Goal: Transaction & Acquisition: Purchase product/service

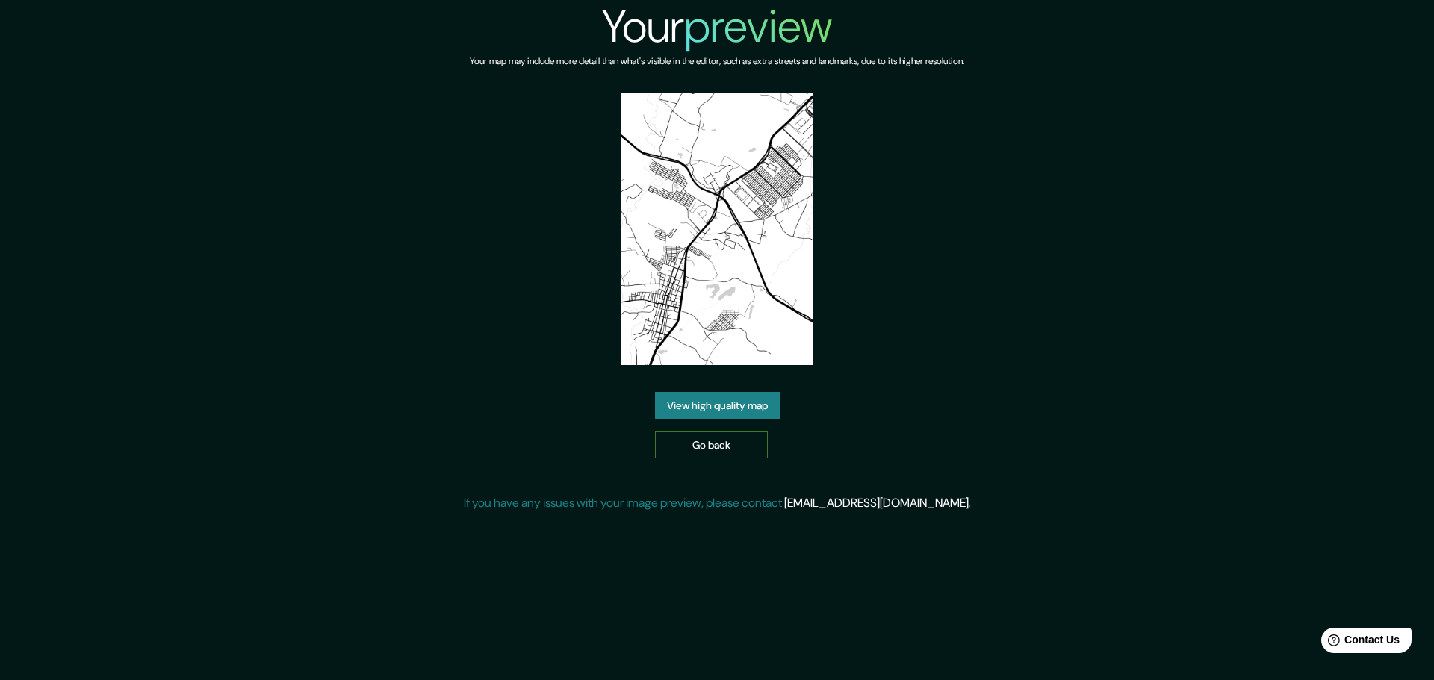
click at [739, 444] on link "Go back" at bounding box center [711, 446] width 113 height 28
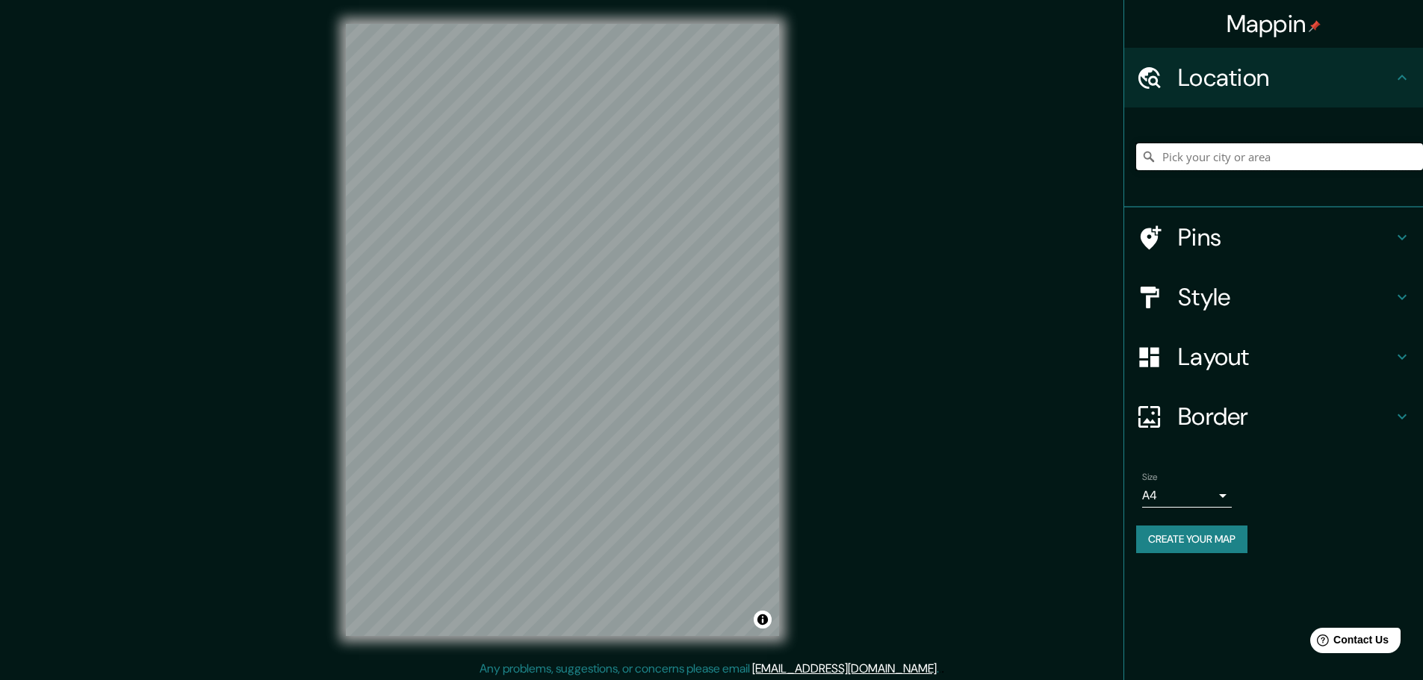
click at [1216, 160] on input "Pick your city or area" at bounding box center [1279, 156] width 287 height 27
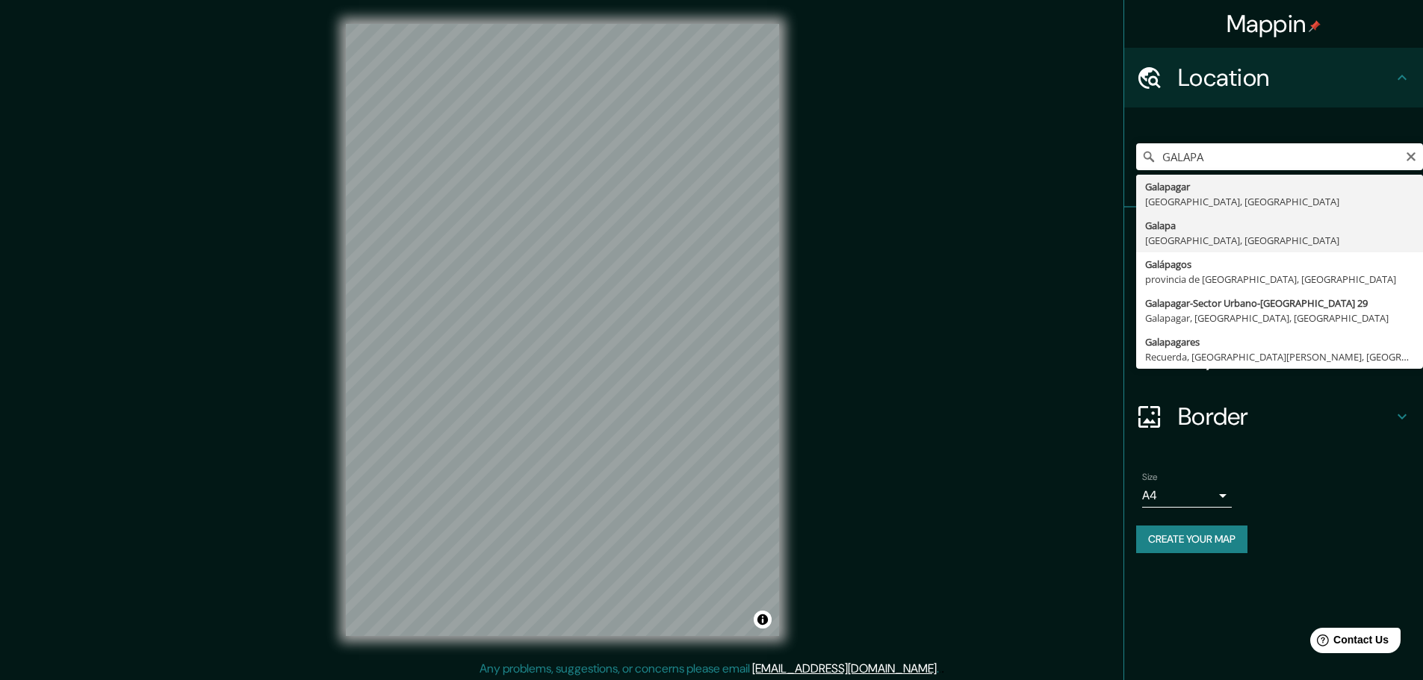
type input "Galapa, Atlántico, Colombia"
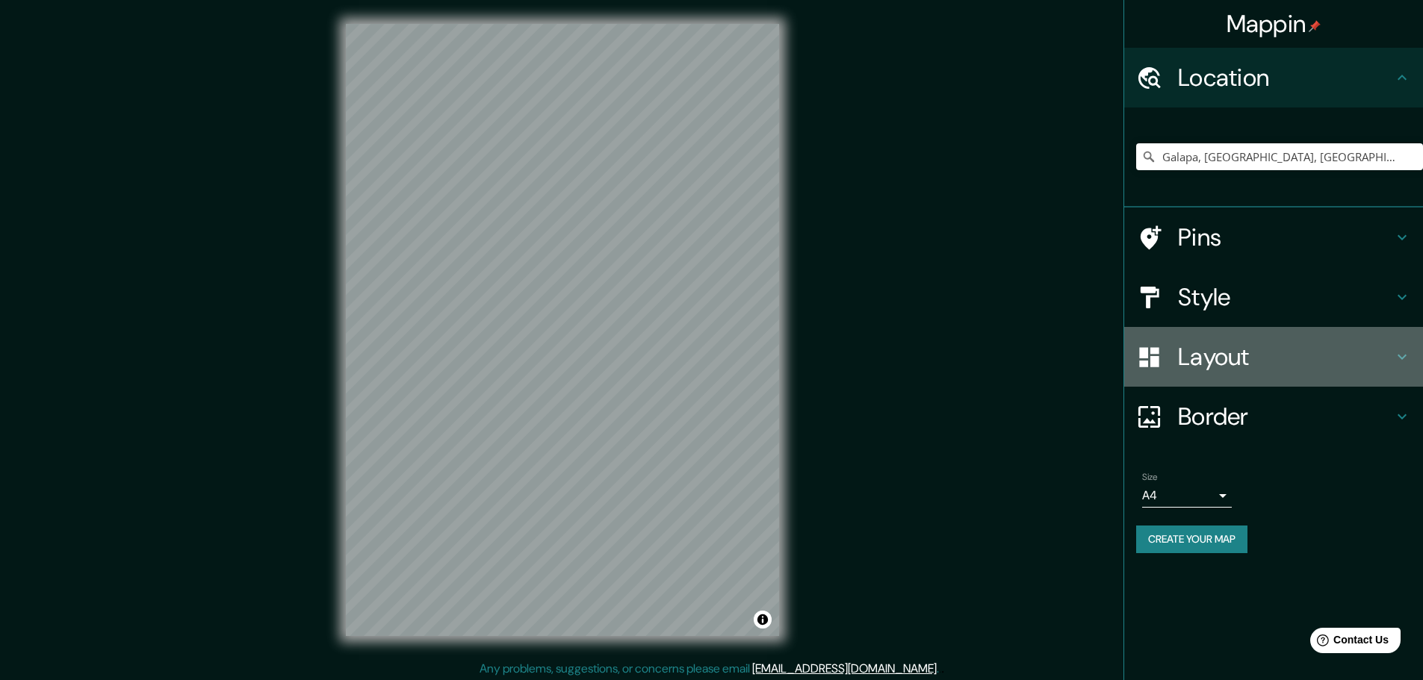
click at [1213, 353] on h4 "Layout" at bounding box center [1285, 357] width 215 height 30
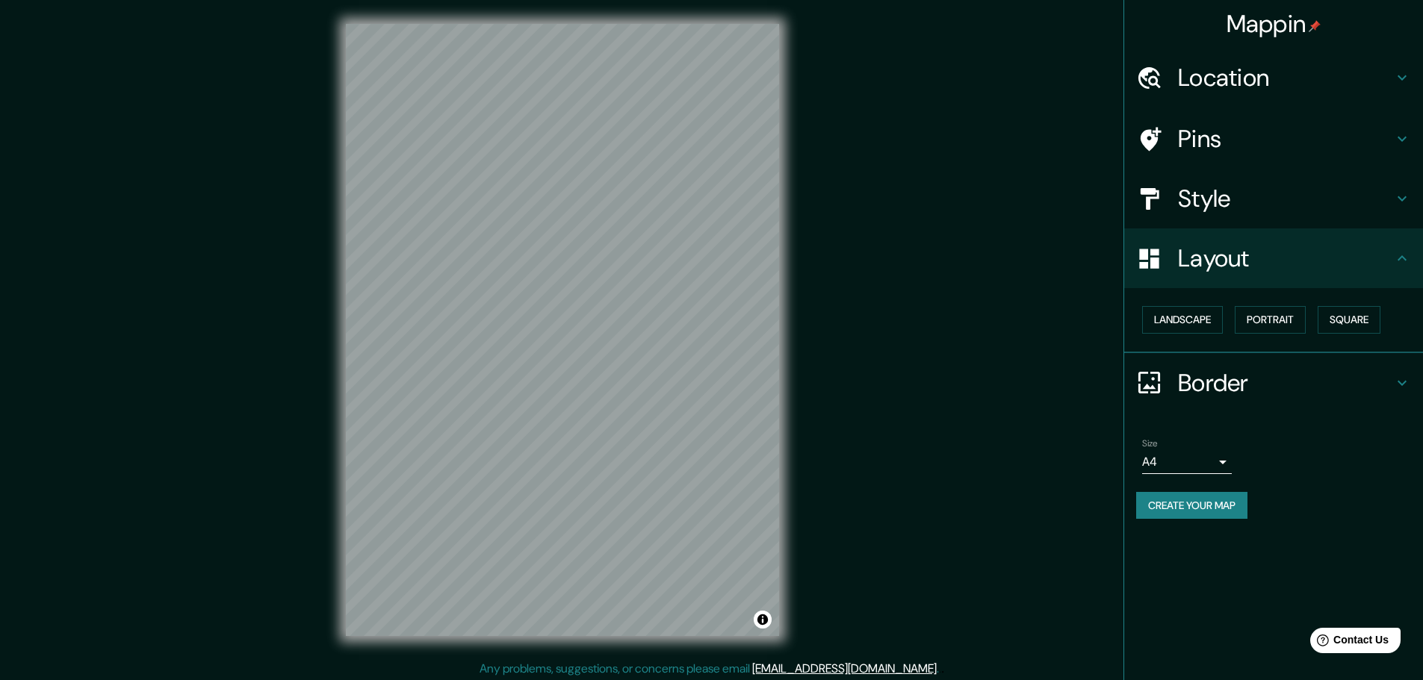
click at [1238, 205] on h4 "Style" at bounding box center [1285, 199] width 215 height 30
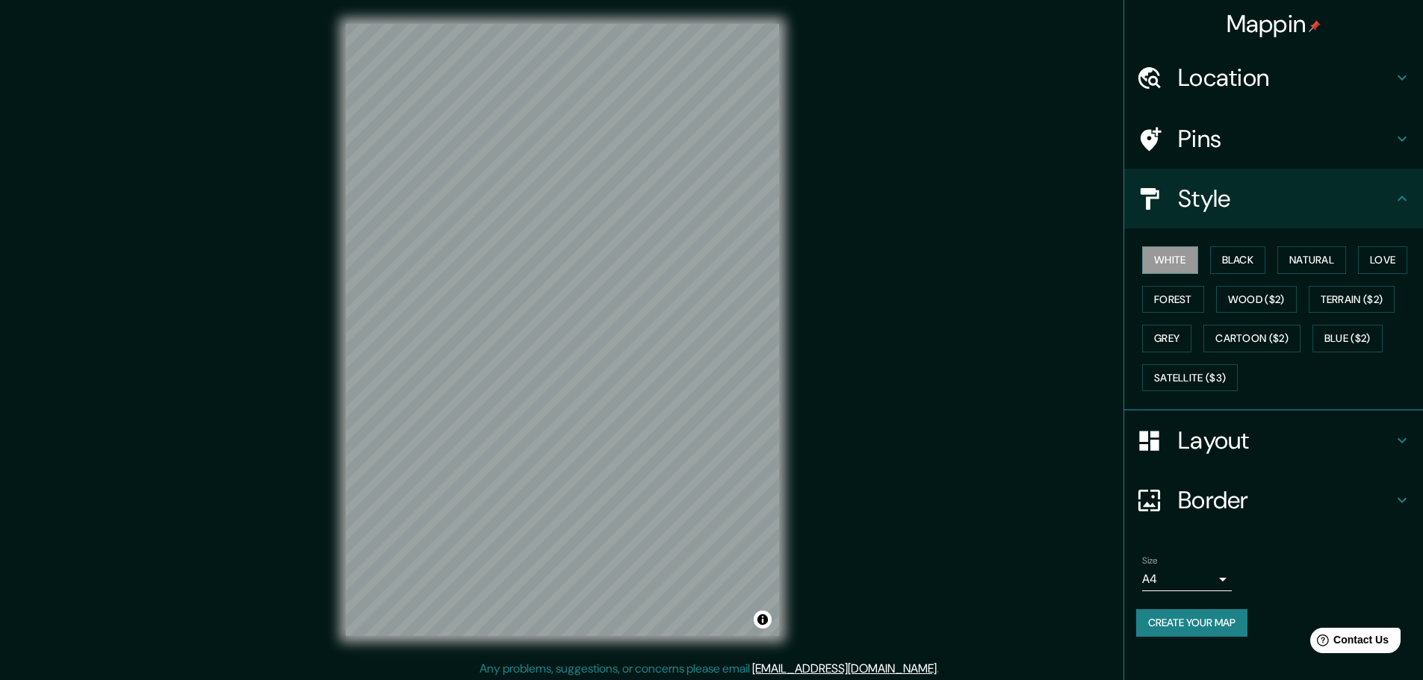
click at [1231, 151] on h4 "Pins" at bounding box center [1285, 139] width 215 height 30
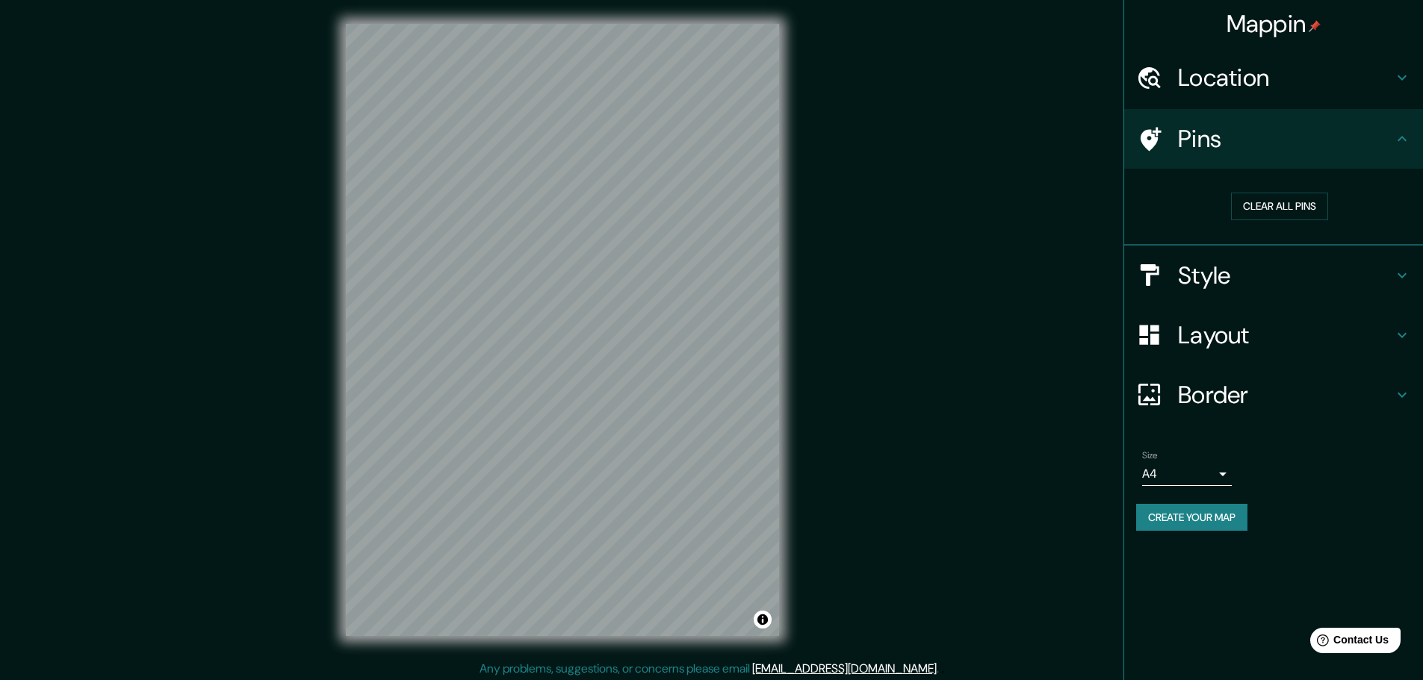
click at [1259, 152] on h4 "Pins" at bounding box center [1285, 139] width 215 height 30
click at [1233, 336] on h4 "Layout" at bounding box center [1285, 335] width 215 height 30
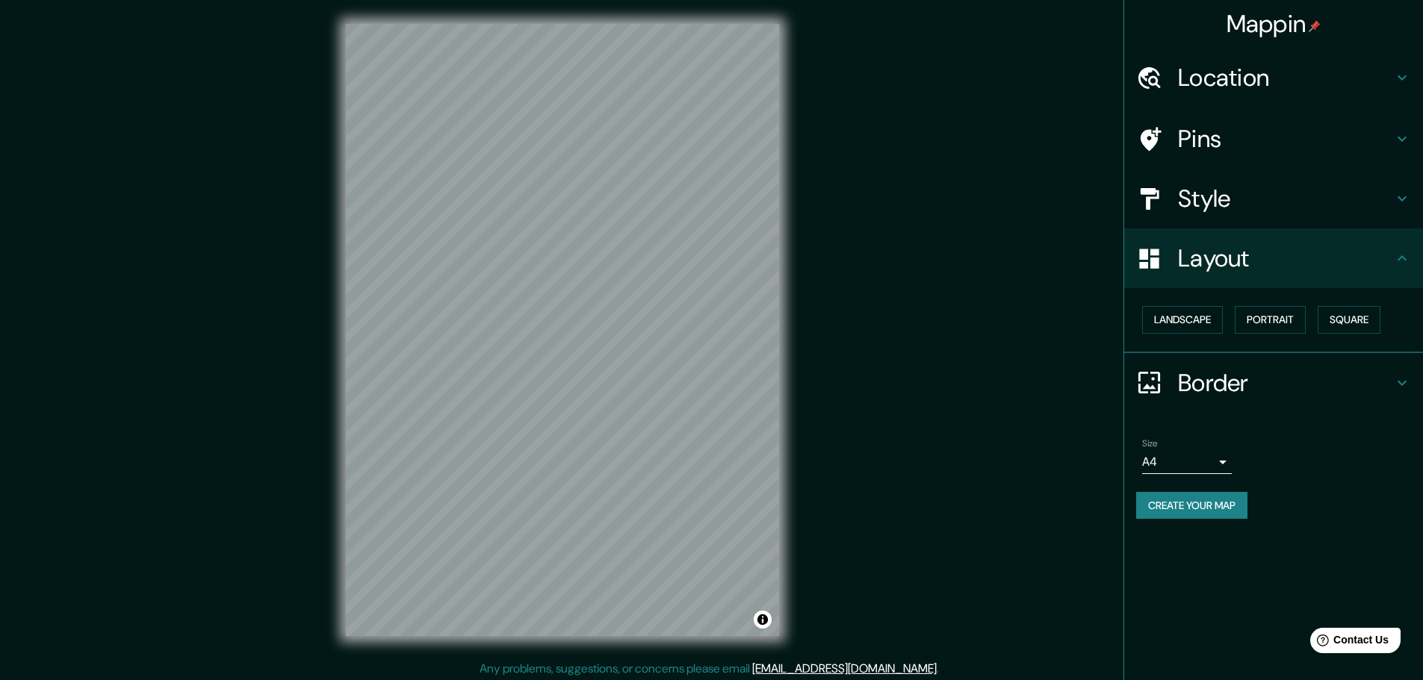
click at [1225, 382] on h4 "Border" at bounding box center [1285, 383] width 215 height 30
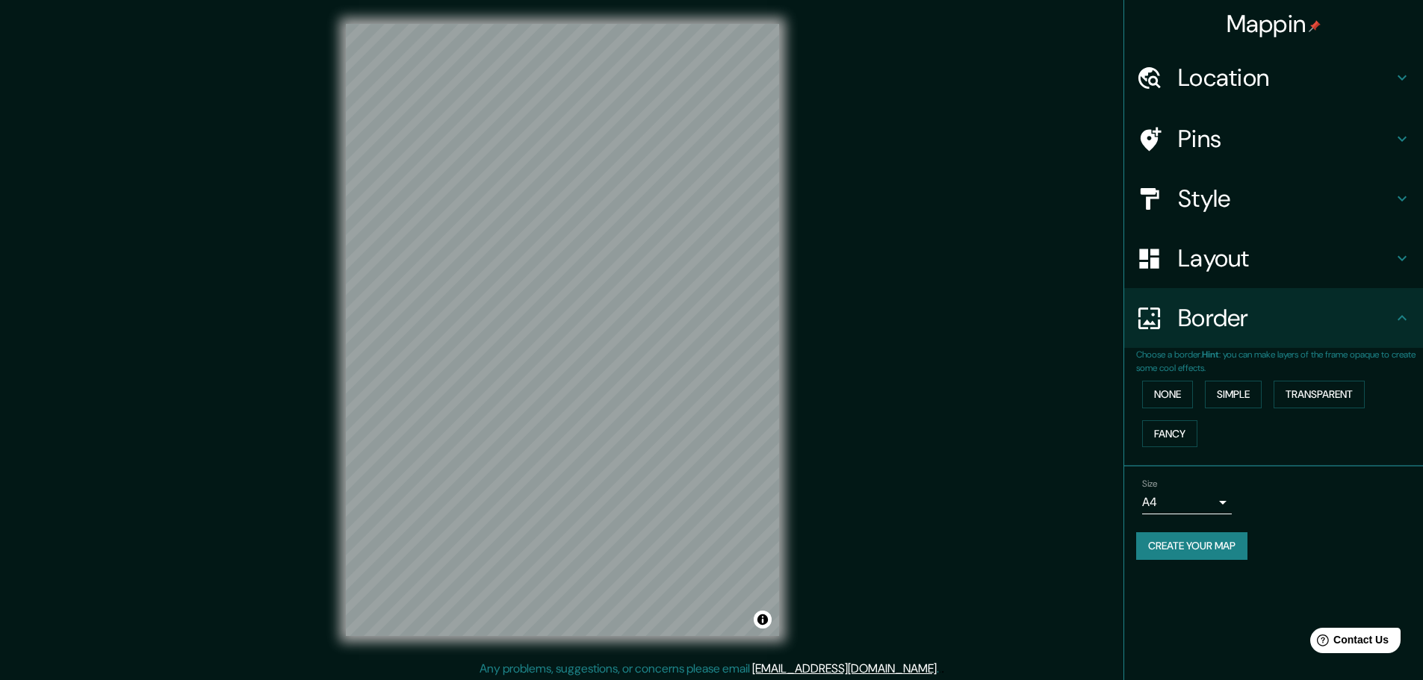
click at [1231, 327] on h4 "Border" at bounding box center [1285, 318] width 215 height 30
click at [1241, 256] on h4 "Layout" at bounding box center [1285, 258] width 215 height 30
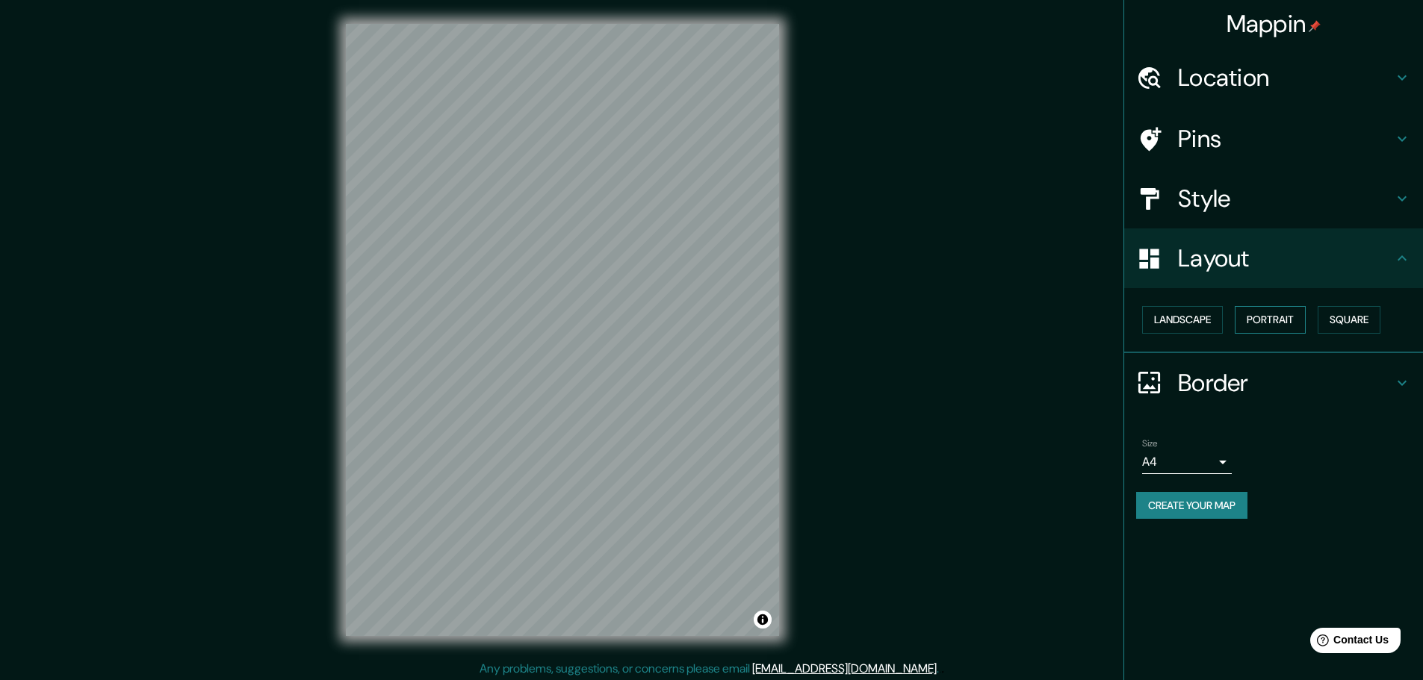
click at [1263, 323] on button "Portrait" at bounding box center [1269, 320] width 71 height 28
click at [1197, 326] on button "Landscape" at bounding box center [1182, 320] width 81 height 28
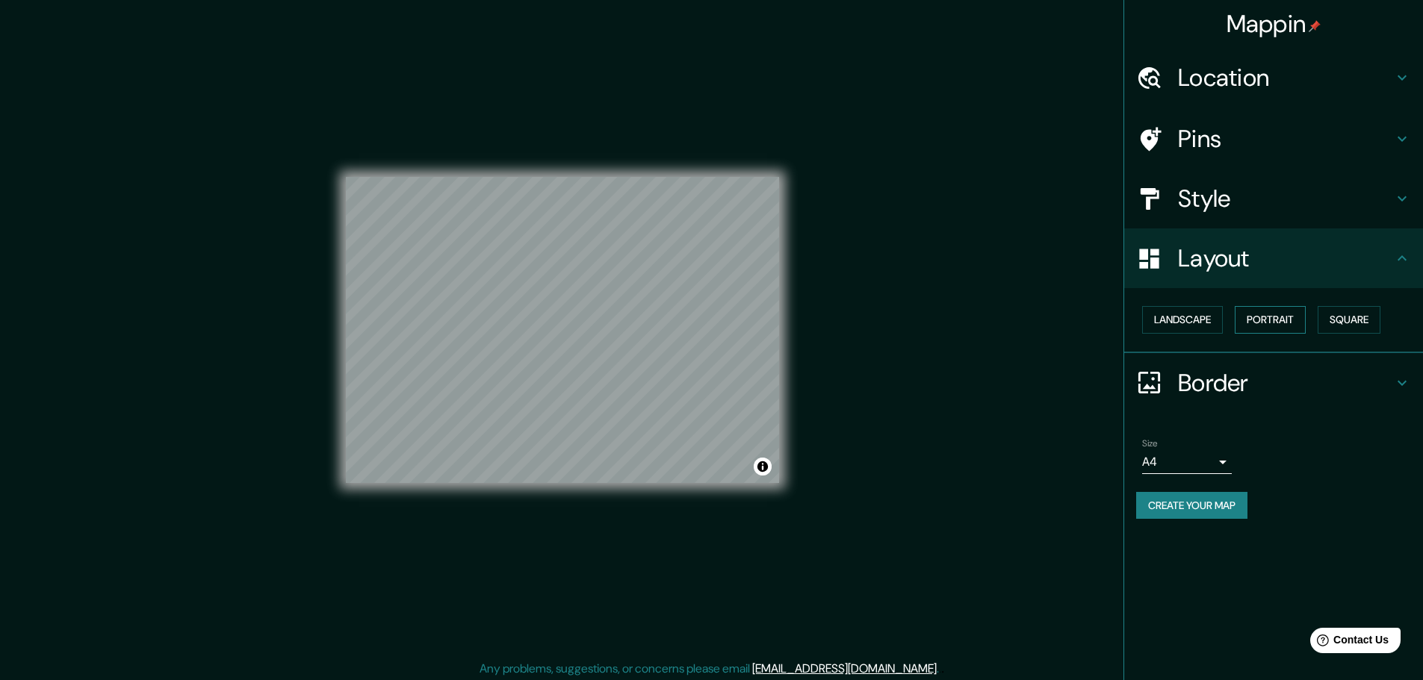
click at [1269, 317] on button "Portrait" at bounding box center [1269, 320] width 71 height 28
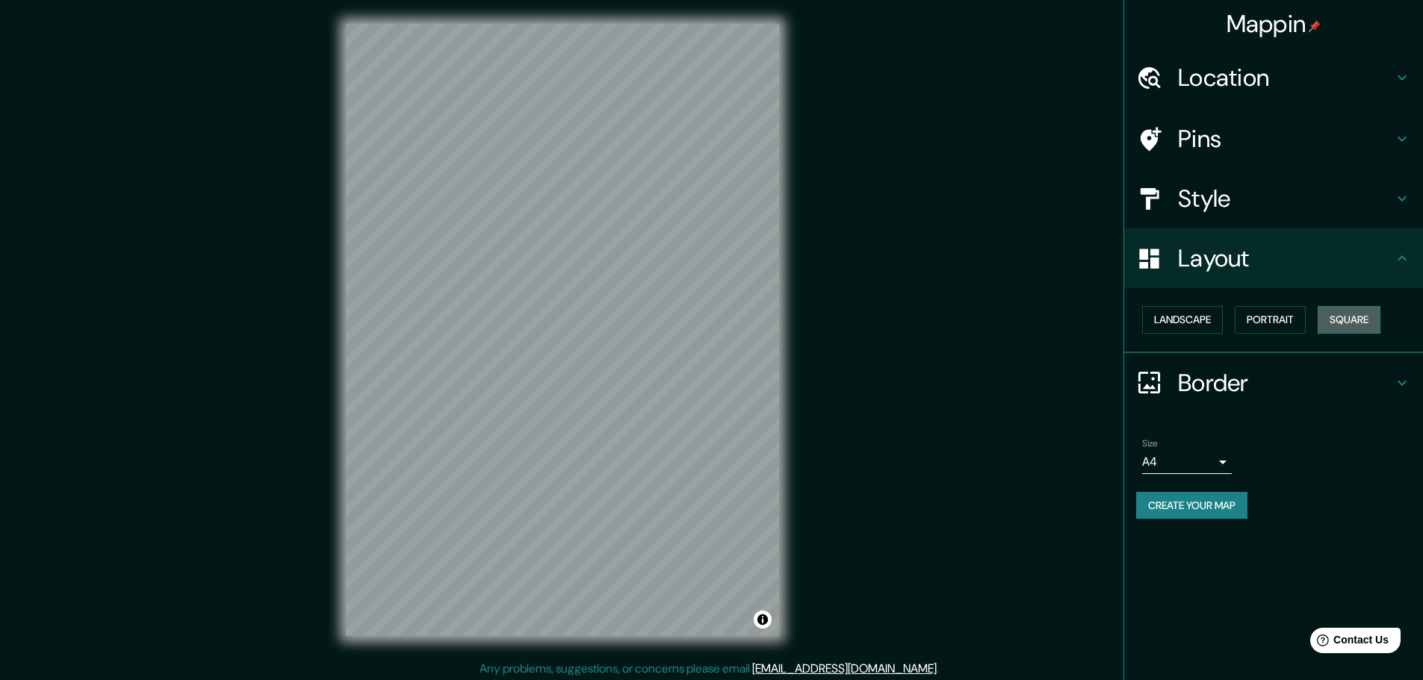
click at [1349, 318] on button "Square" at bounding box center [1348, 320] width 63 height 28
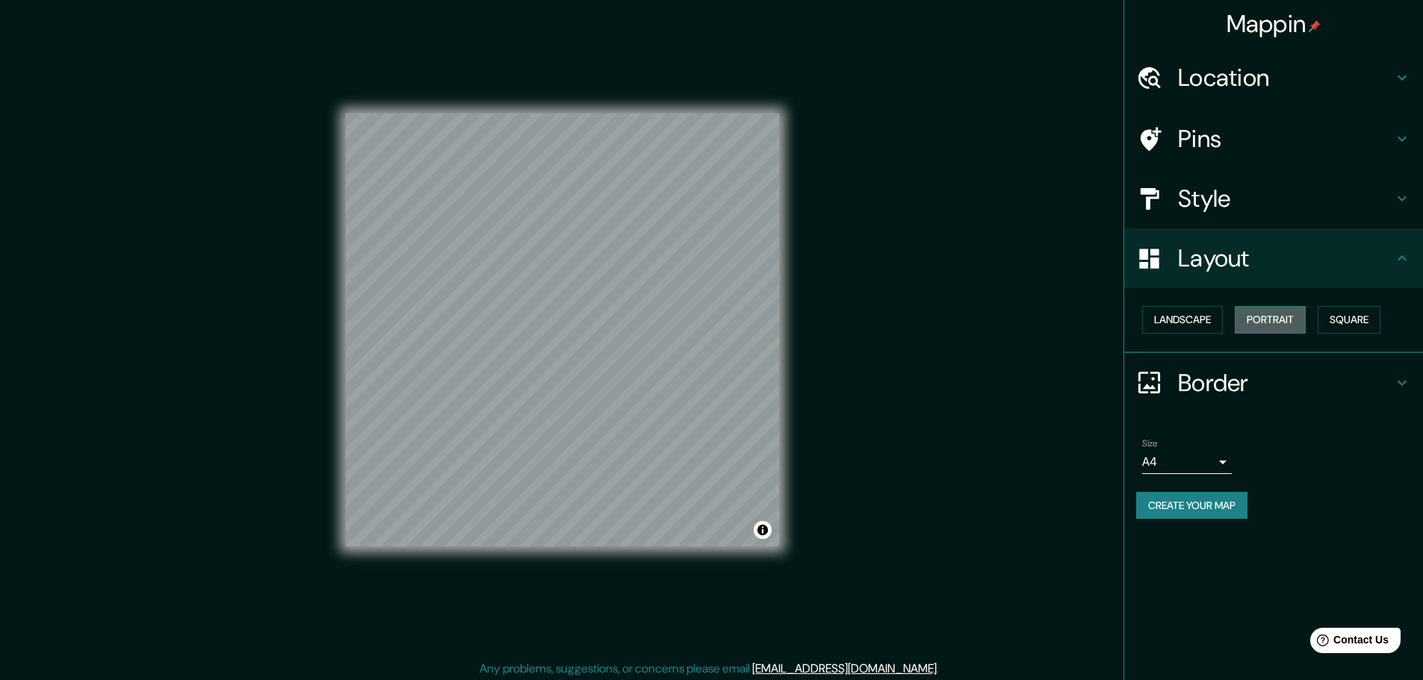
click at [1273, 320] on button "Portrait" at bounding box center [1269, 320] width 71 height 28
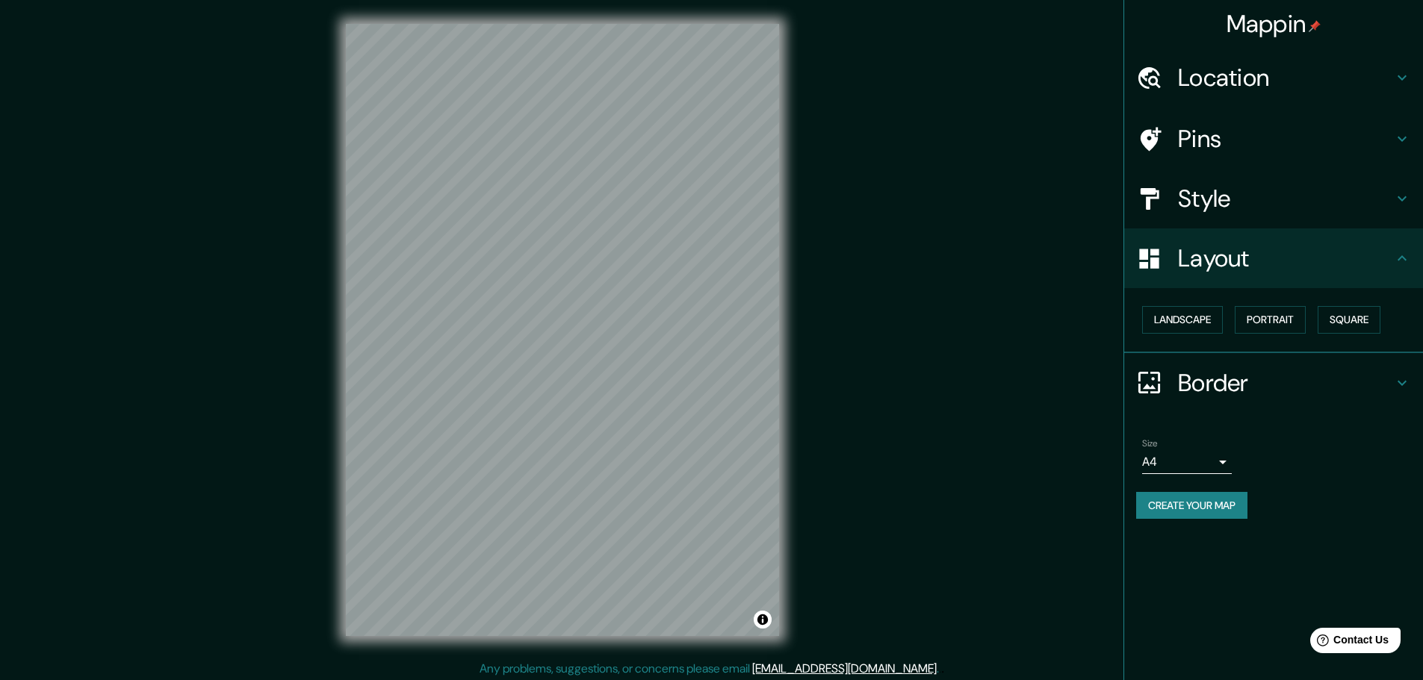
click at [1256, 208] on h4 "Style" at bounding box center [1285, 199] width 215 height 30
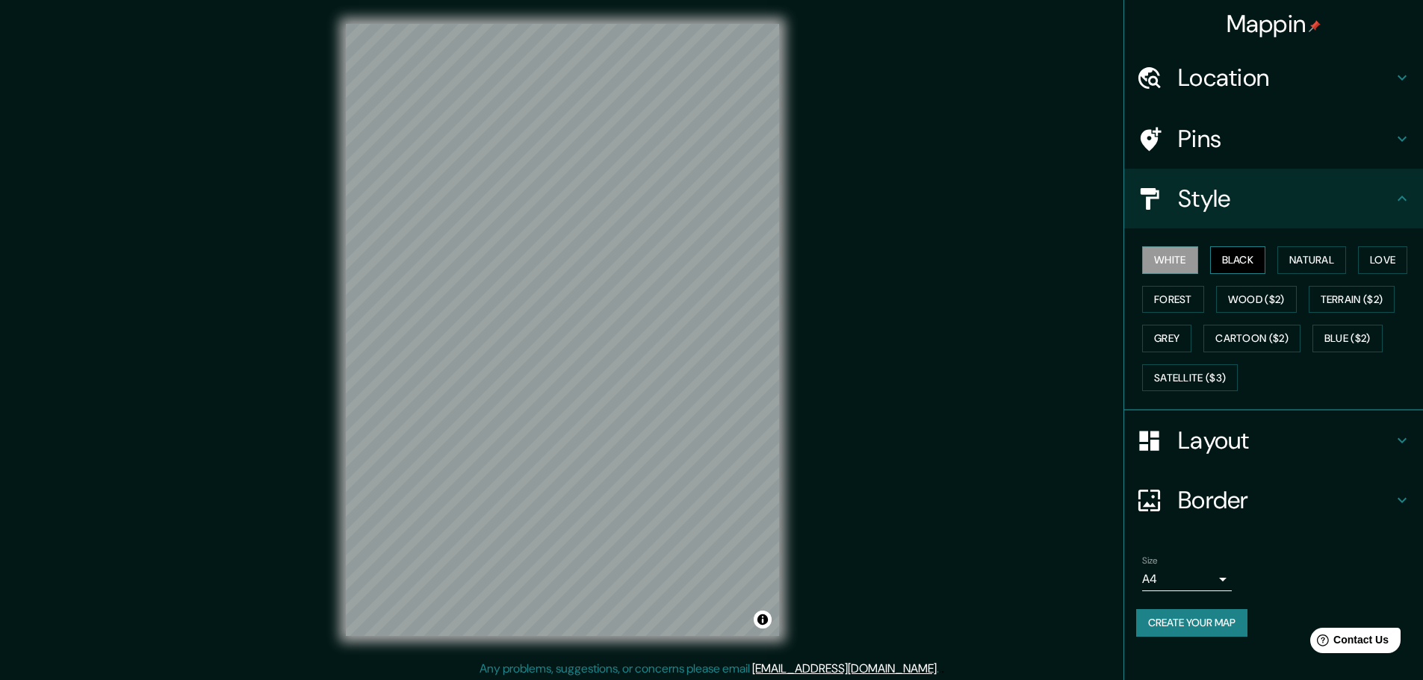
click at [1261, 259] on button "Black" at bounding box center [1238, 260] width 56 height 28
click at [1311, 255] on button "Natural" at bounding box center [1311, 260] width 69 height 28
click at [1394, 264] on button "Love" at bounding box center [1382, 260] width 49 height 28
click at [1167, 296] on button "Forest" at bounding box center [1173, 300] width 62 height 28
click at [1249, 304] on button "Wood ($2)" at bounding box center [1256, 300] width 81 height 28
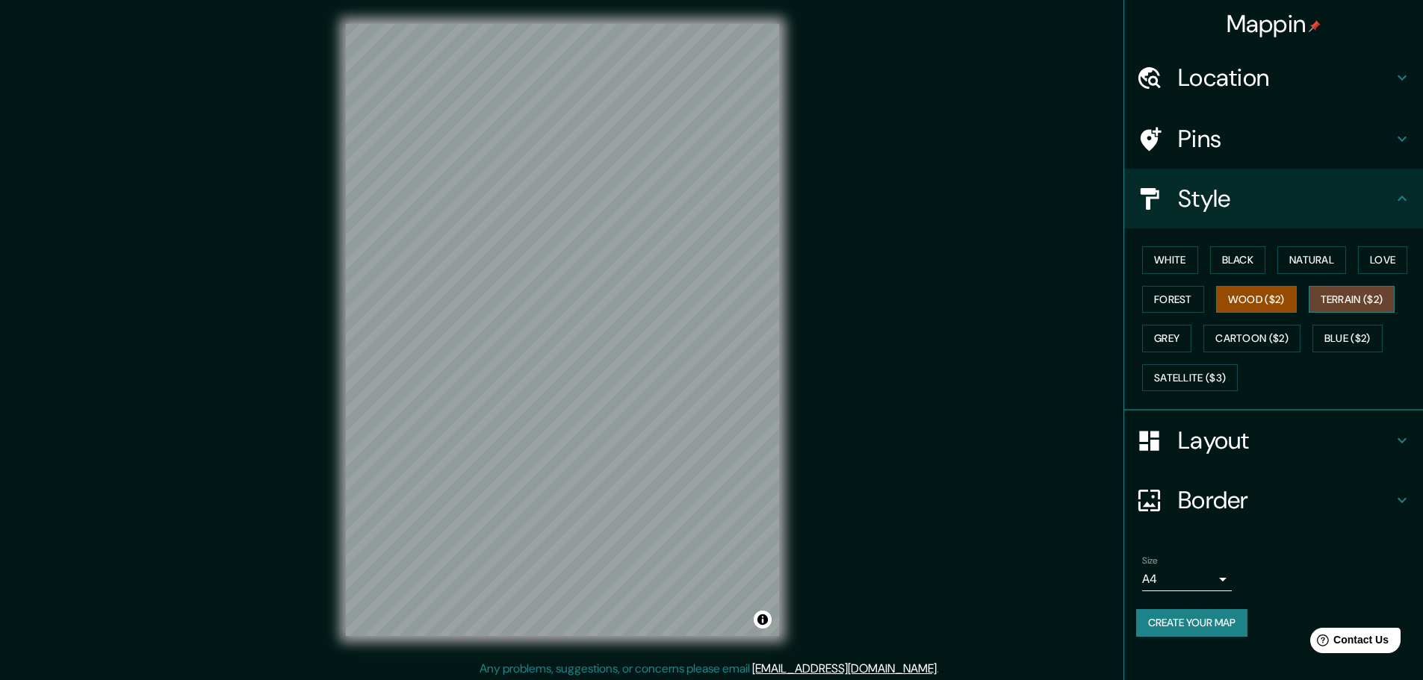
click at [1324, 299] on button "Terrain ($2)" at bounding box center [1351, 300] width 87 height 28
click at [1174, 339] on button "Grey" at bounding box center [1166, 339] width 49 height 28
click at [1234, 267] on button "Black" at bounding box center [1238, 260] width 56 height 28
click at [1163, 262] on button "White" at bounding box center [1170, 260] width 56 height 28
click at [1214, 623] on button "Create your map" at bounding box center [1191, 623] width 111 height 28
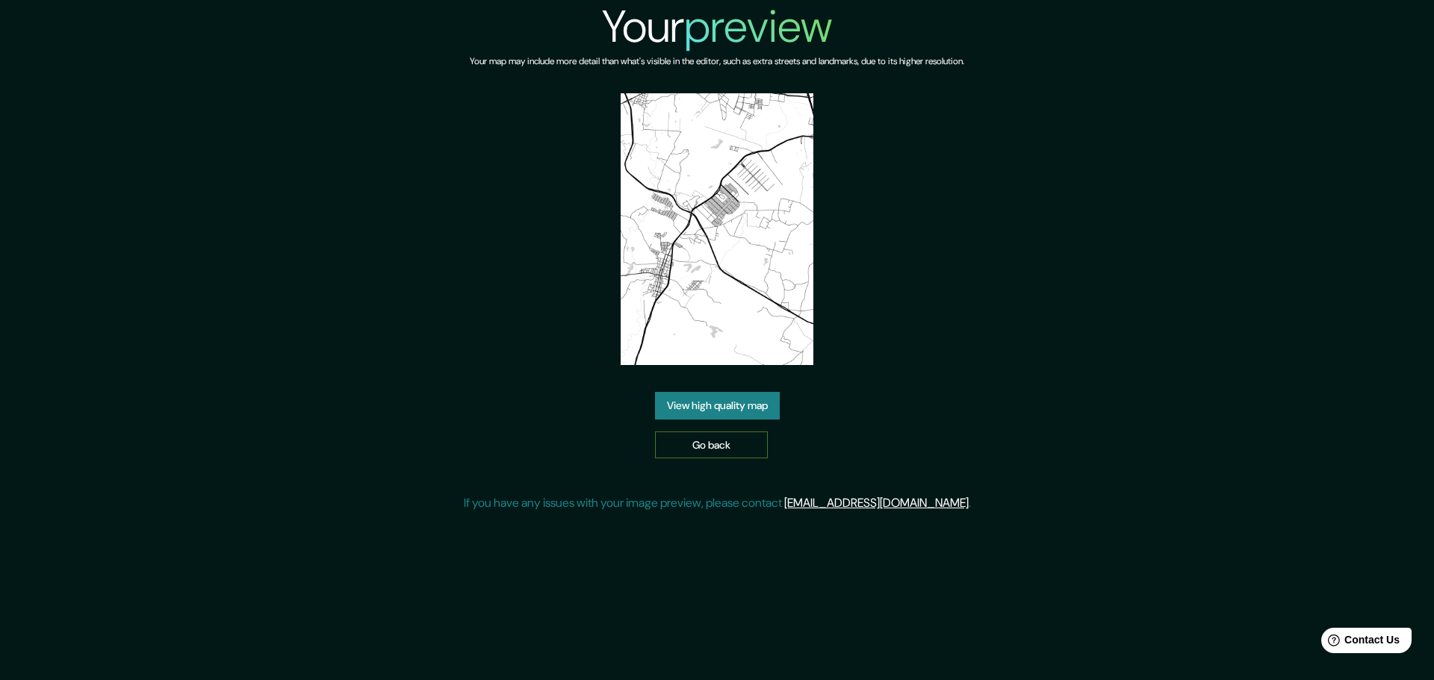
click at [703, 457] on link "Go back" at bounding box center [711, 446] width 113 height 28
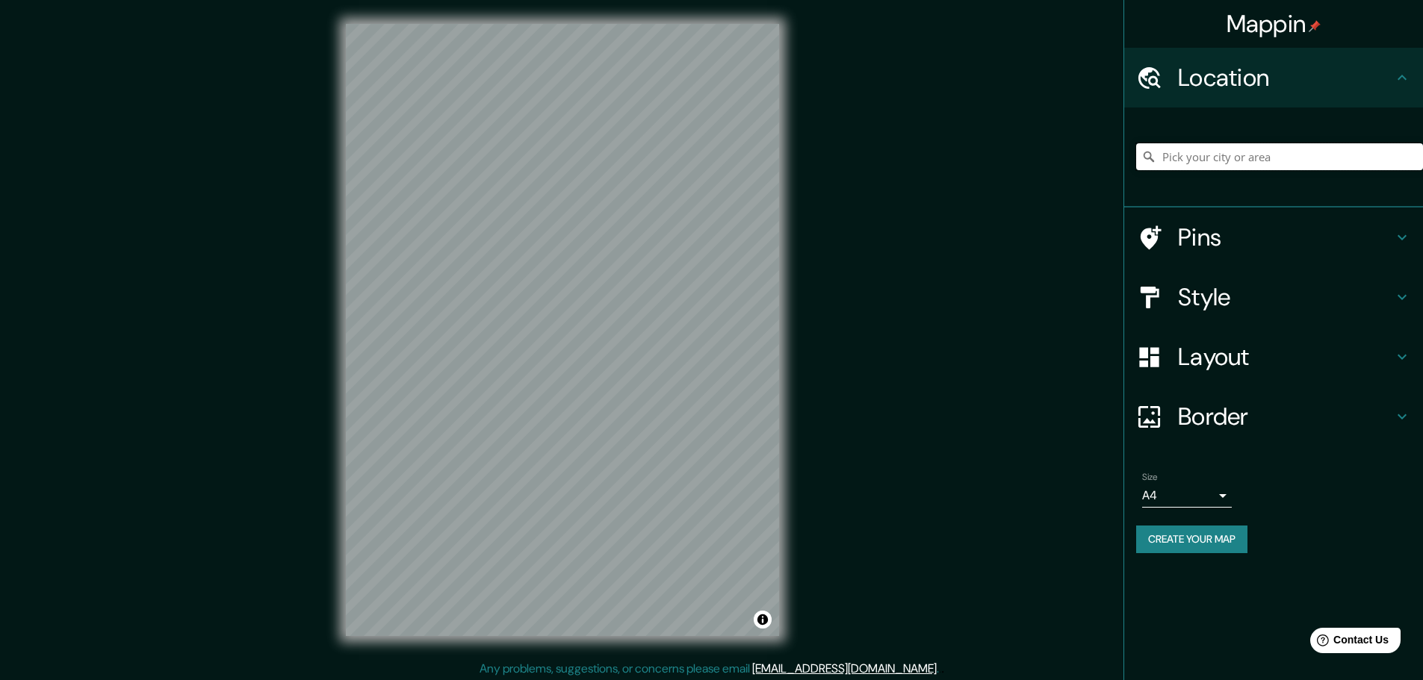
click at [1236, 145] on input "Pick your city or area" at bounding box center [1279, 156] width 287 height 27
type input "Galapa, Atlántico, Colombia"
click at [1218, 288] on h4 "Style" at bounding box center [1285, 297] width 215 height 30
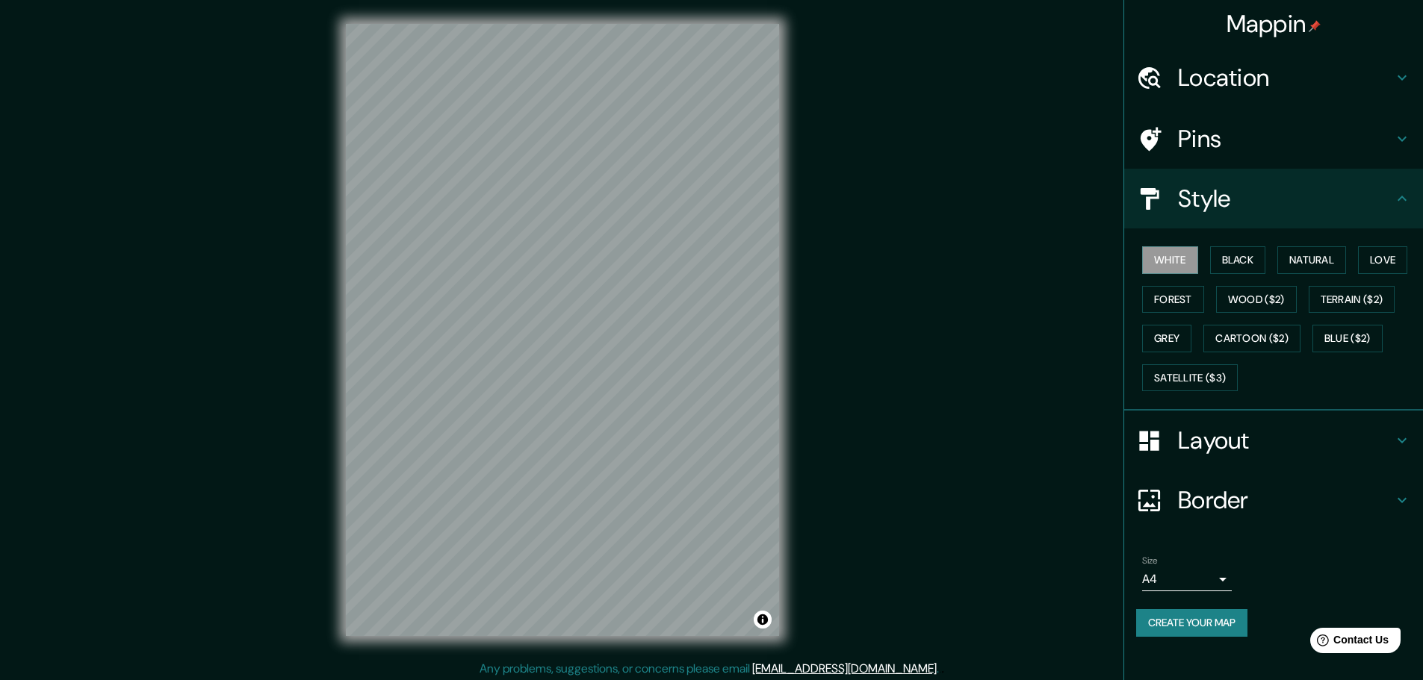
click at [1267, 146] on h4 "Pins" at bounding box center [1285, 139] width 215 height 30
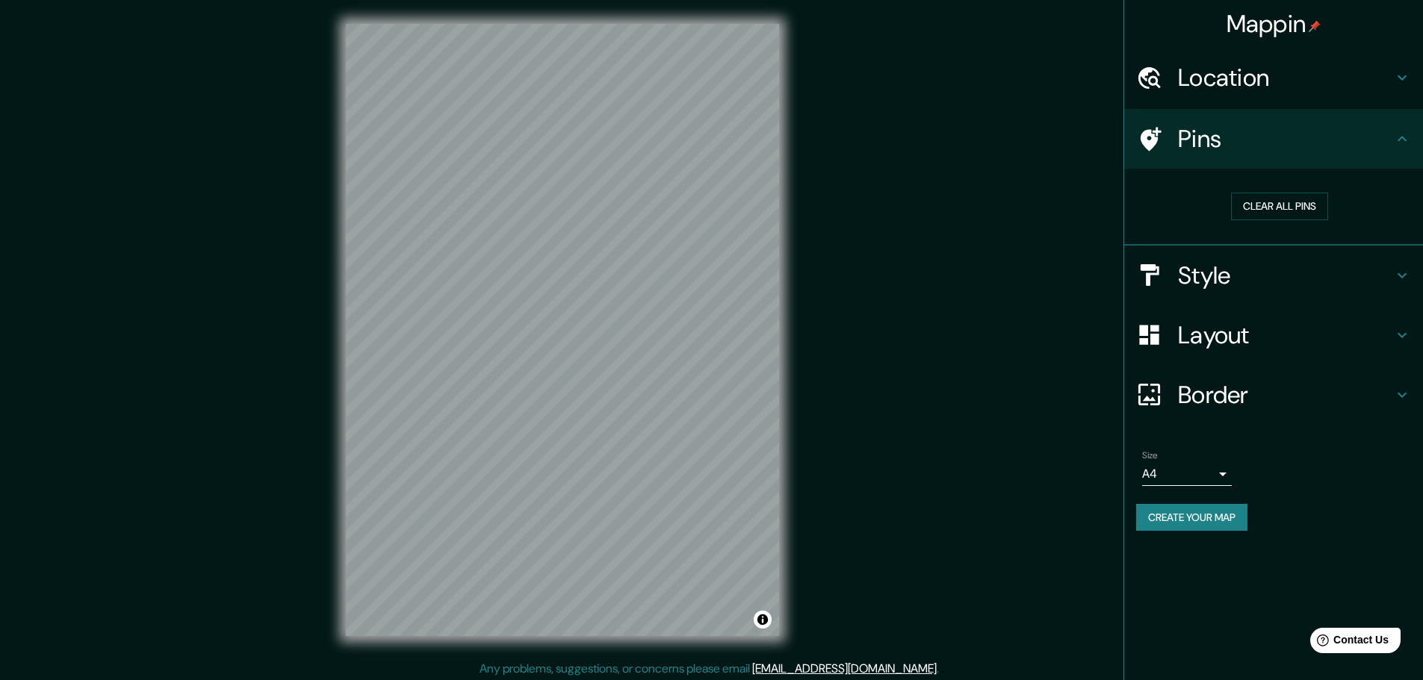
click at [1279, 146] on h4 "Pins" at bounding box center [1285, 139] width 215 height 30
click at [1260, 283] on h4 "Style" at bounding box center [1285, 276] width 215 height 30
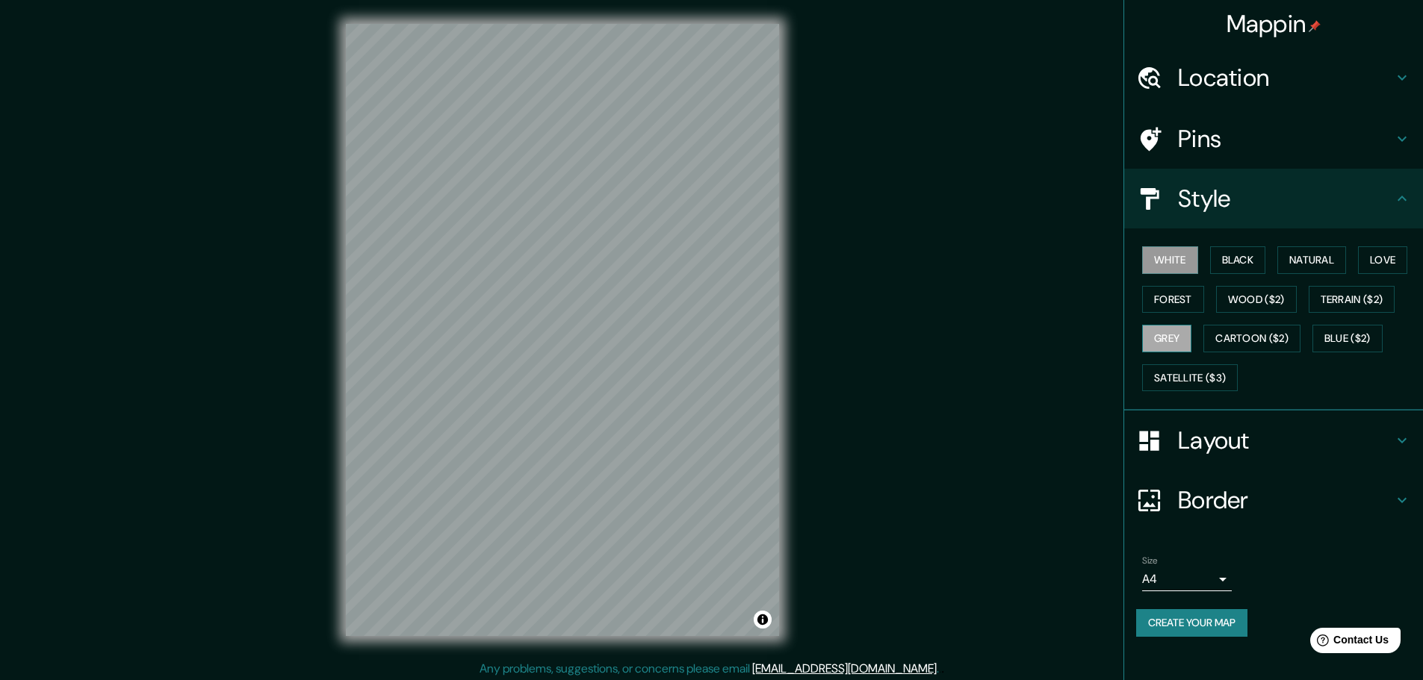
click at [1184, 331] on button "Grey" at bounding box center [1166, 339] width 49 height 28
click at [1243, 267] on button "Black" at bounding box center [1238, 260] width 56 height 28
click at [1362, 255] on div "White Black Natural Love Forest Wood ($2) Terrain ($2) Grey Cartoon ($2) Blue (…" at bounding box center [1279, 318] width 287 height 157
click at [1282, 275] on div "White Black Natural Love Forest Wood ($2) Terrain ($2) Grey Cartoon ($2) Blue (…" at bounding box center [1279, 318] width 287 height 157
click at [1189, 289] on button "Forest" at bounding box center [1173, 300] width 62 height 28
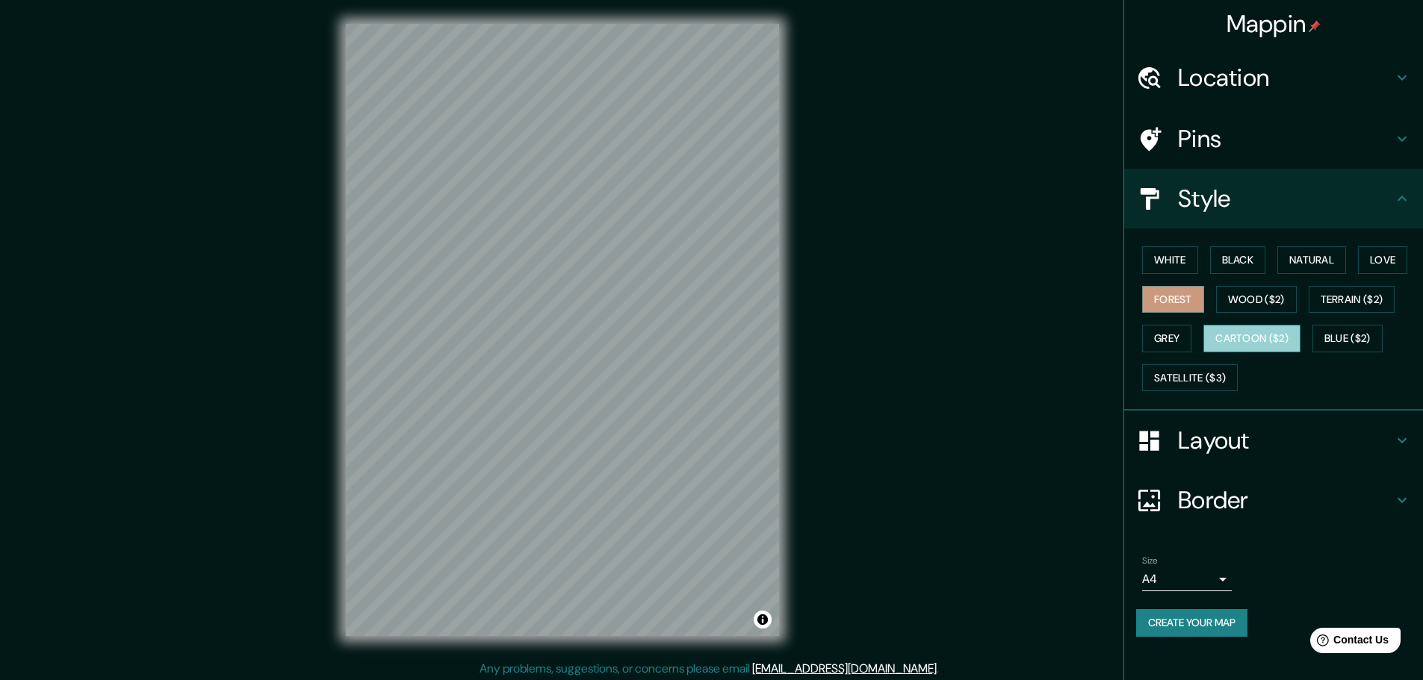
click at [1300, 341] on button "Cartoon ($2)" at bounding box center [1251, 339] width 97 height 28
click at [1182, 385] on button "Satellite ($3)" at bounding box center [1190, 378] width 96 height 28
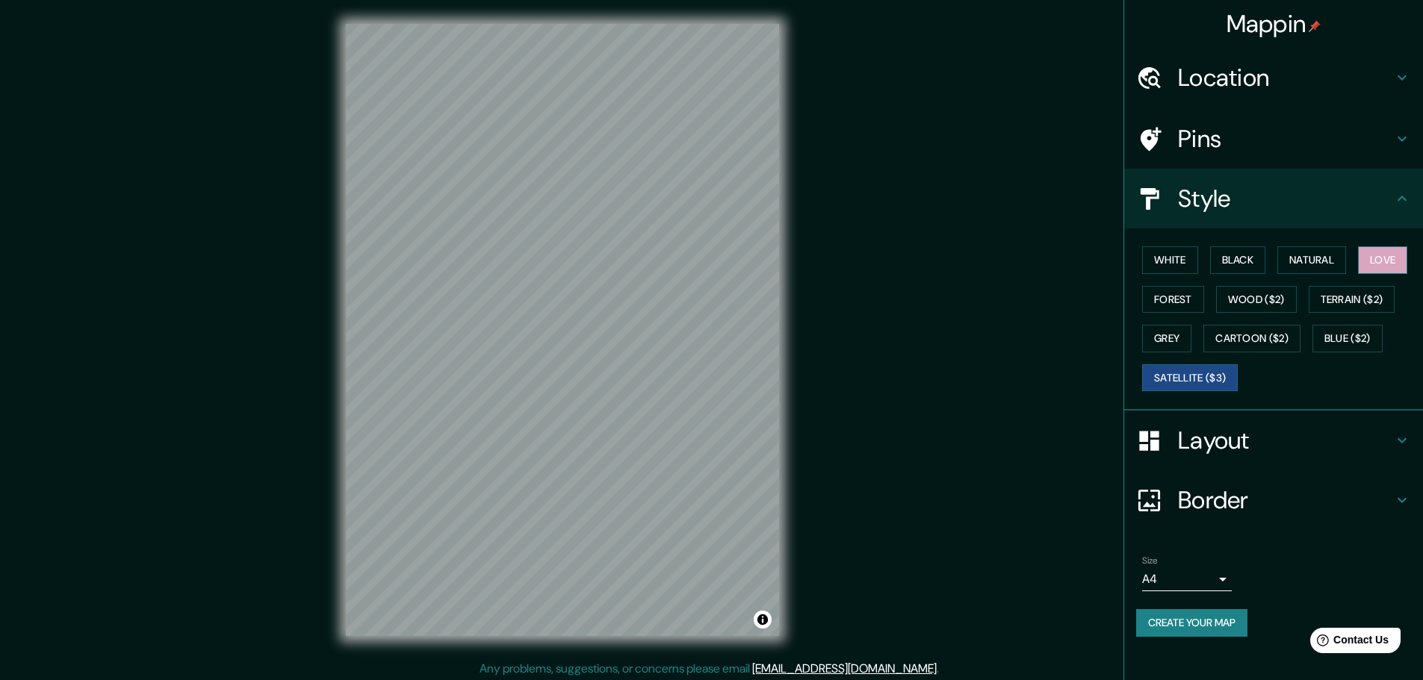
click at [1382, 271] on button "Love" at bounding box center [1382, 260] width 49 height 28
click at [1292, 259] on button "Natural" at bounding box center [1311, 260] width 69 height 28
click at [1243, 260] on button "Black" at bounding box center [1238, 260] width 56 height 28
click at [1193, 257] on button "White" at bounding box center [1170, 260] width 56 height 28
click at [1231, 437] on h4 "Layout" at bounding box center [1285, 441] width 215 height 30
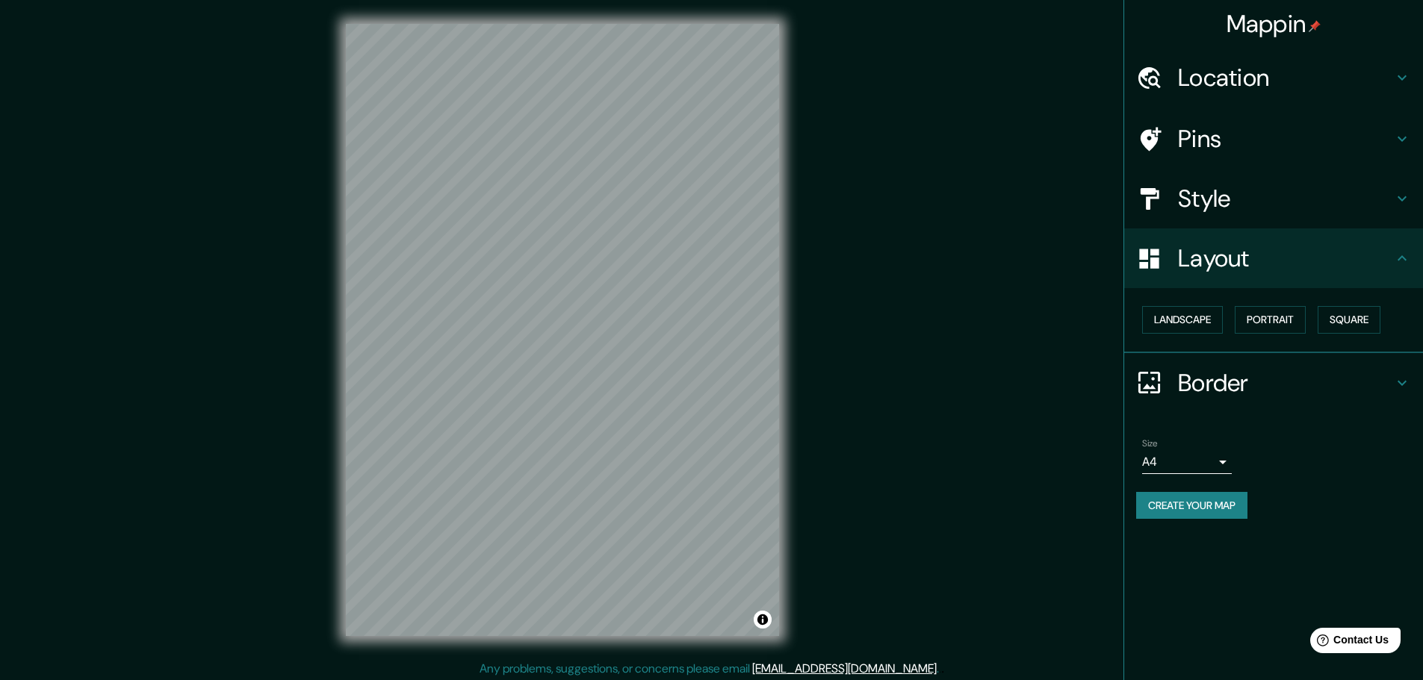
click at [1246, 400] on div "Border" at bounding box center [1273, 383] width 299 height 60
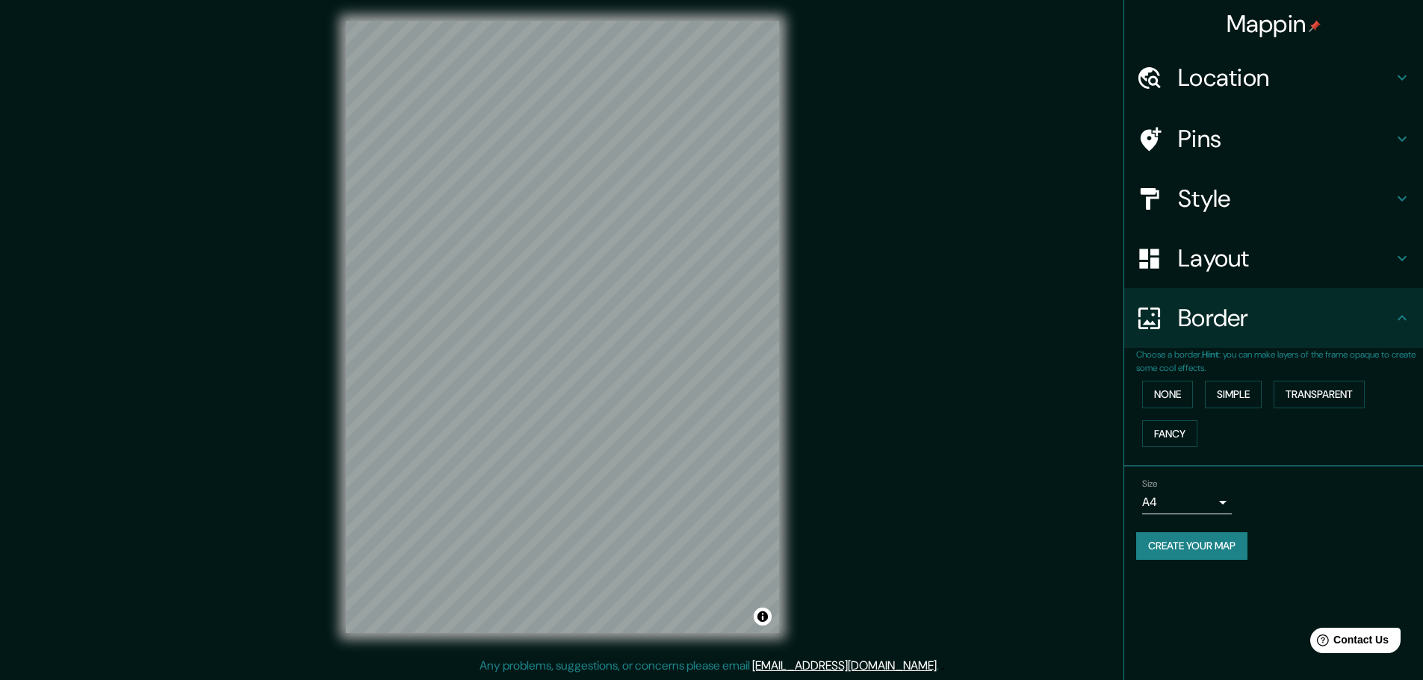
scroll to position [4, 0]
click at [1314, 394] on button "Transparent" at bounding box center [1318, 395] width 91 height 28
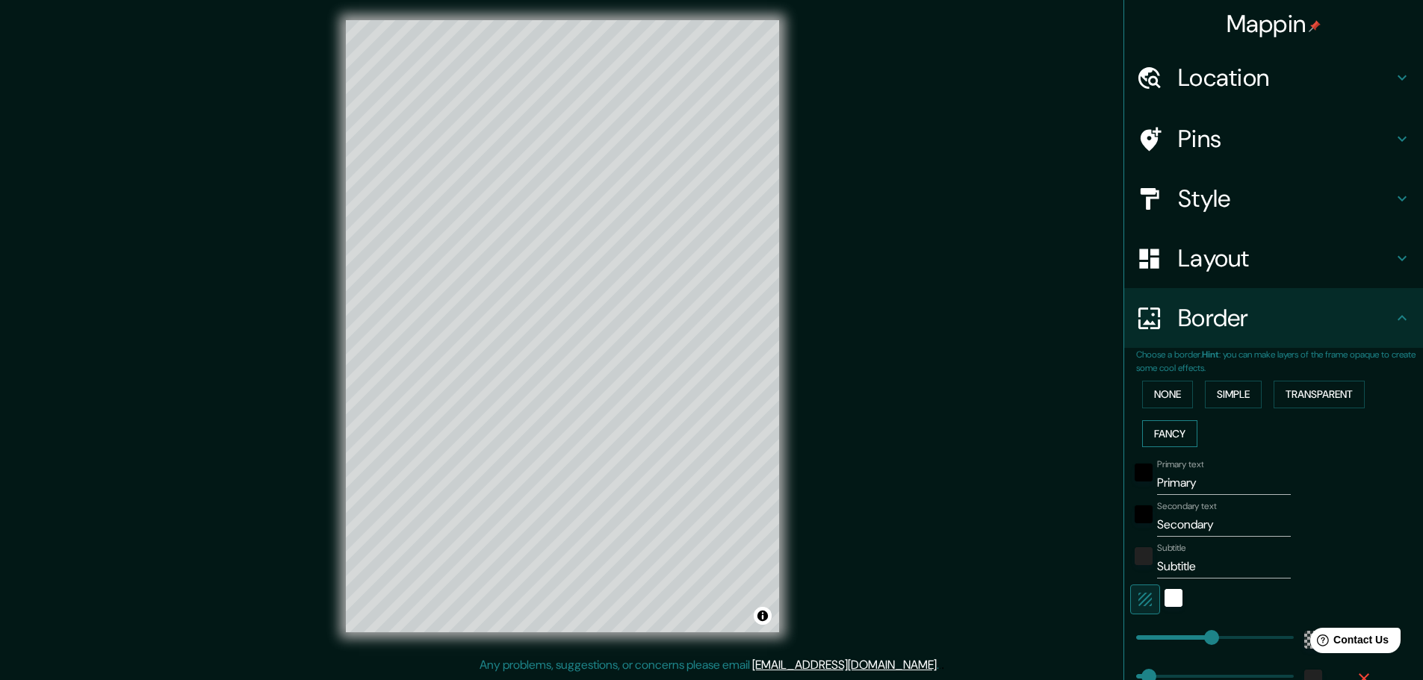
click at [1163, 425] on button "Fancy" at bounding box center [1169, 434] width 55 height 28
click at [1161, 431] on button "Fancy" at bounding box center [1169, 434] width 55 height 28
type input "46"
type input "23"
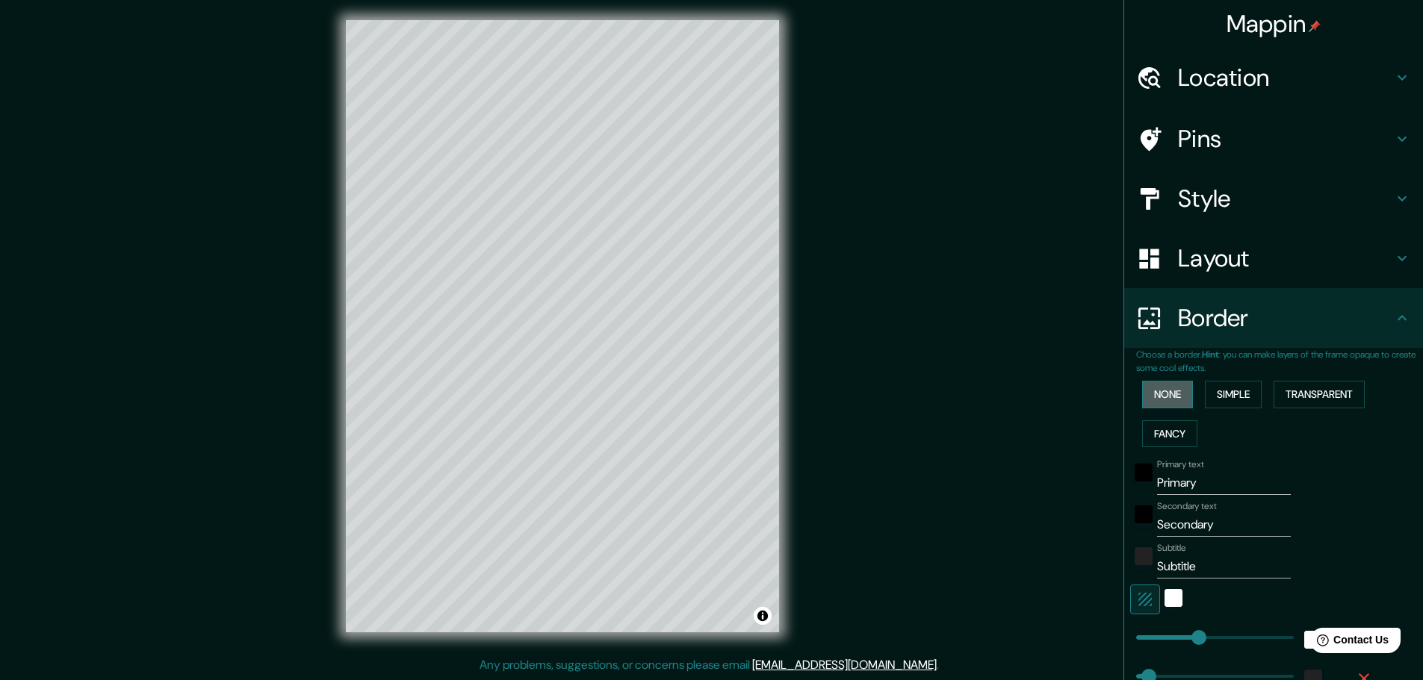
click at [1158, 400] on button "None" at bounding box center [1167, 395] width 51 height 28
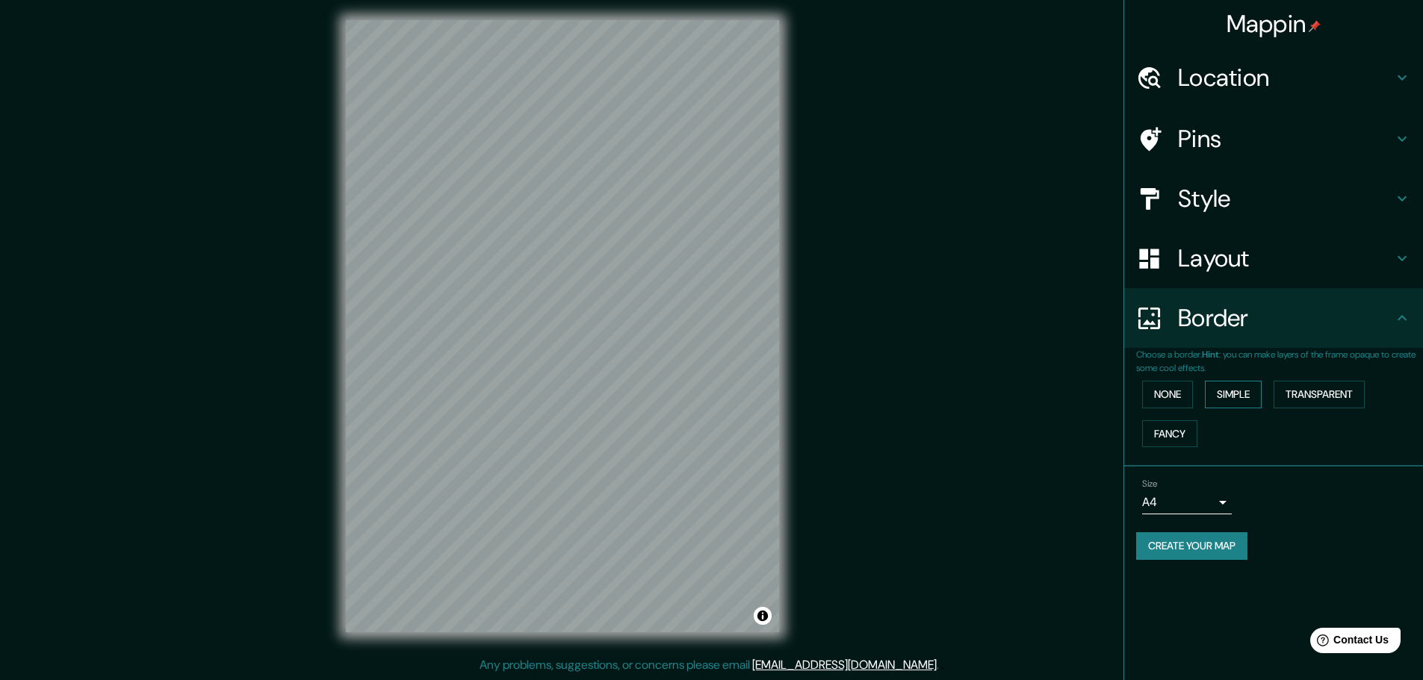
click at [1254, 394] on button "Simple" at bounding box center [1233, 395] width 57 height 28
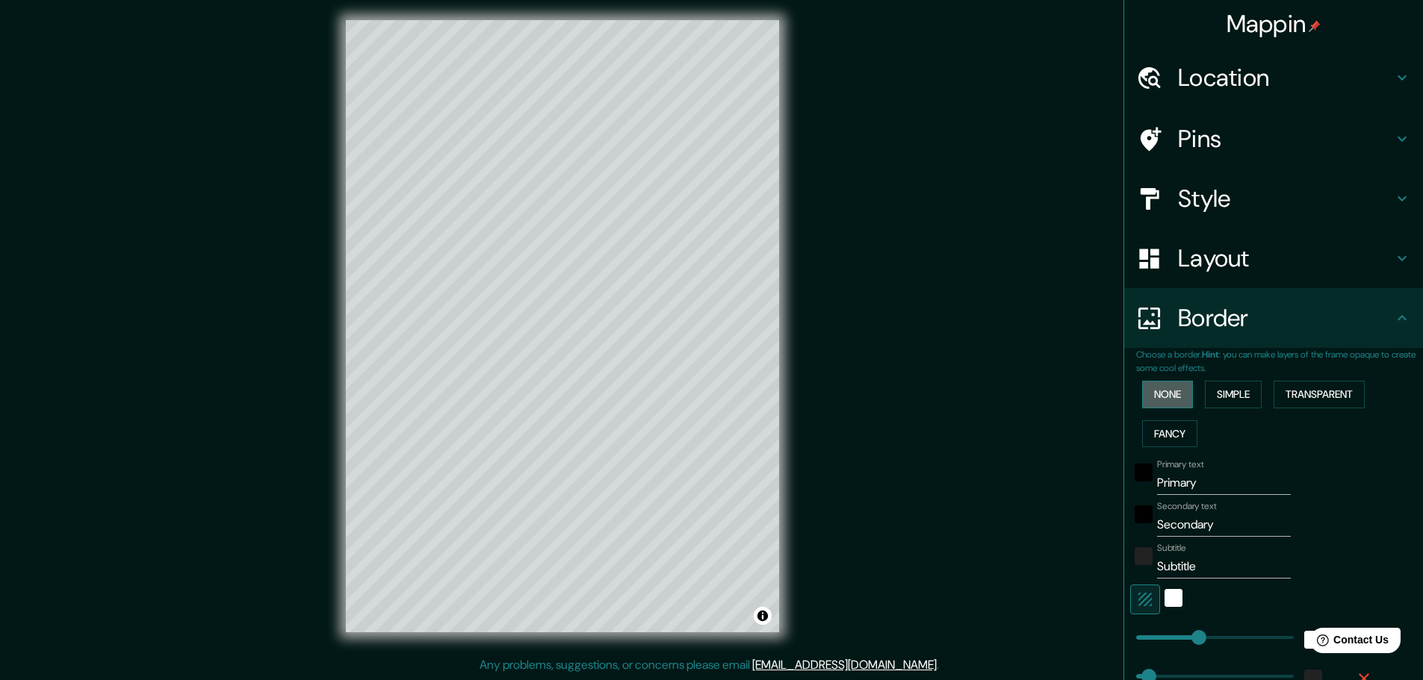
click at [1166, 392] on button "None" at bounding box center [1167, 395] width 51 height 28
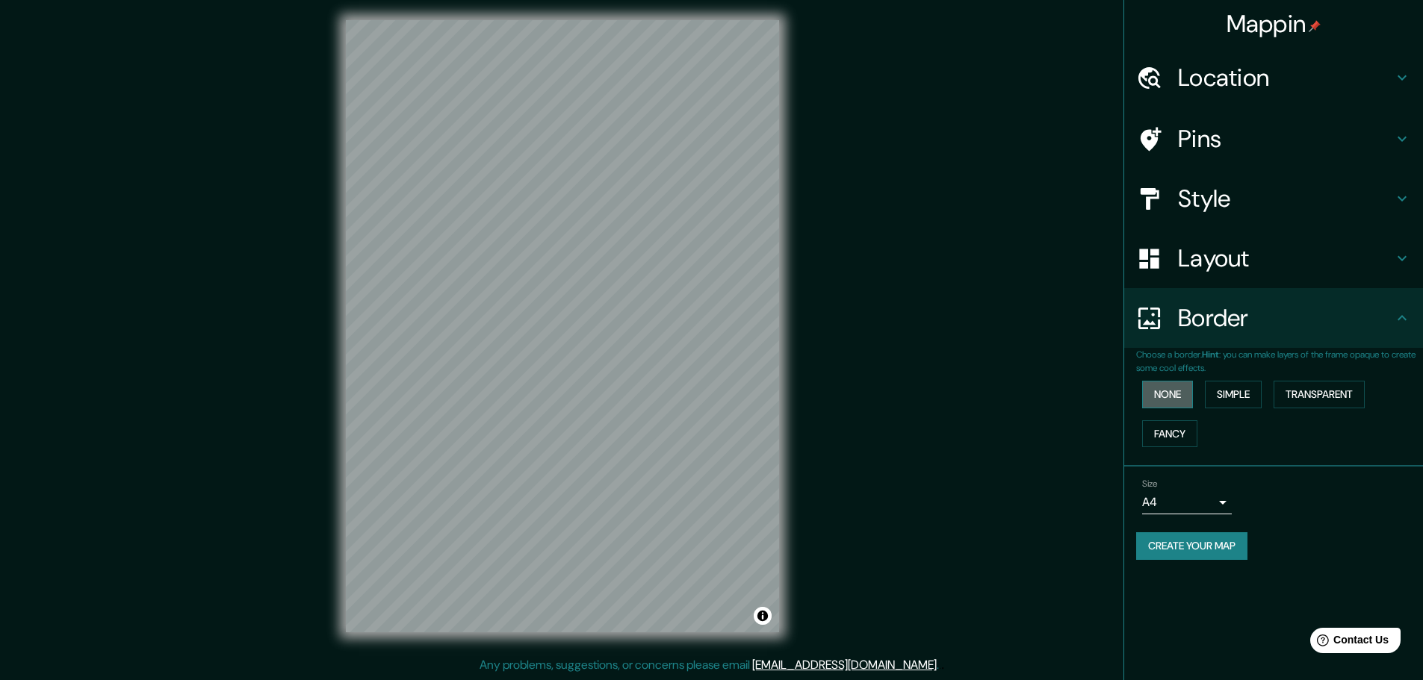
click at [1166, 392] on button "None" at bounding box center [1167, 395] width 51 height 28
click at [1236, 399] on button "Simple" at bounding box center [1233, 395] width 57 height 28
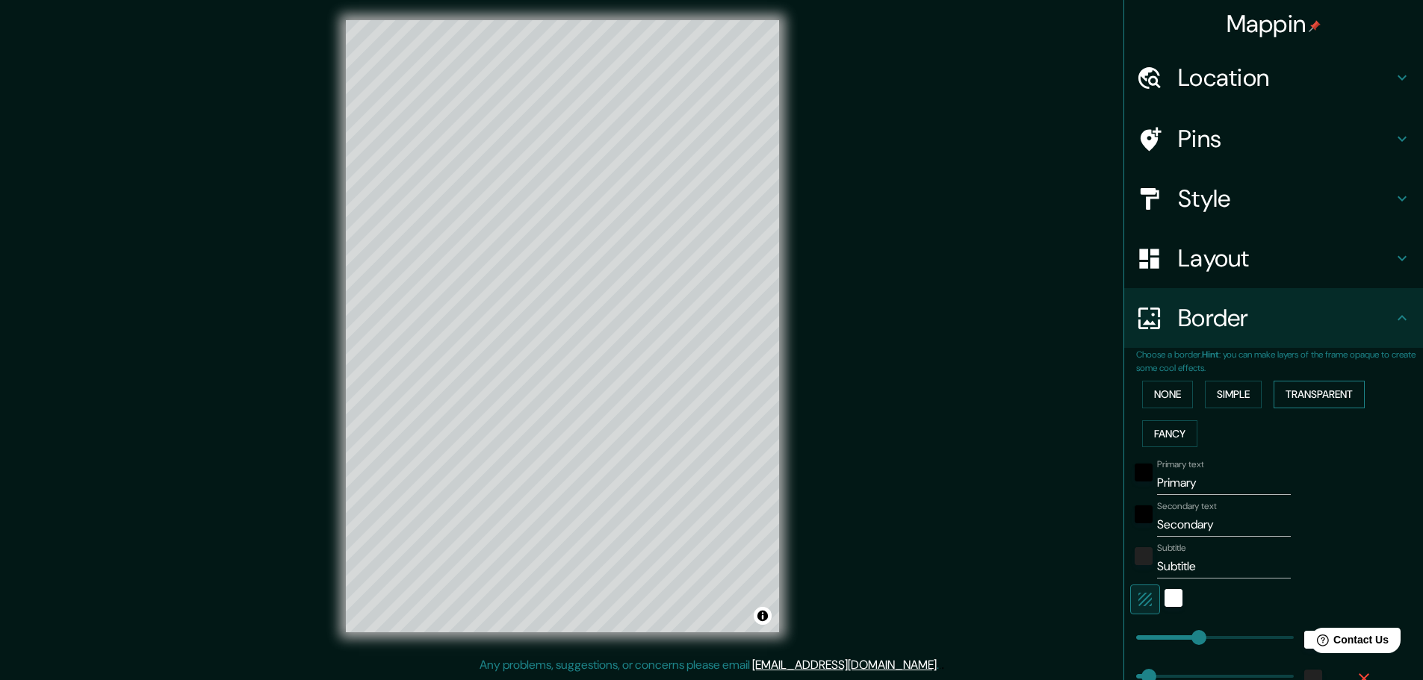
click at [1275, 396] on button "Transparent" at bounding box center [1318, 395] width 91 height 28
click at [1172, 429] on button "Fancy" at bounding box center [1169, 434] width 55 height 28
click at [1161, 410] on div "None Simple Transparent Fancy" at bounding box center [1279, 414] width 287 height 78
click at [1160, 394] on button "None" at bounding box center [1167, 395] width 51 height 28
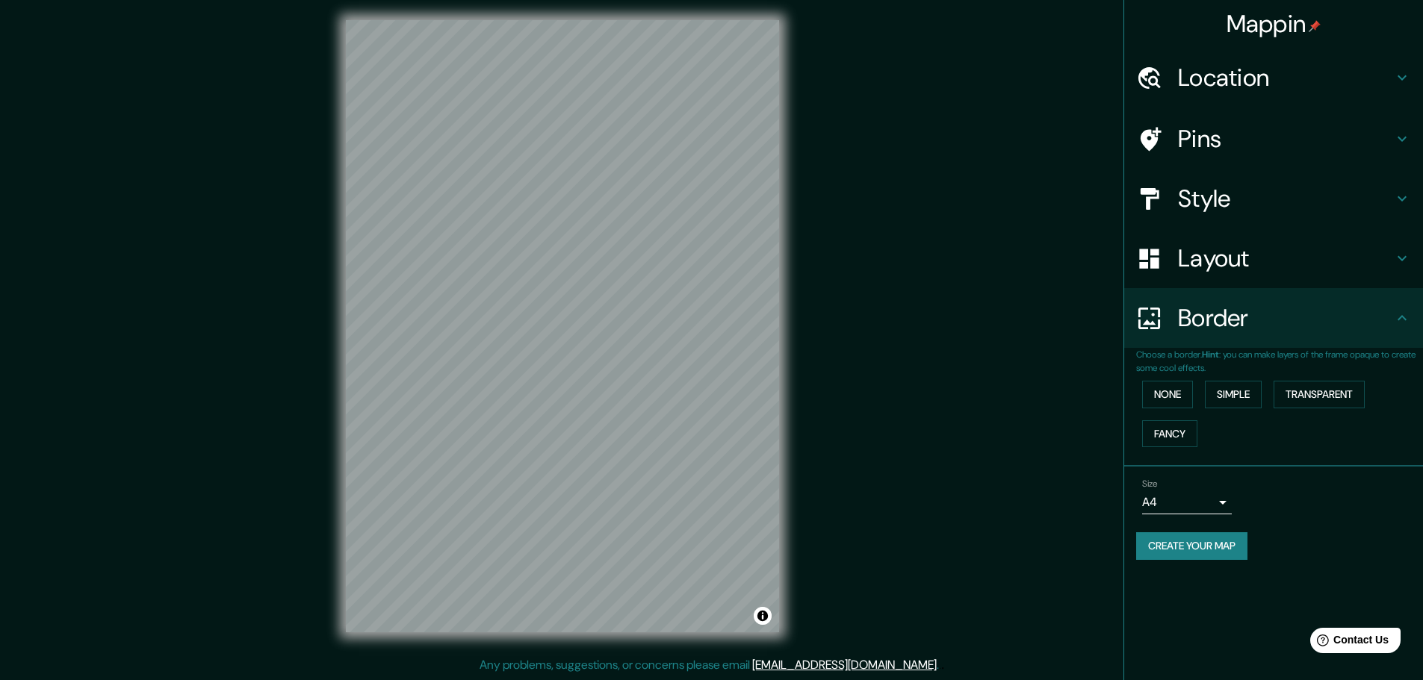
click at [1250, 253] on h4 "Layout" at bounding box center [1285, 258] width 215 height 30
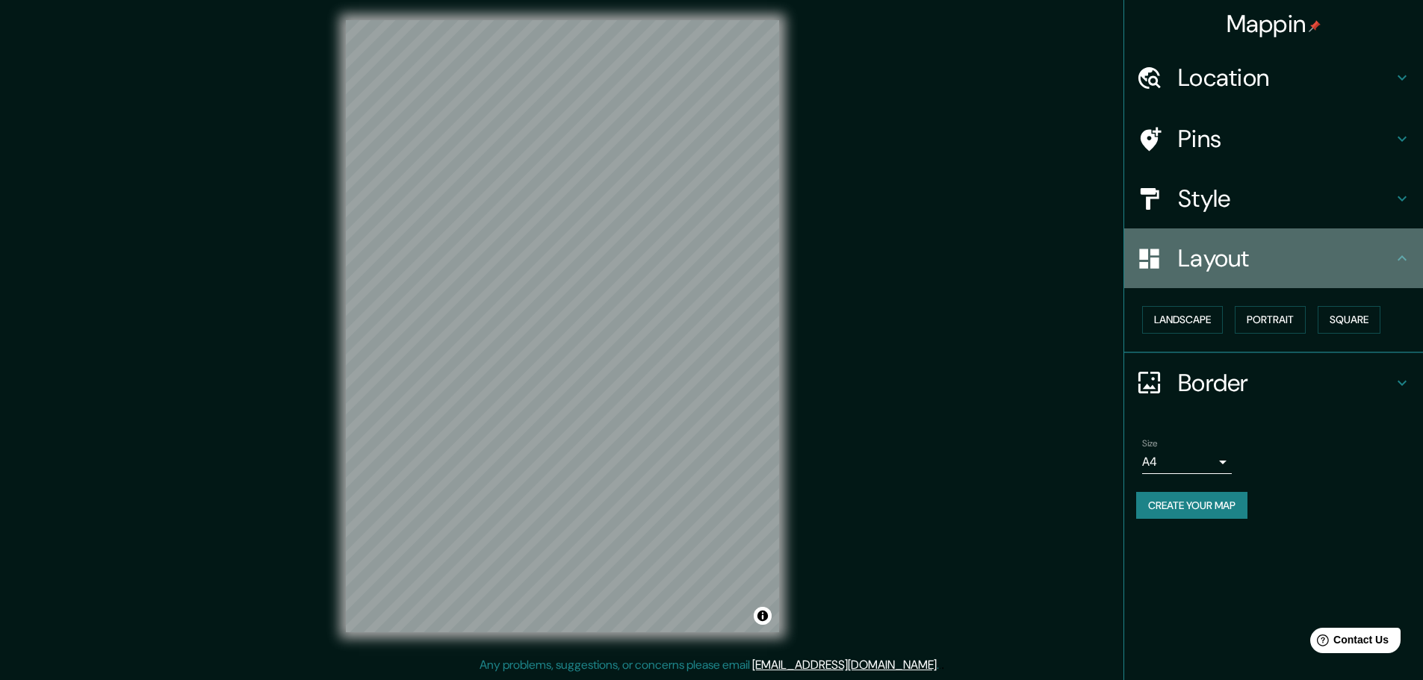
click at [1253, 232] on div "Layout" at bounding box center [1273, 259] width 299 height 60
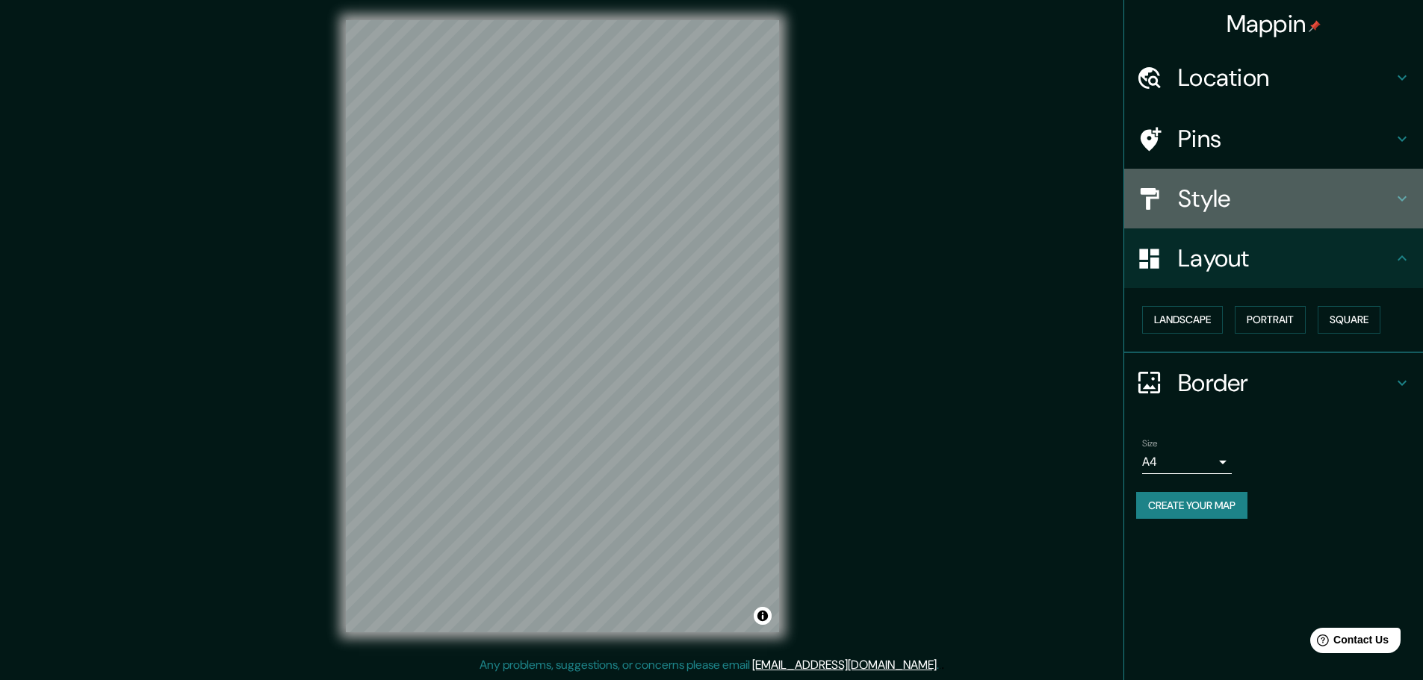
click at [1250, 199] on h4 "Style" at bounding box center [1285, 199] width 215 height 30
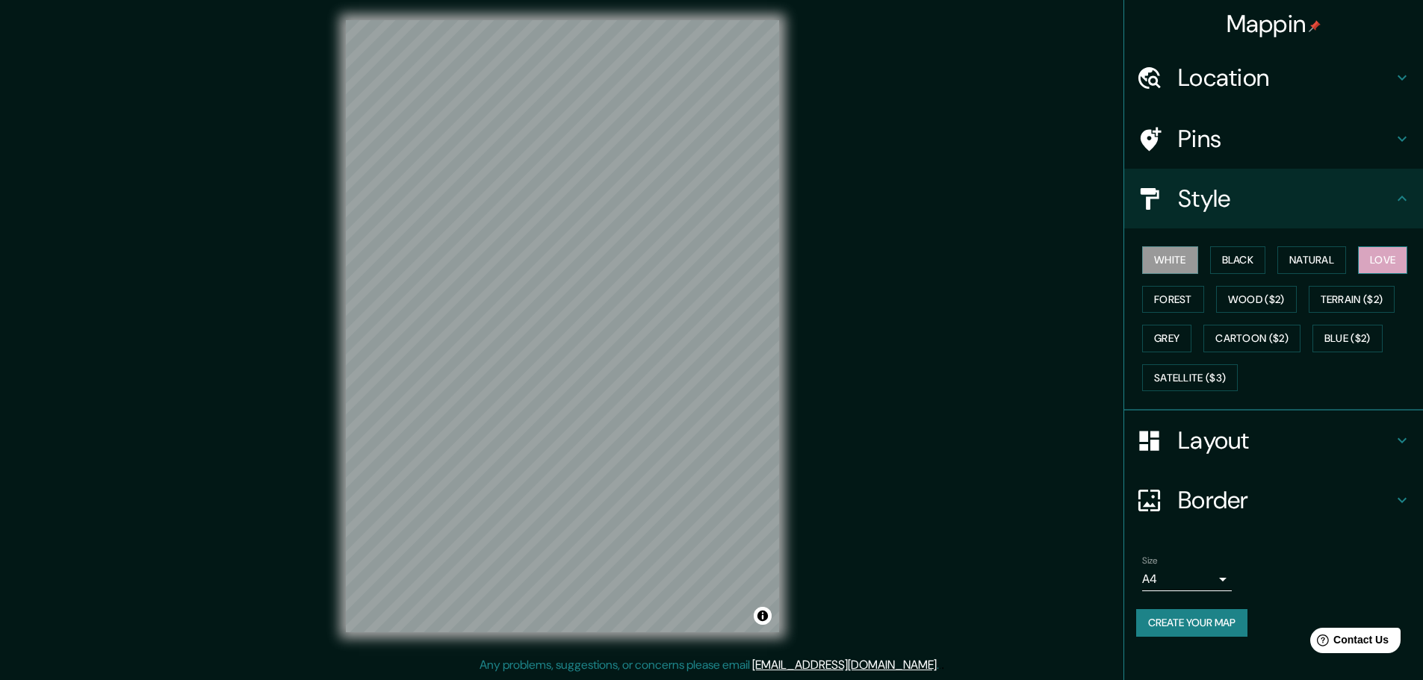
click at [1386, 246] on button "Love" at bounding box center [1382, 260] width 49 height 28
click at [1340, 251] on button "Natural" at bounding box center [1311, 260] width 69 height 28
click at [1229, 264] on button "Black" at bounding box center [1238, 260] width 56 height 28
click at [1161, 264] on button "White" at bounding box center [1170, 260] width 56 height 28
click at [1222, 263] on button "Black" at bounding box center [1238, 260] width 56 height 28
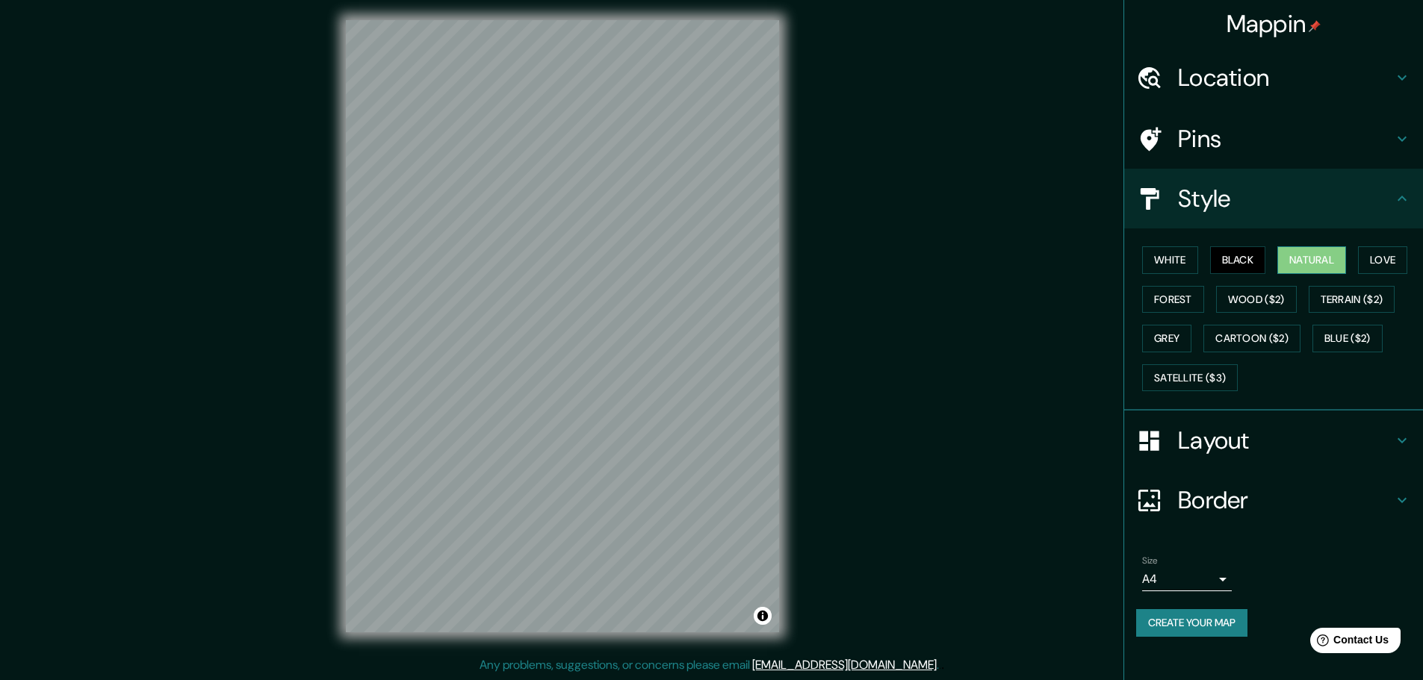
click at [1300, 261] on button "Natural" at bounding box center [1311, 260] width 69 height 28
click at [1364, 268] on button "Love" at bounding box center [1382, 260] width 49 height 28
click at [1178, 287] on button "Forest" at bounding box center [1173, 300] width 62 height 28
click at [1178, 261] on button "White" at bounding box center [1170, 260] width 56 height 28
click at [1248, 263] on button "Black" at bounding box center [1238, 260] width 56 height 28
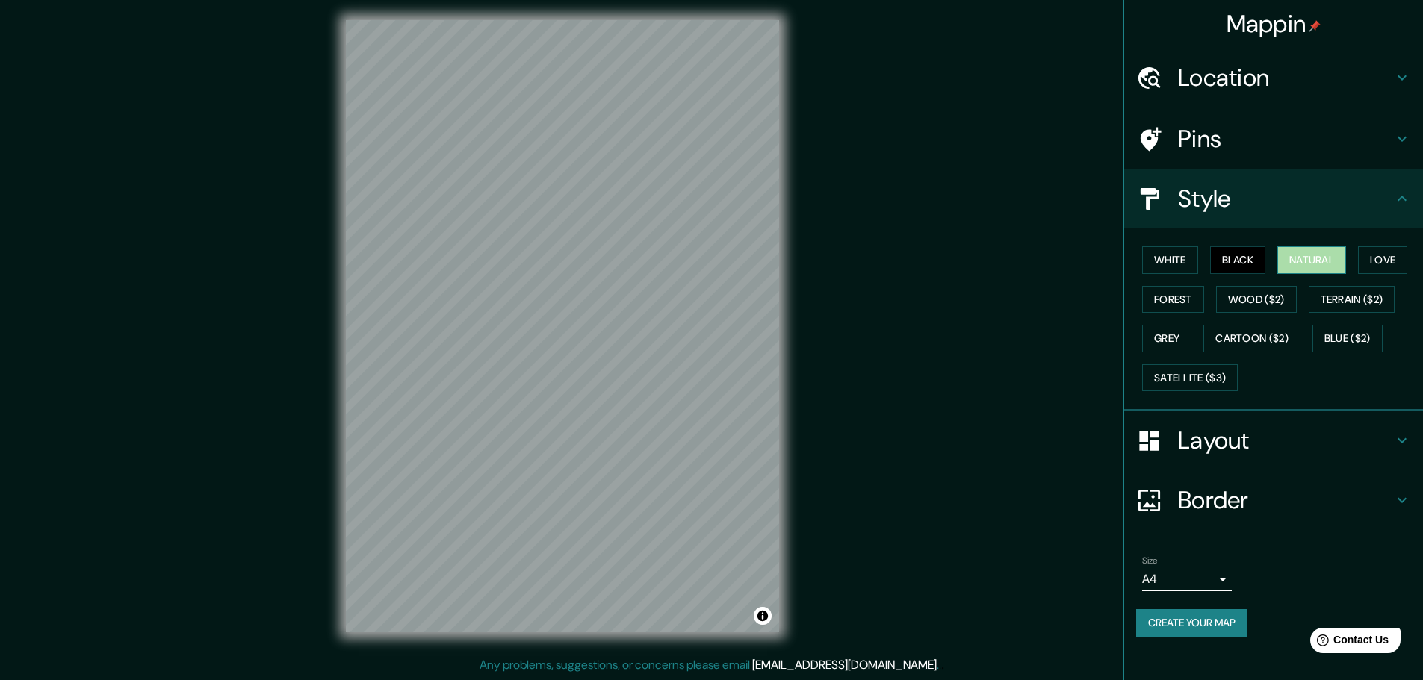
click at [1319, 261] on button "Natural" at bounding box center [1311, 260] width 69 height 28
click at [1388, 264] on button "Love" at bounding box center [1382, 260] width 49 height 28
click at [1179, 326] on button "Grey" at bounding box center [1166, 339] width 49 height 28
click at [1183, 305] on button "Forest" at bounding box center [1173, 300] width 62 height 28
click at [1249, 298] on button "Wood ($2)" at bounding box center [1256, 300] width 81 height 28
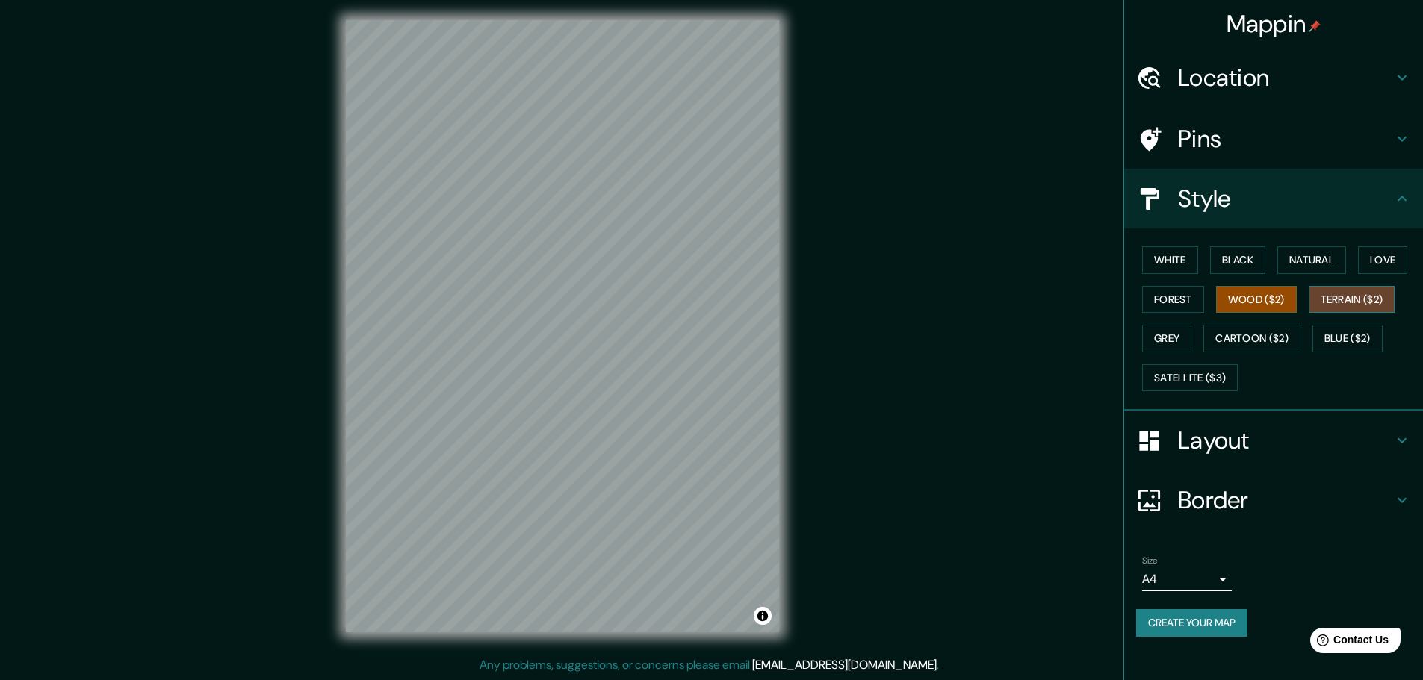
click at [1346, 302] on button "Terrain ($2)" at bounding box center [1351, 300] width 87 height 28
click at [1161, 336] on button "Grey" at bounding box center [1166, 339] width 49 height 28
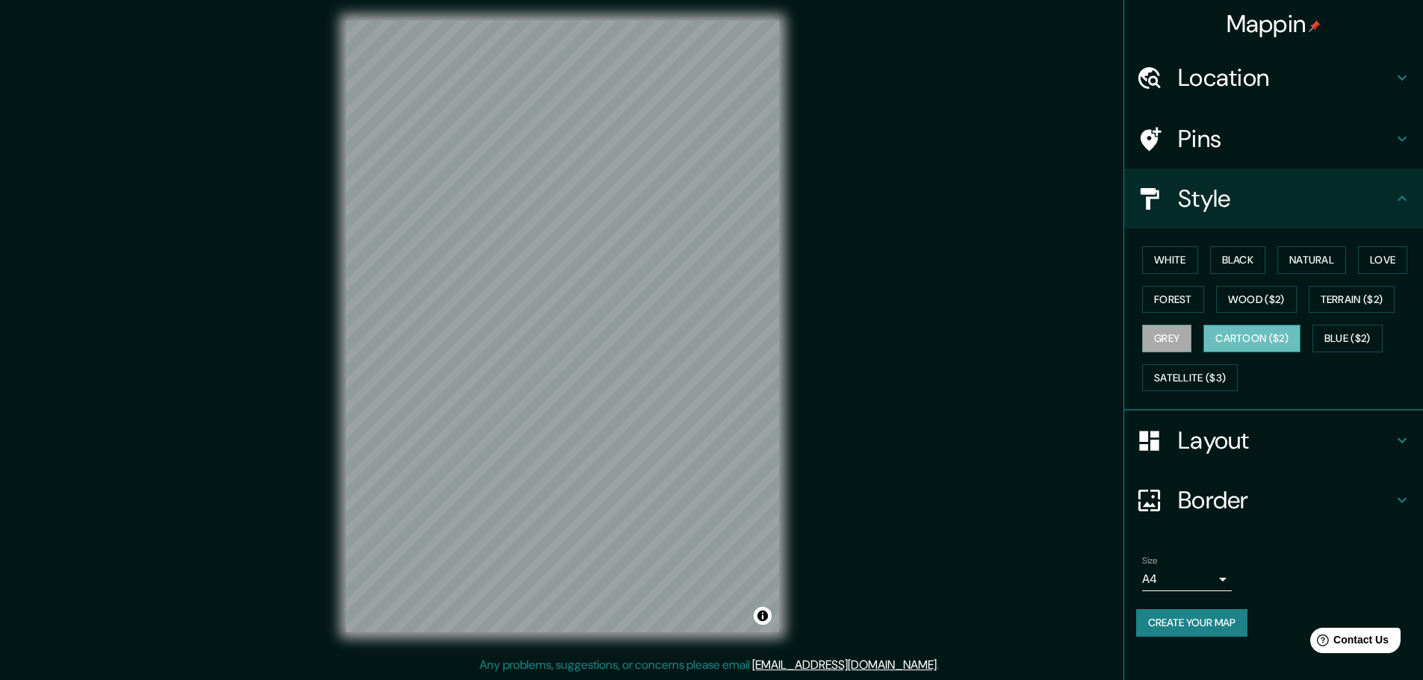
click at [1213, 336] on button "Cartoon ($2)" at bounding box center [1251, 339] width 97 height 28
click at [1379, 341] on button "Blue ($2)" at bounding box center [1347, 339] width 70 height 28
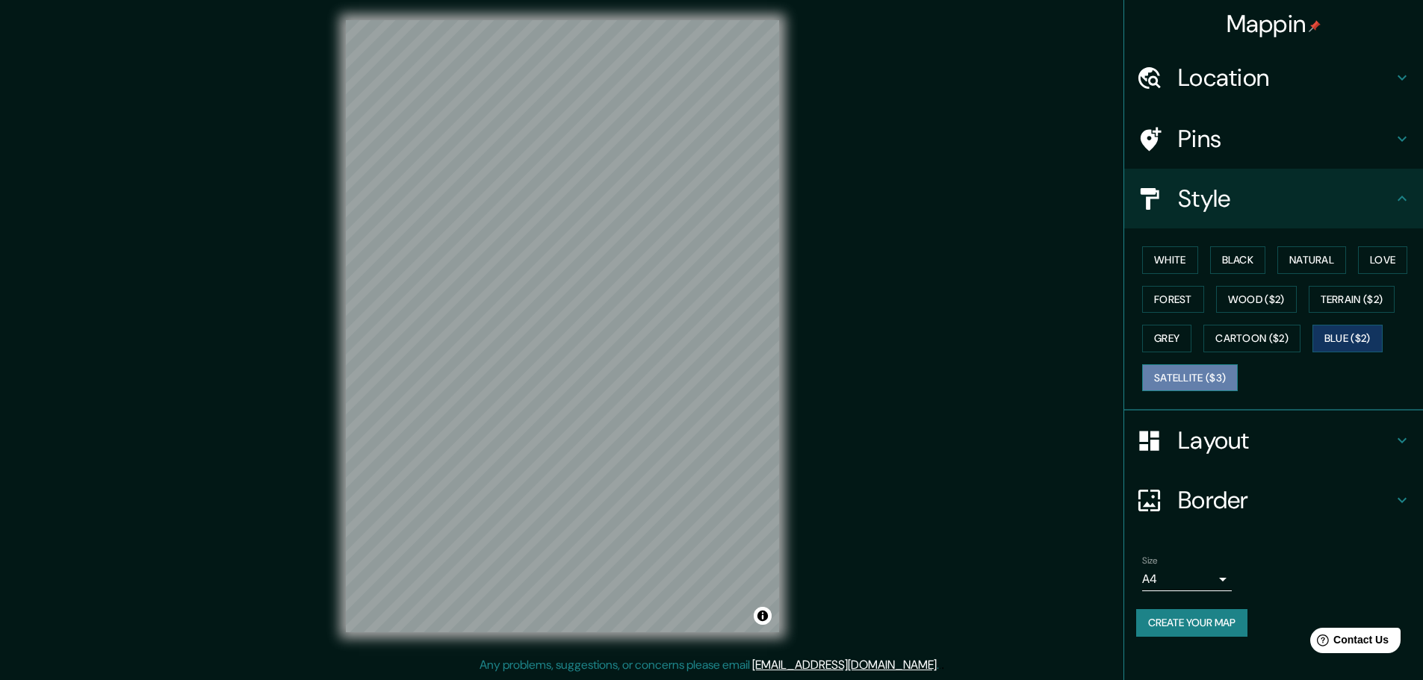
click at [1197, 383] on button "Satellite ($3)" at bounding box center [1190, 378] width 96 height 28
click at [1178, 257] on button "White" at bounding box center [1170, 260] width 56 height 28
click at [1279, 525] on div "Border" at bounding box center [1273, 500] width 299 height 60
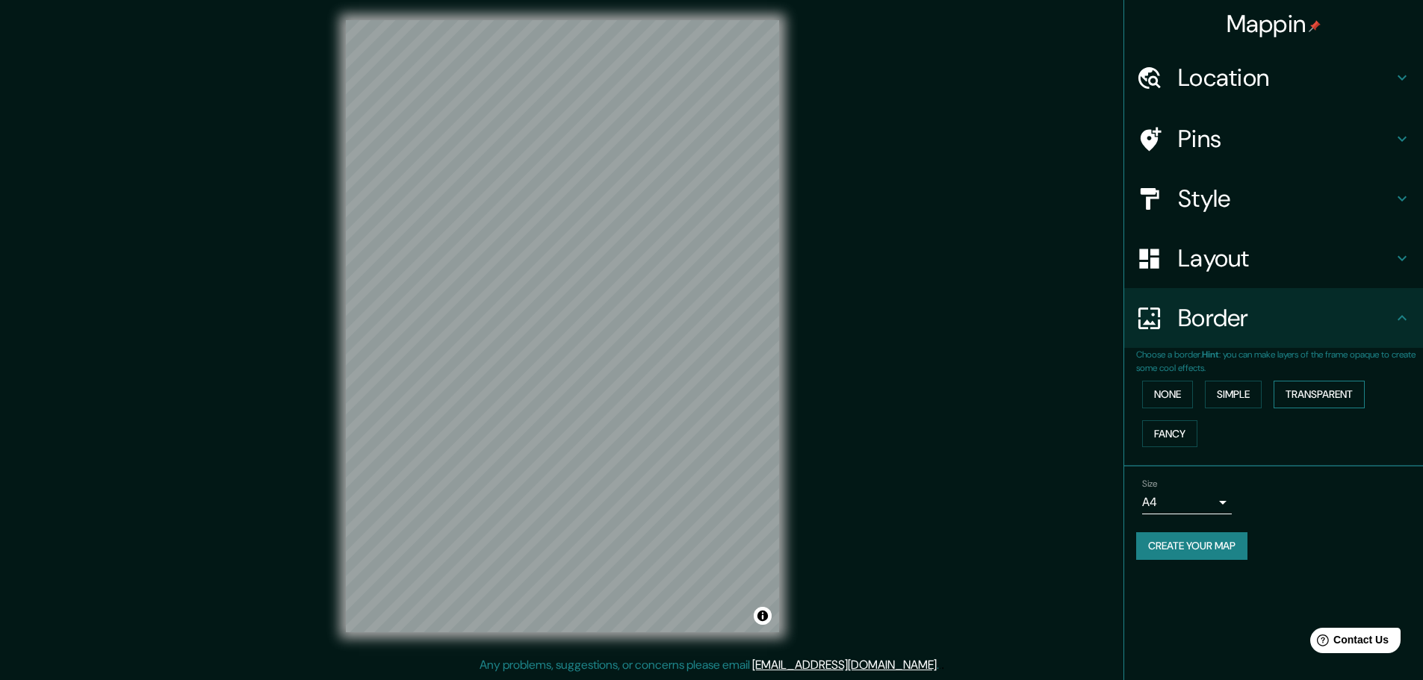
click at [1326, 392] on button "Transparent" at bounding box center [1318, 395] width 91 height 28
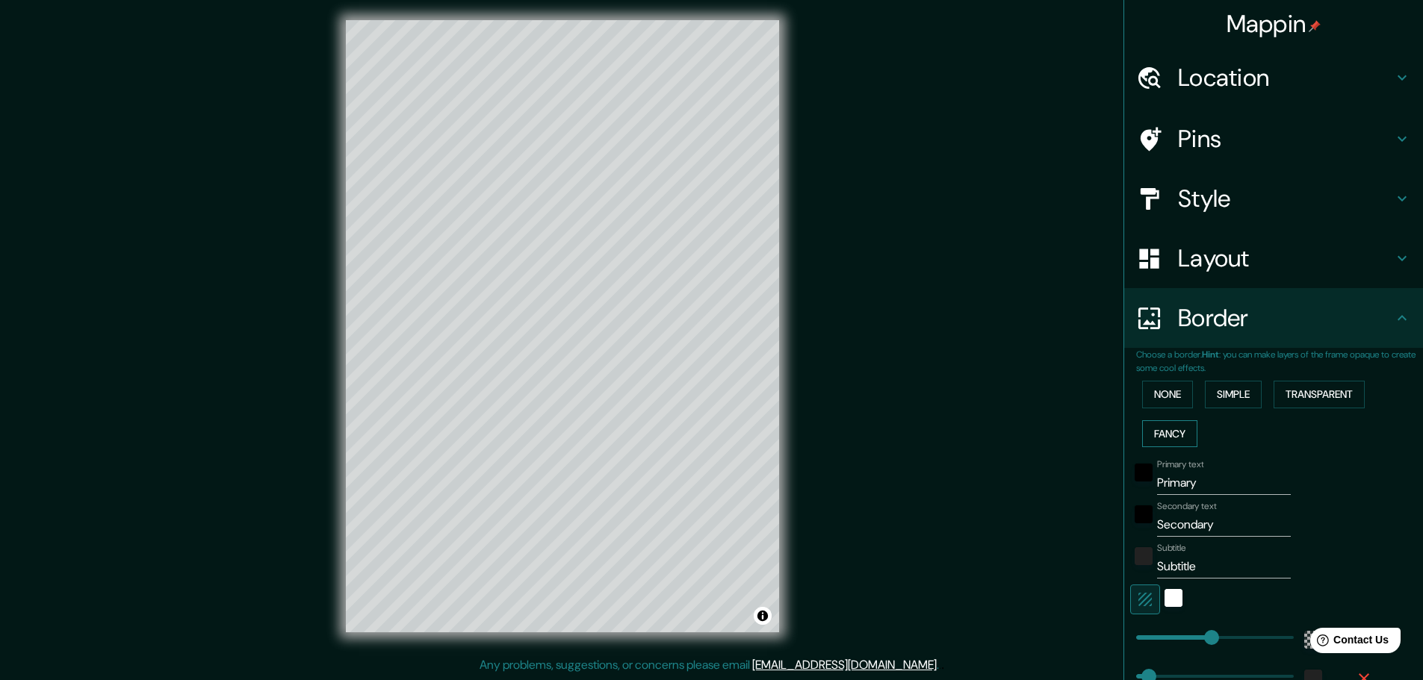
click at [1171, 432] on button "Fancy" at bounding box center [1169, 434] width 55 height 28
click at [1240, 385] on button "Simple" at bounding box center [1233, 395] width 57 height 28
click at [588, 358] on div at bounding box center [590, 357] width 12 height 12
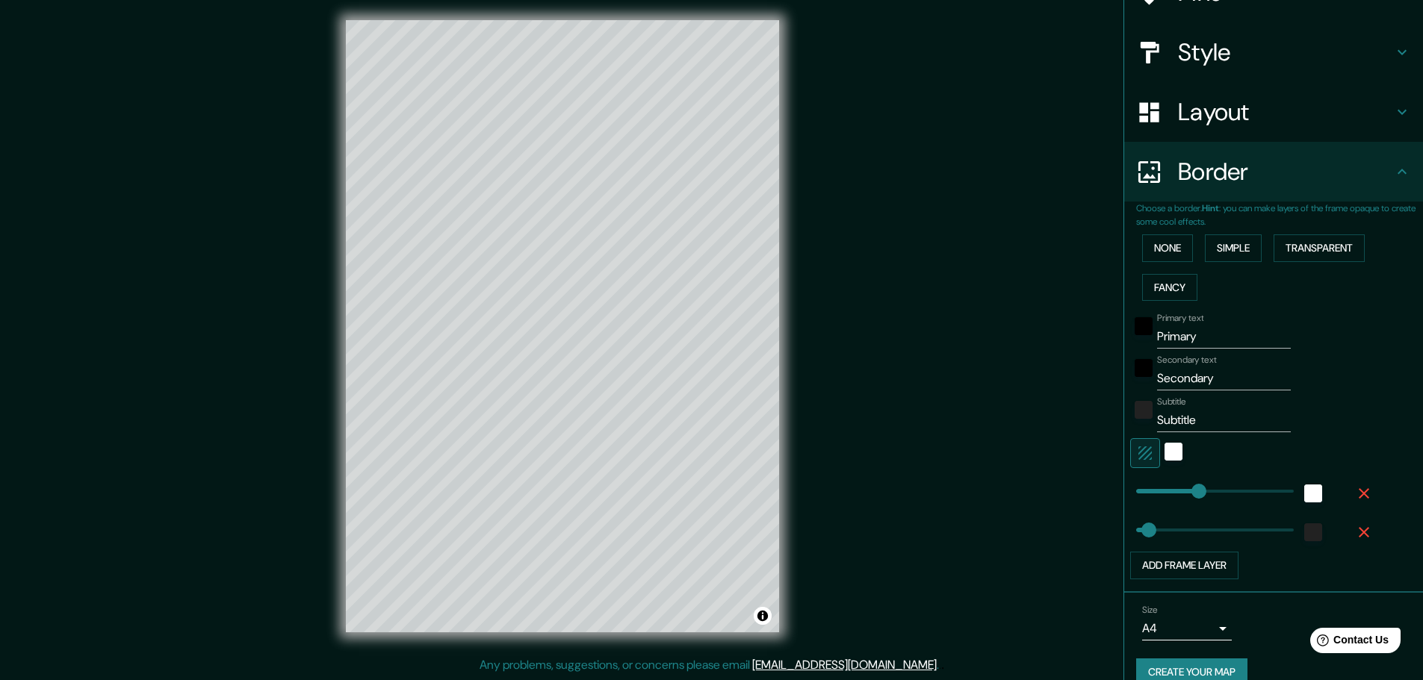
scroll to position [149, 0]
click at [1164, 447] on div "white" at bounding box center [1173, 449] width 18 height 18
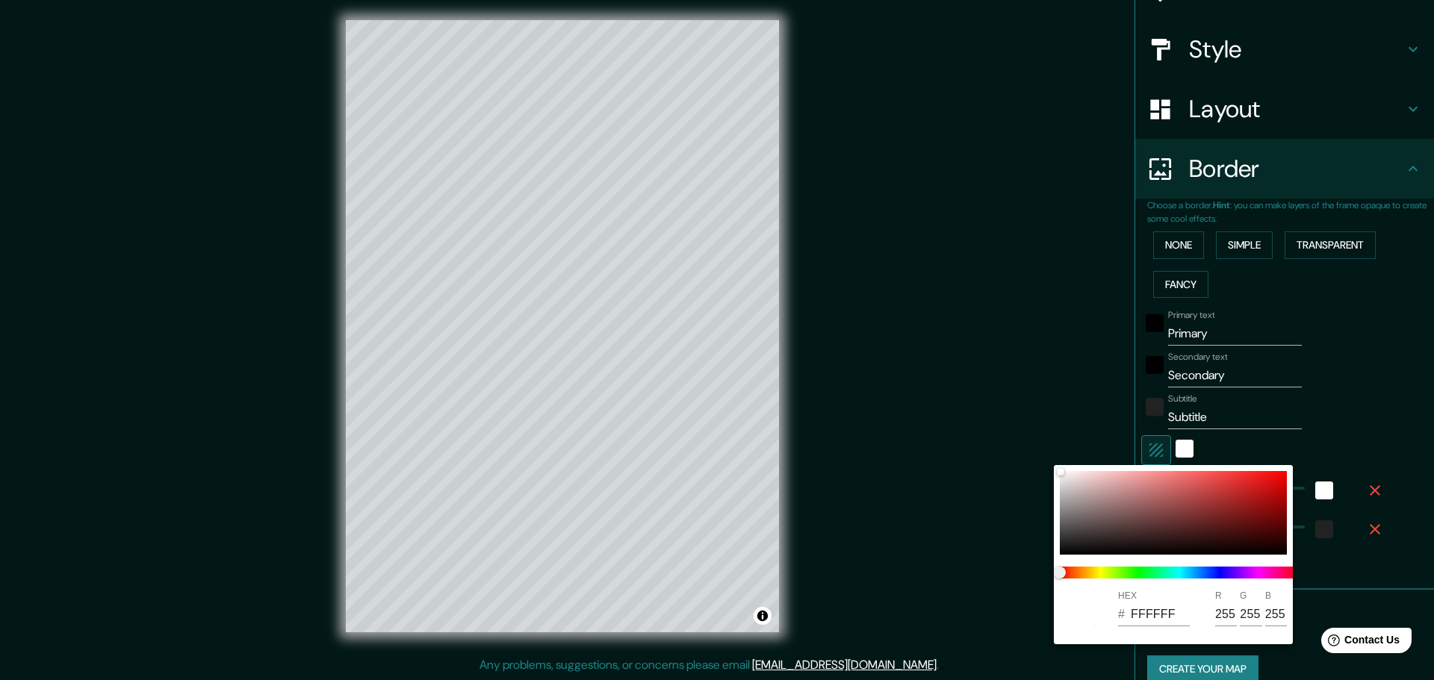
click at [1147, 439] on div at bounding box center [717, 340] width 1434 height 680
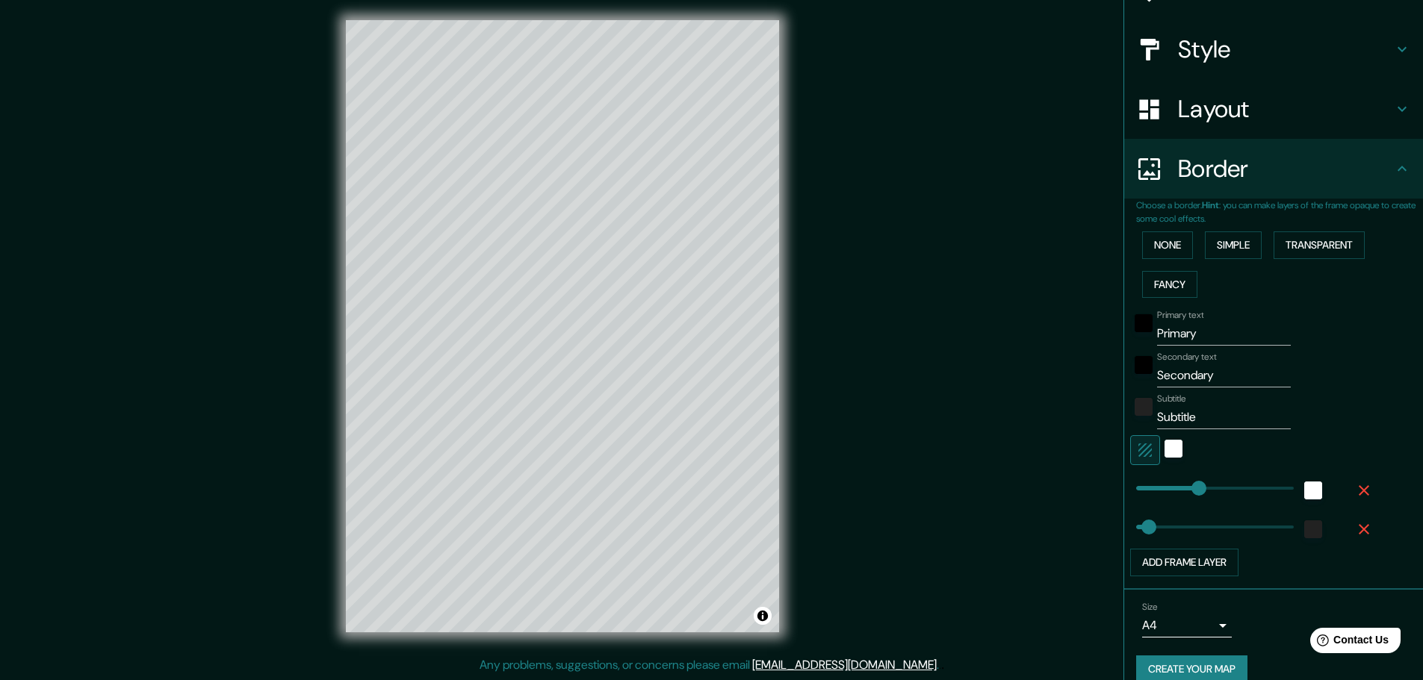
click at [957, 427] on div "Mappin Location Galapa, Atlántico, Colombia Galapagar Madrid, España Galapa Atl…" at bounding box center [711, 338] width 1423 height 684
click at [1172, 245] on button "None" at bounding box center [1167, 246] width 51 height 28
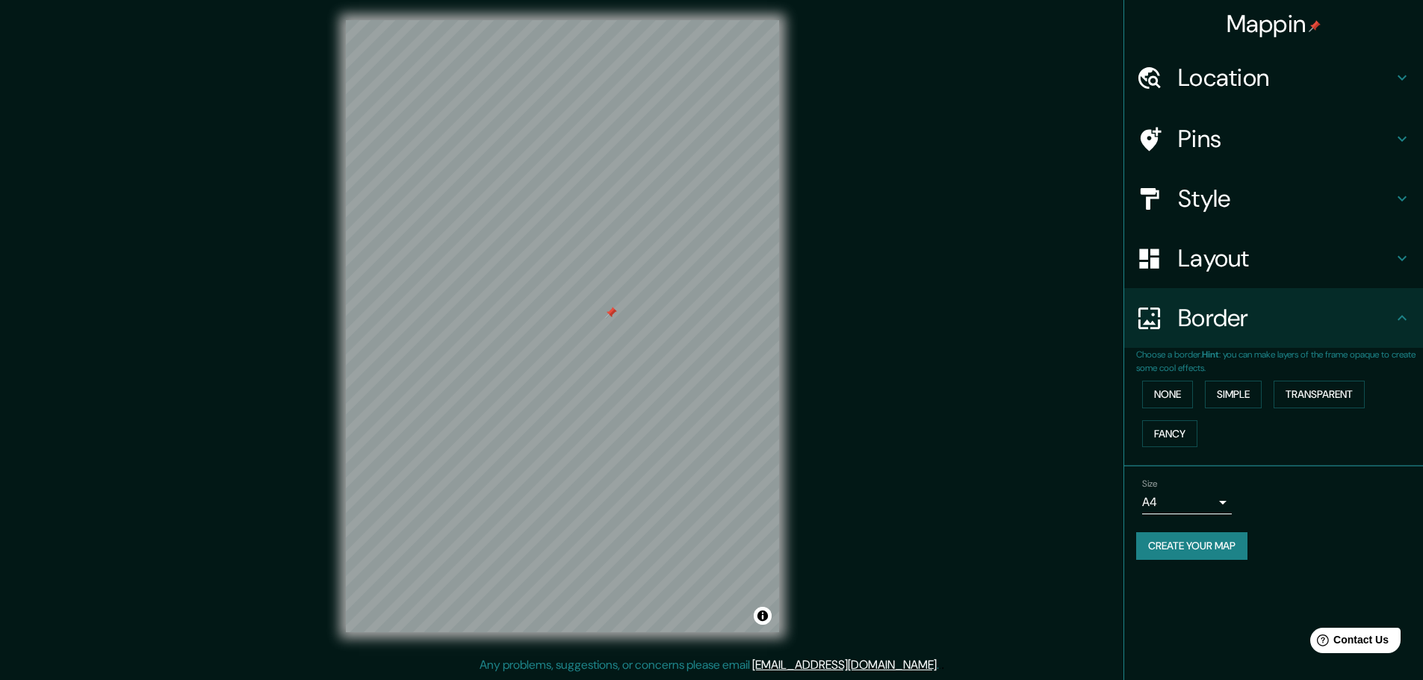
click at [1207, 550] on button "Create your map" at bounding box center [1191, 546] width 111 height 28
click at [609, 312] on div at bounding box center [611, 313] width 12 height 12
click at [1001, 387] on div "Mappin Location Galapa, Atlántico, Colombia Galapagar Madrid, España Galapa Atl…" at bounding box center [711, 338] width 1423 height 684
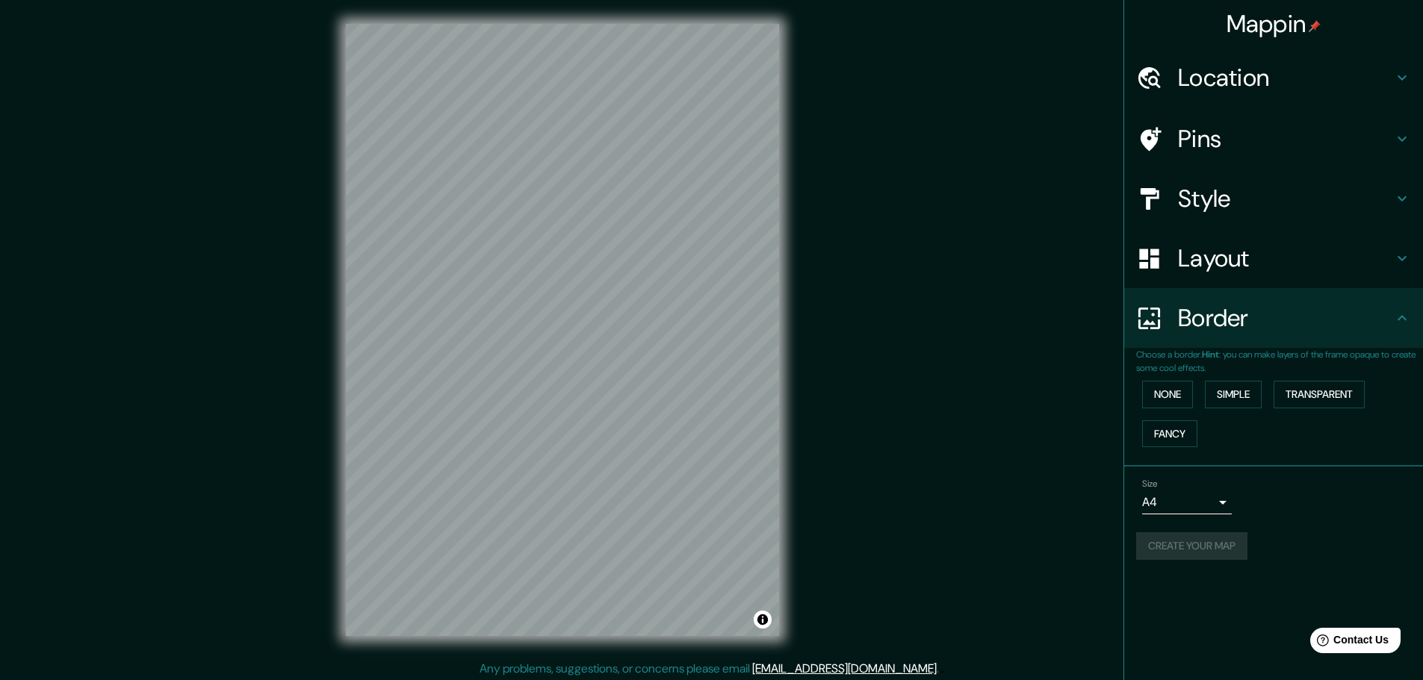
click at [1192, 547] on div "Create your map" at bounding box center [1273, 546] width 275 height 28
click at [1237, 394] on button "Simple" at bounding box center [1233, 395] width 57 height 28
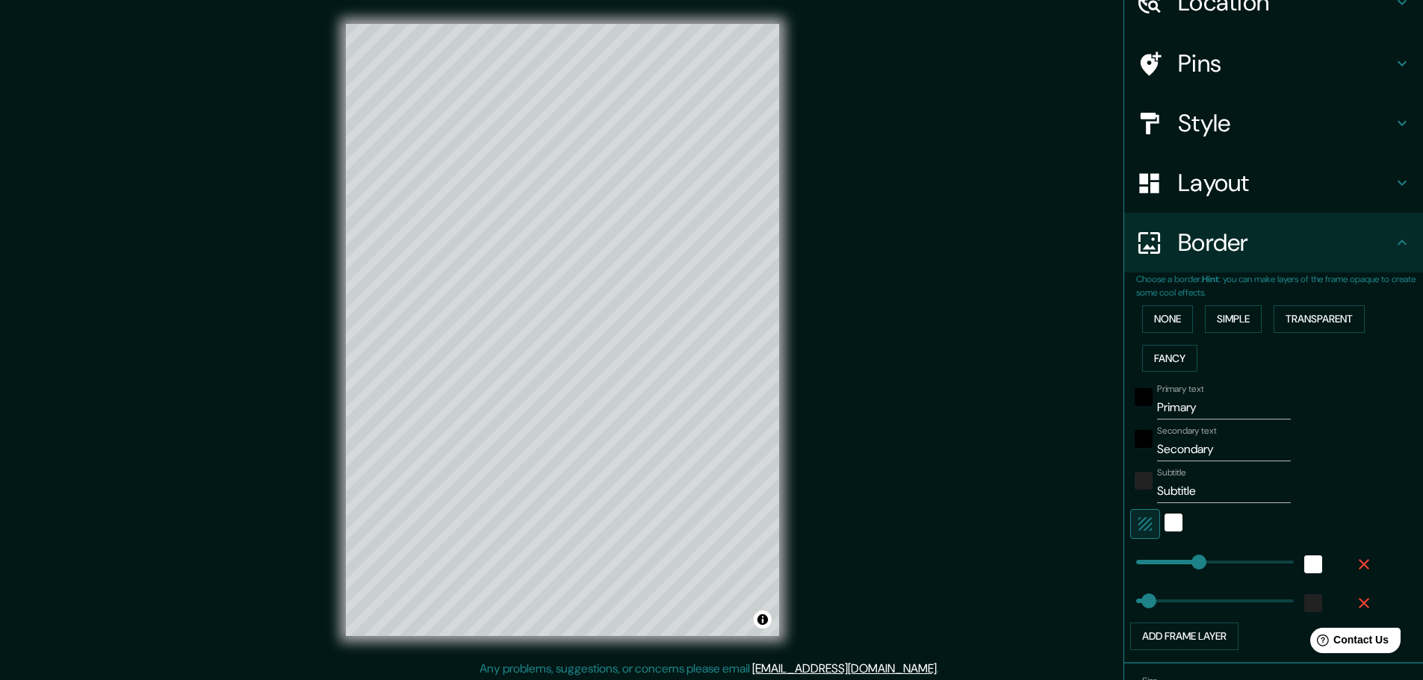
scroll to position [170, 0]
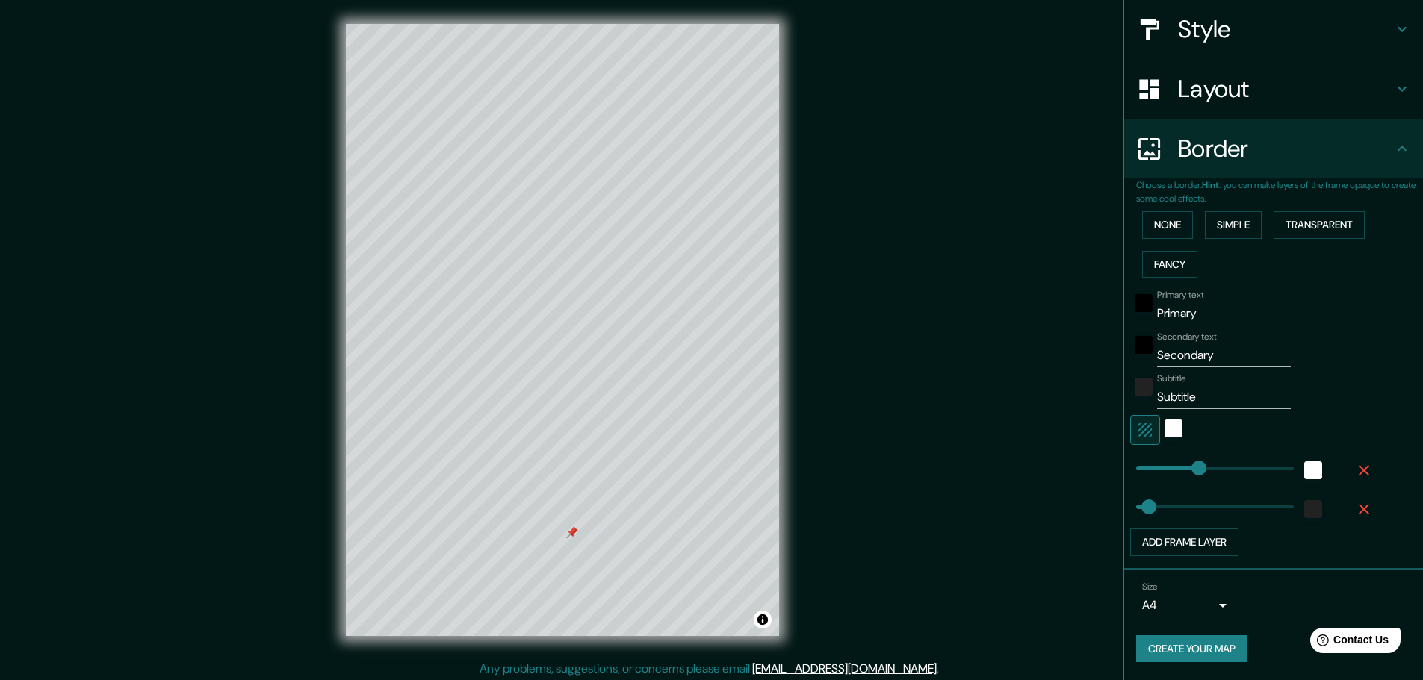
click at [572, 535] on div at bounding box center [572, 532] width 12 height 12
click at [572, 532] on div at bounding box center [572, 532] width 12 height 12
click at [1178, 318] on input "Primary" at bounding box center [1224, 314] width 134 height 24
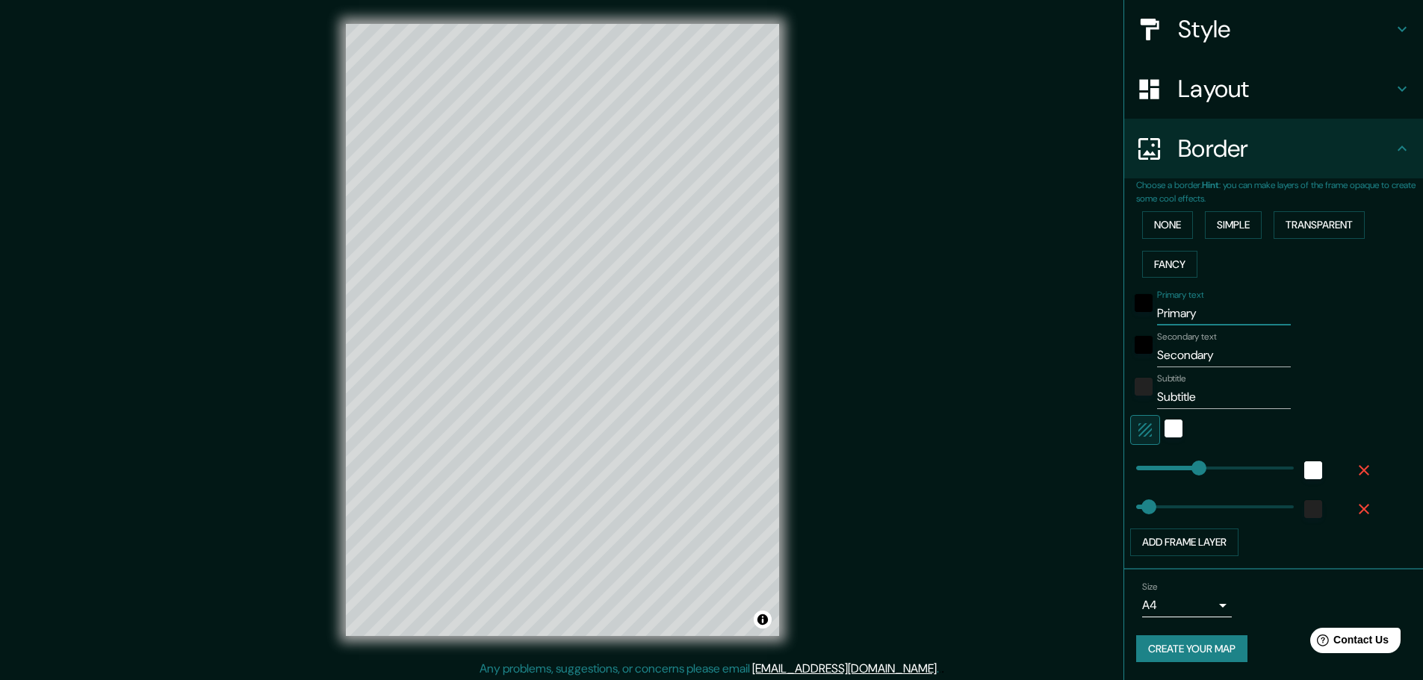
type input "G"
type input "46"
type input "GA"
type input "46"
type input "GAL"
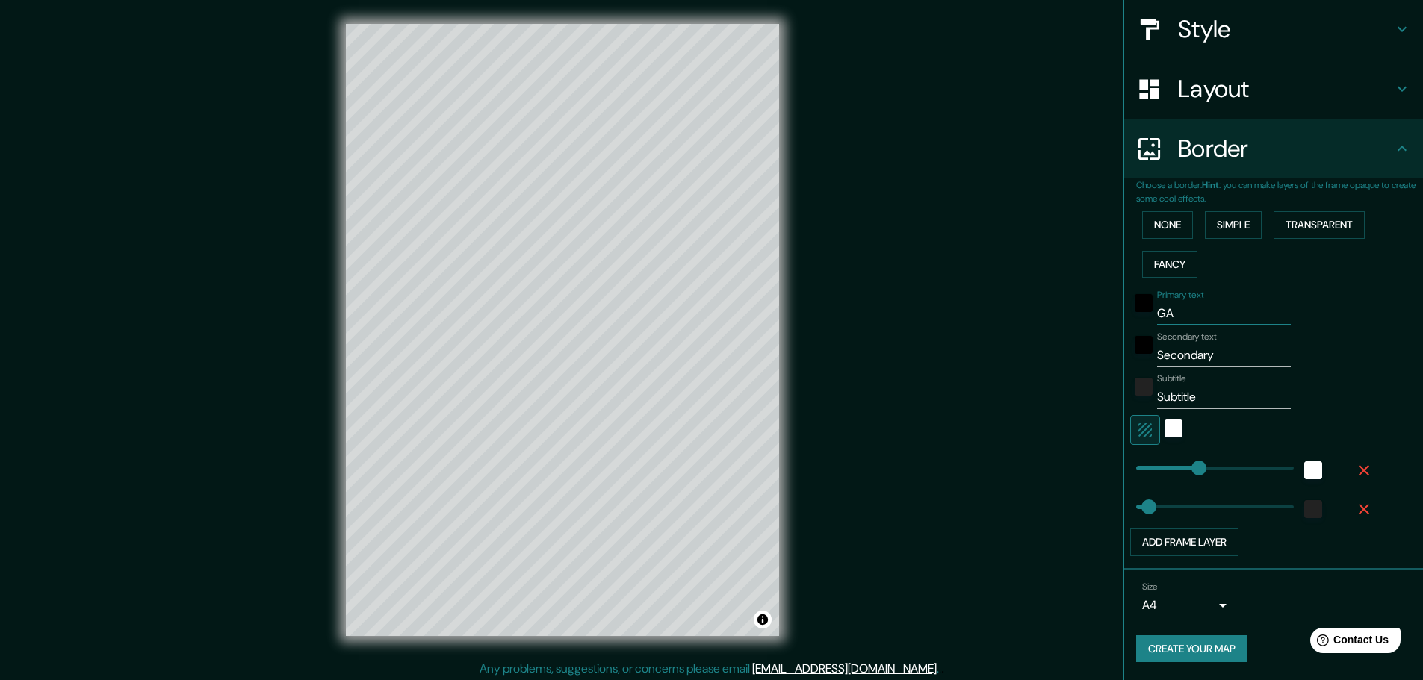
type input "46"
type input "GALA"
type input "46"
type input "GALAP"
type input "46"
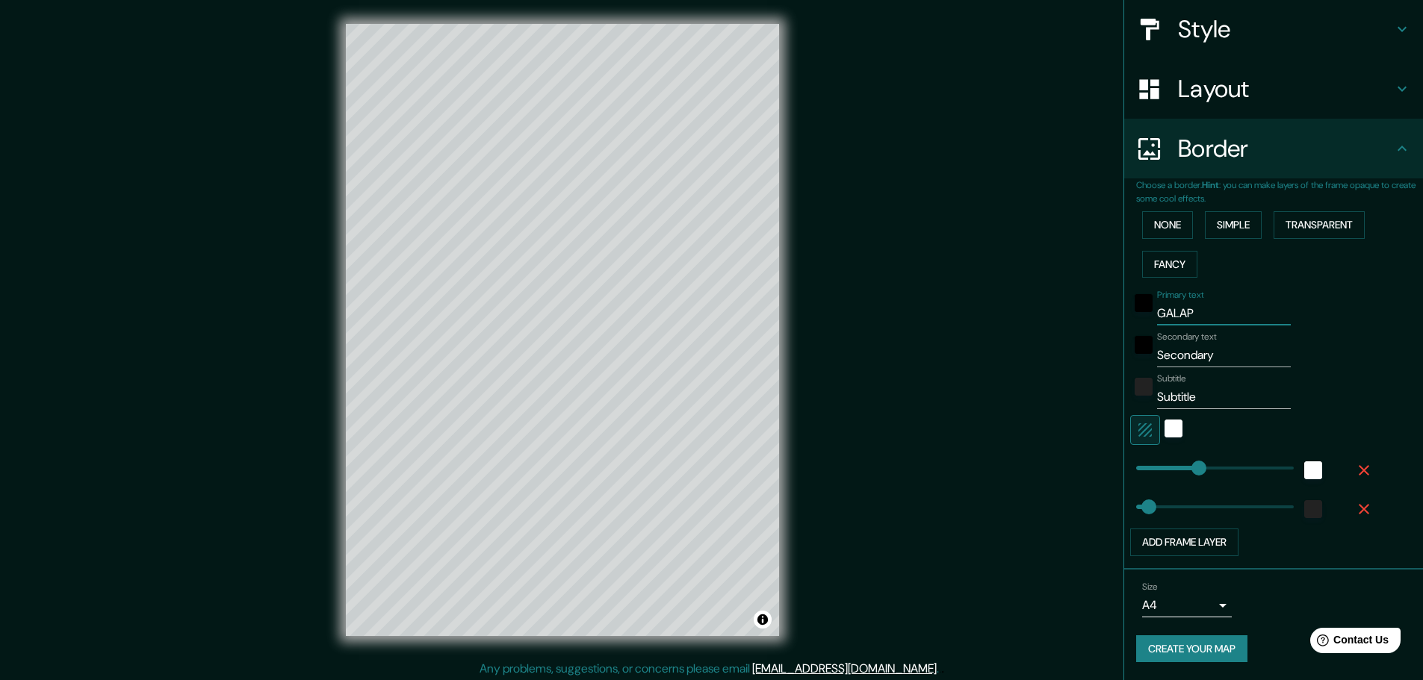
type input "GALAPA"
type input "46"
type input "GALAPA"
click at [1174, 355] on input "Secondary" at bounding box center [1224, 356] width 134 height 24
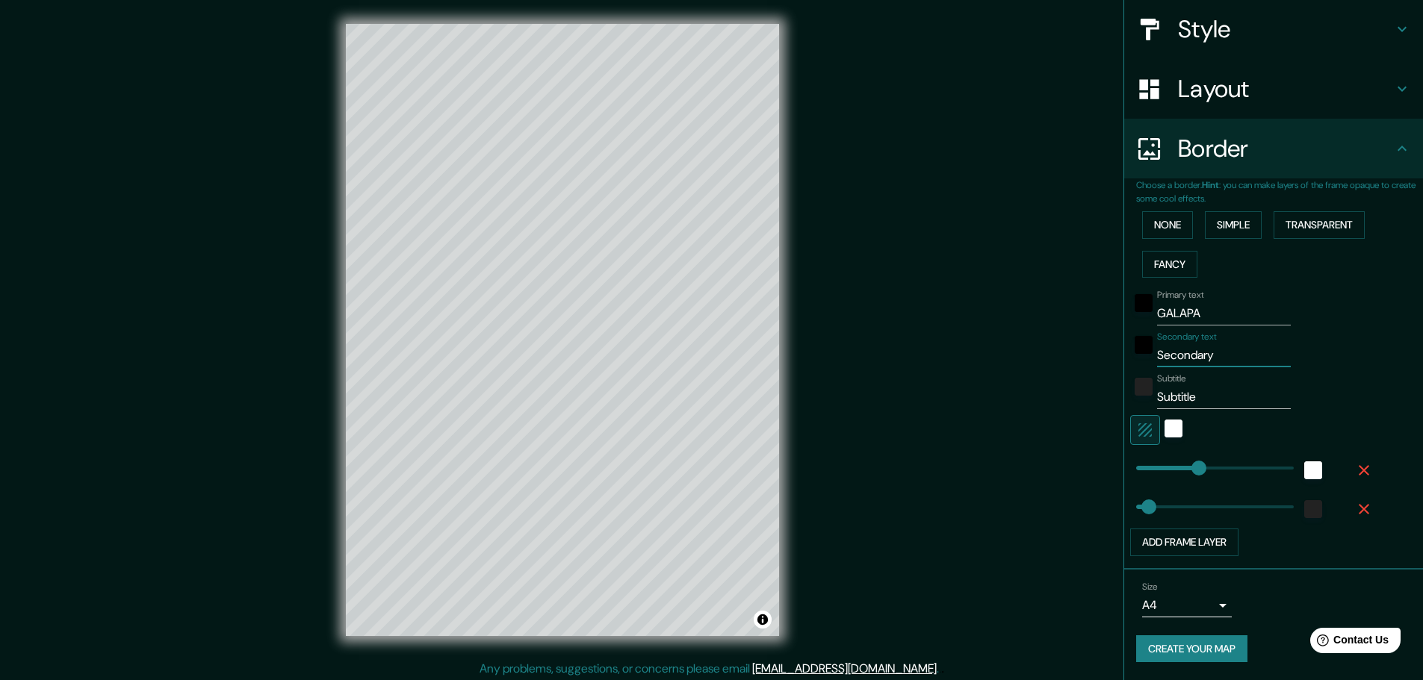
type input "A"
type input "46"
type input "AT"
type input "46"
type input "ATL"
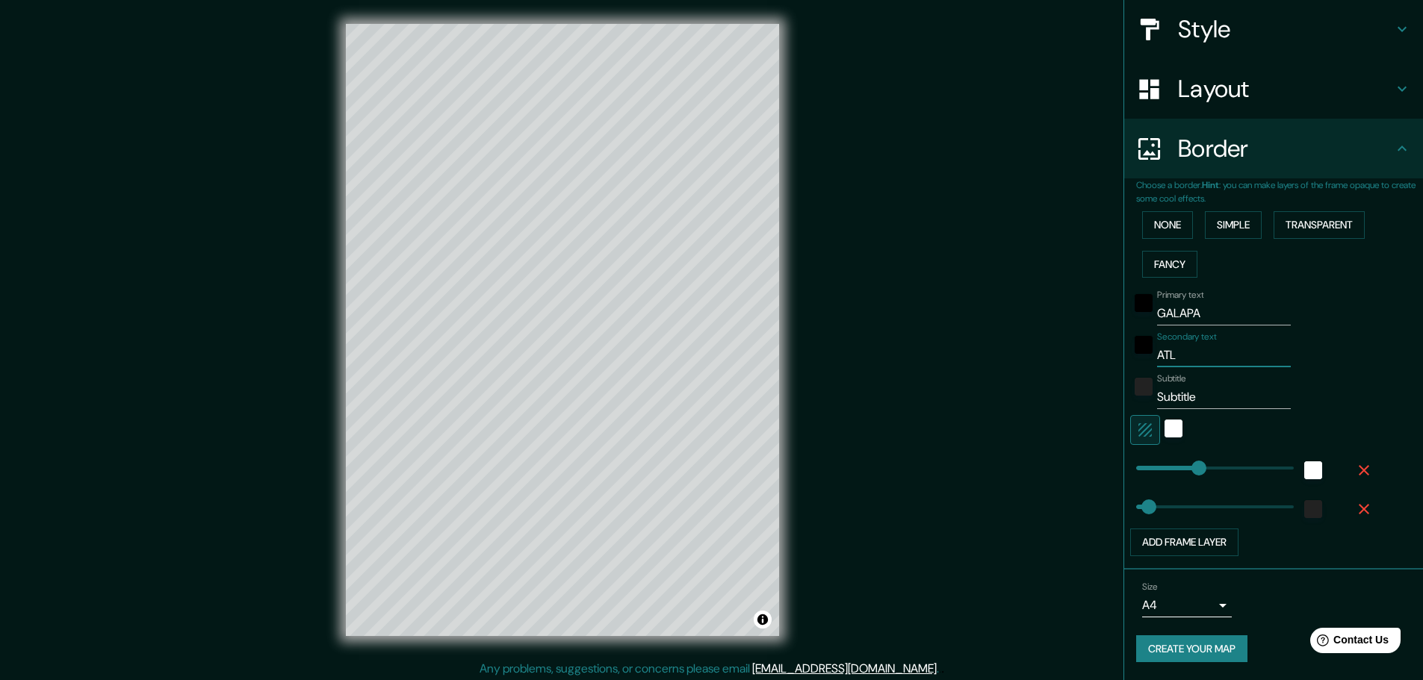
type input "46"
type input "ATLA"
type input "46"
type input "ATL"
type input "46"
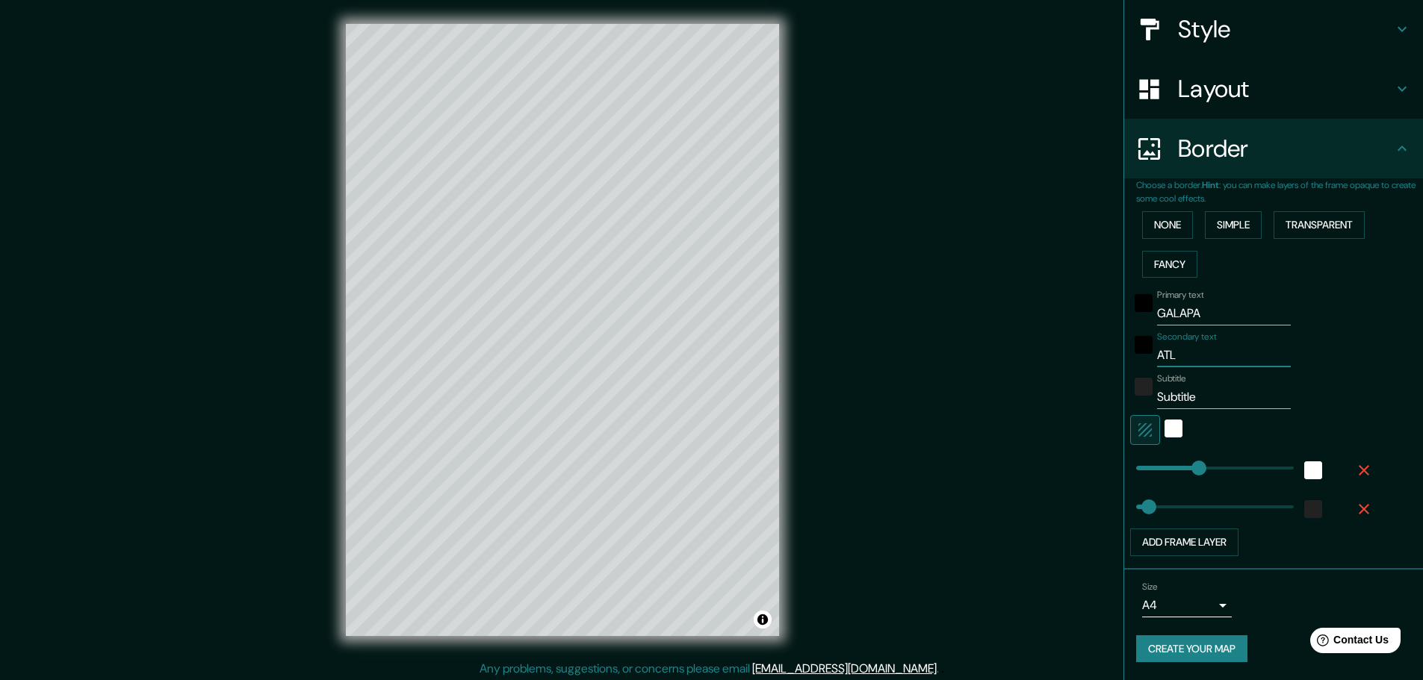
type input "ATLÁ"
type input "46"
type input "ATLÁN"
type input "46"
type input "ATLÁNT"
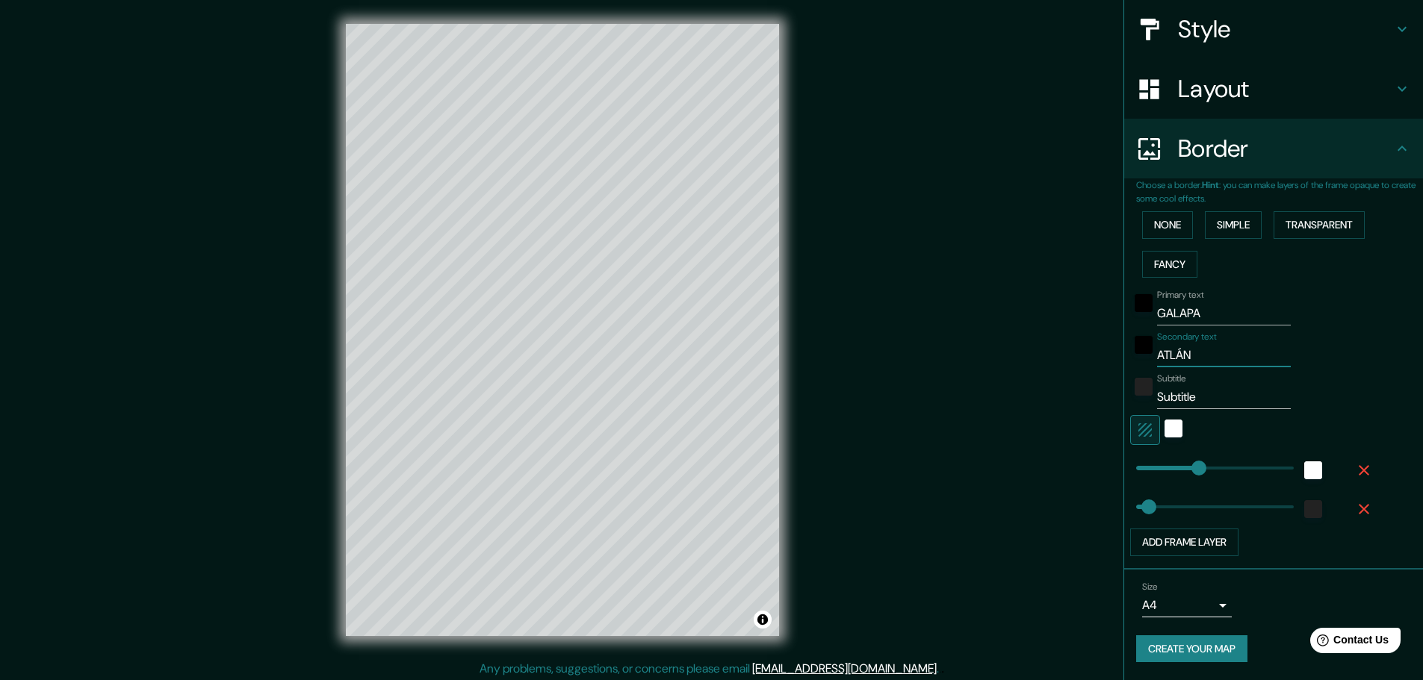
type input "46"
type input "ATLÁNTI"
type input "46"
type input "ATLÁNTIC"
type input "46"
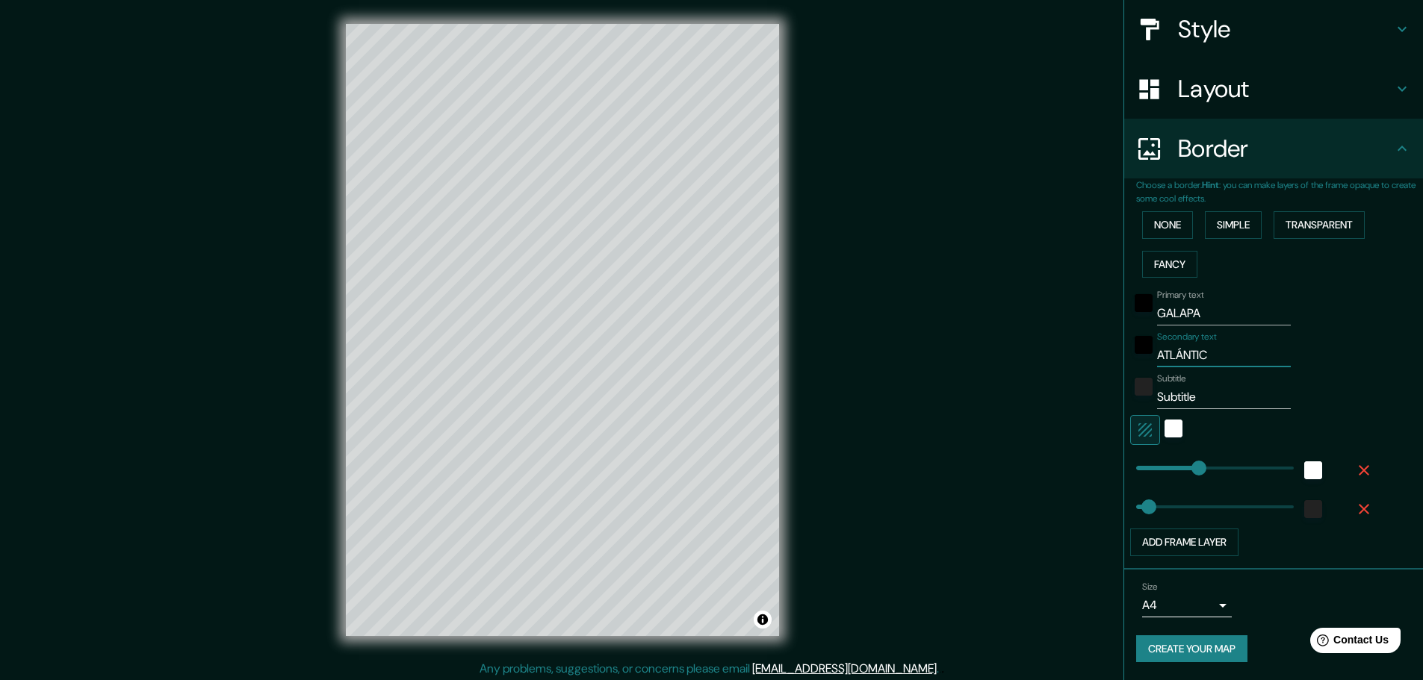
type input "ATLÁNTICO"
type input "46"
type input "ATLÁNTICO"
click at [1169, 392] on input "Subtitle" at bounding box center [1224, 397] width 134 height 24
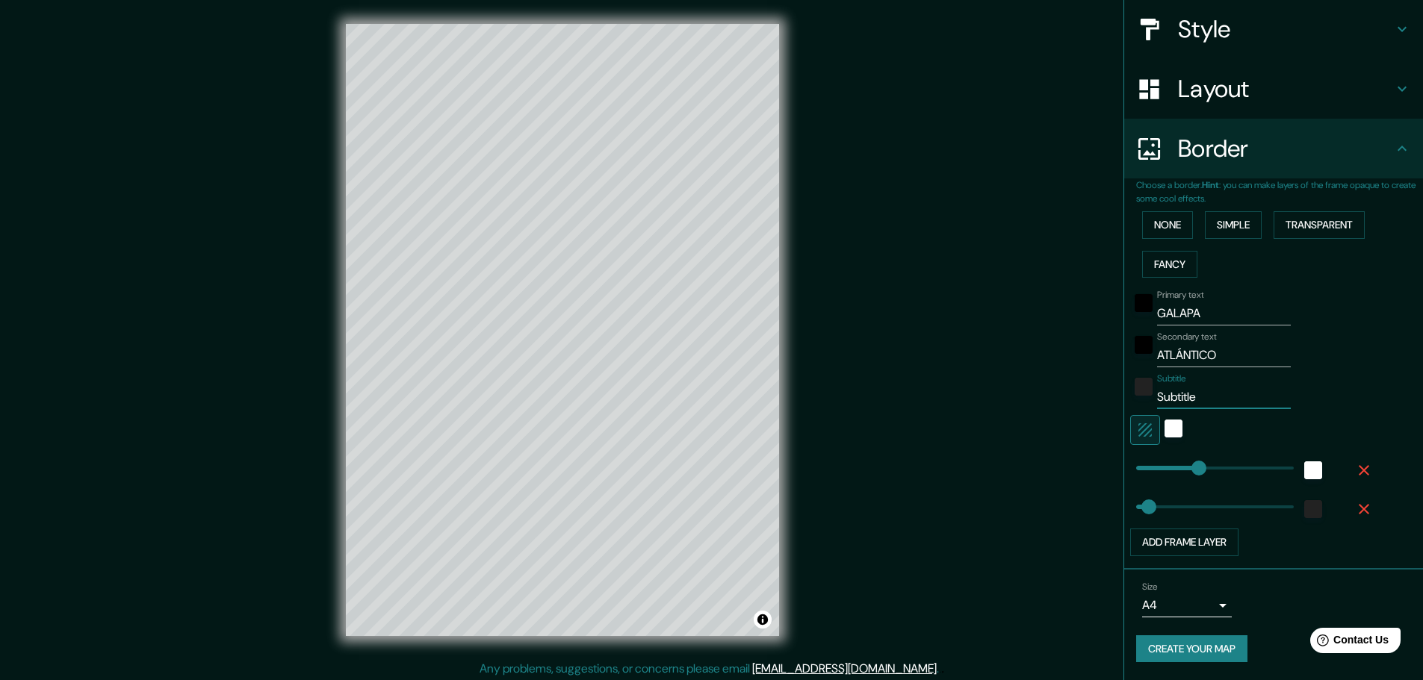
type input "A"
type input "46"
type input "Al"
type input "46"
type input "Alp"
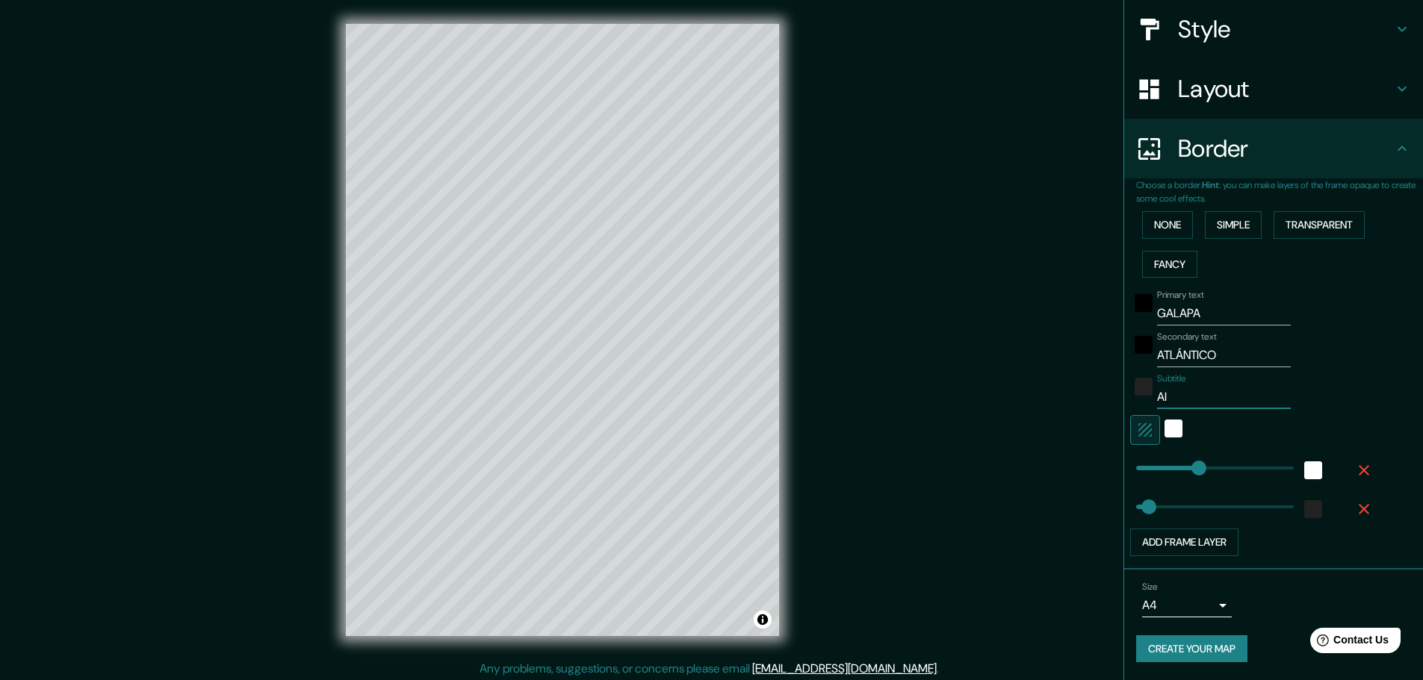
type input "46"
type input "Alpe"
type input "46"
type input "Alpes"
type input "46"
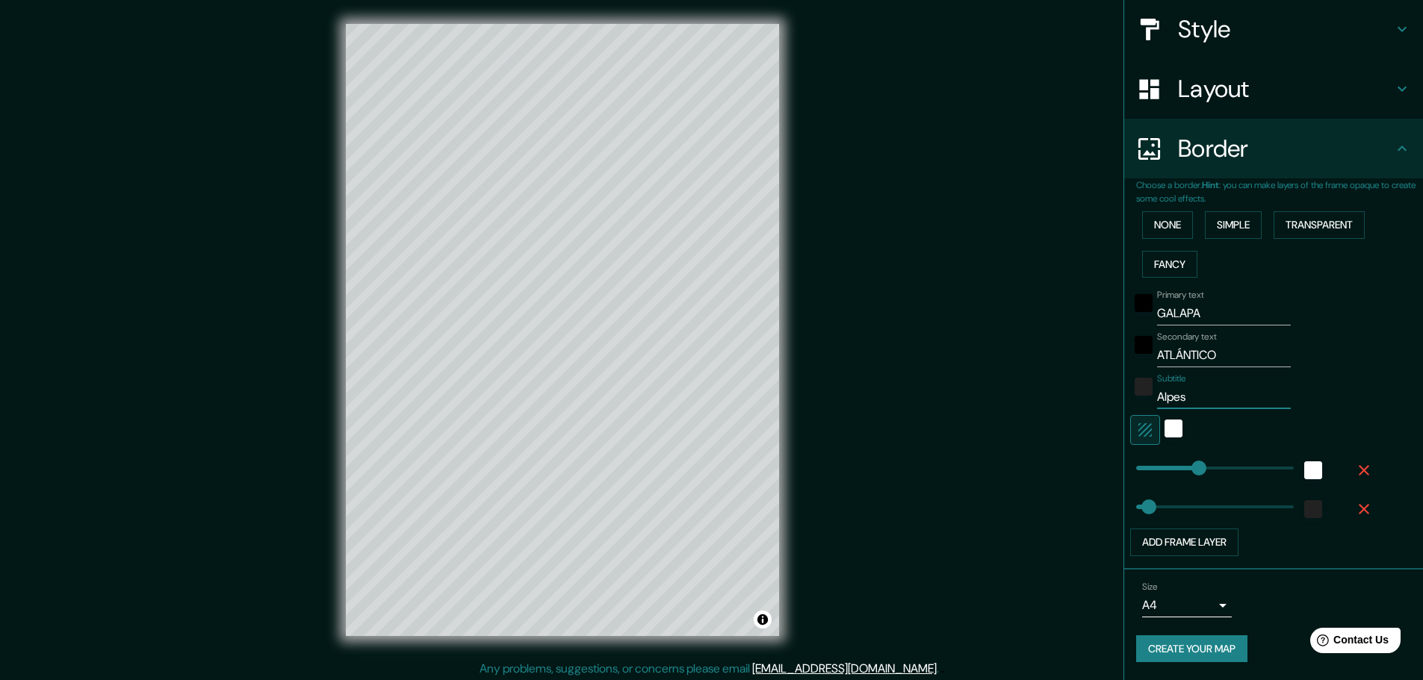
type input "Alpes"
type input "46"
type input "Alpes d"
type input "46"
type input "Alpes de"
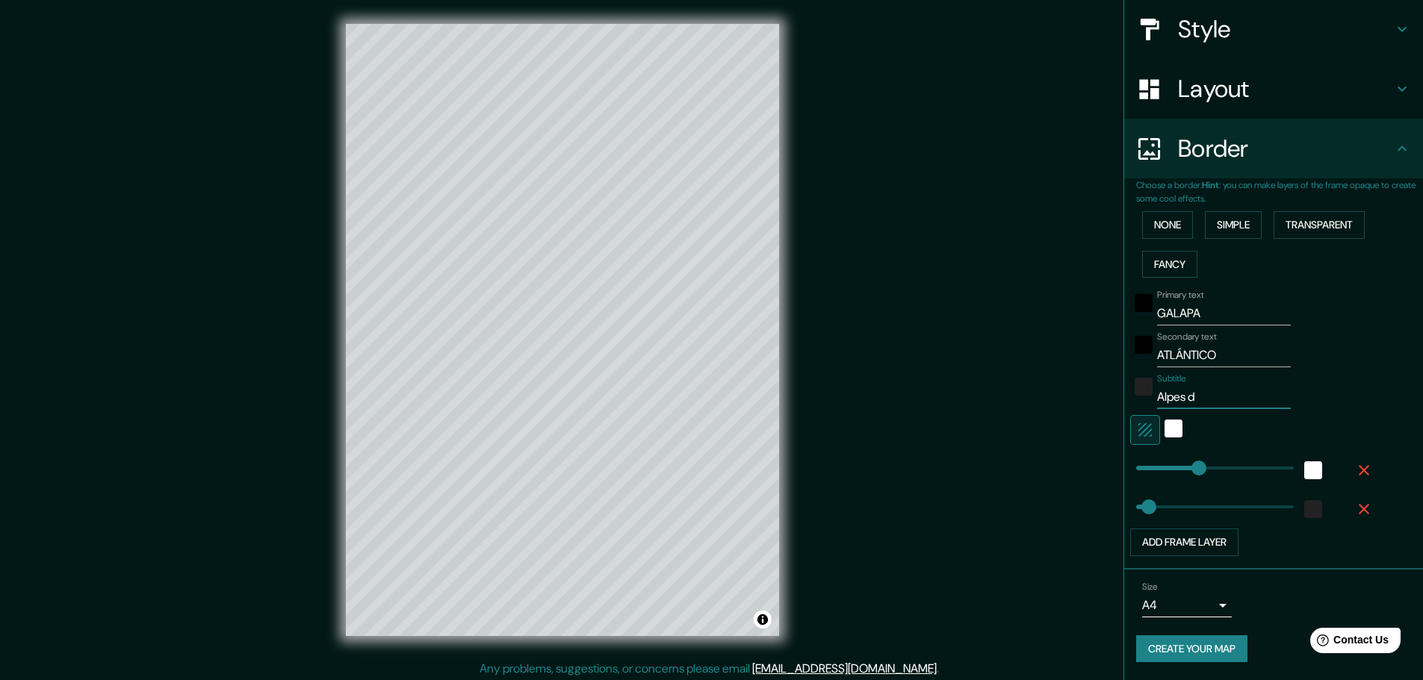
type input "46"
type input "Alpes de"
type input "46"
type input "Alpes de S"
type input "46"
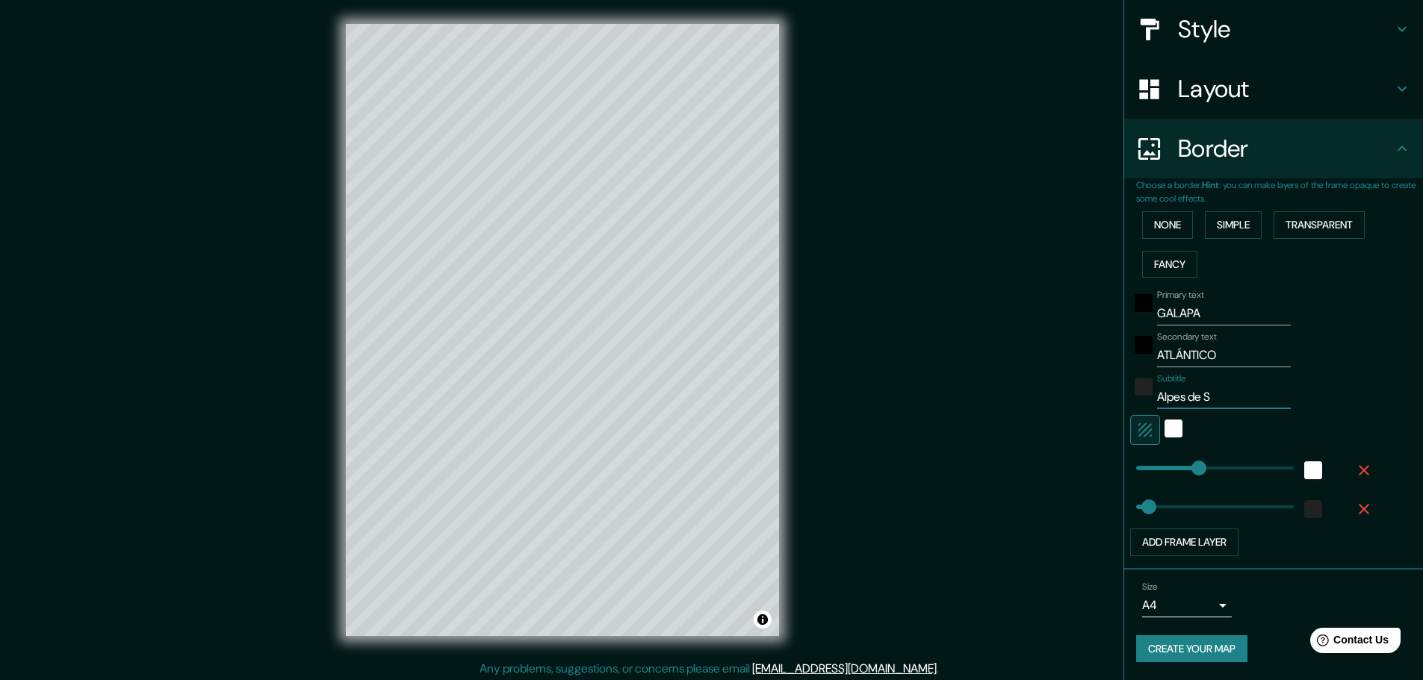
type input "Alpes de Se"
type input "46"
type input "Alpes de Sev"
type input "46"
type input "Alpes de Sevi"
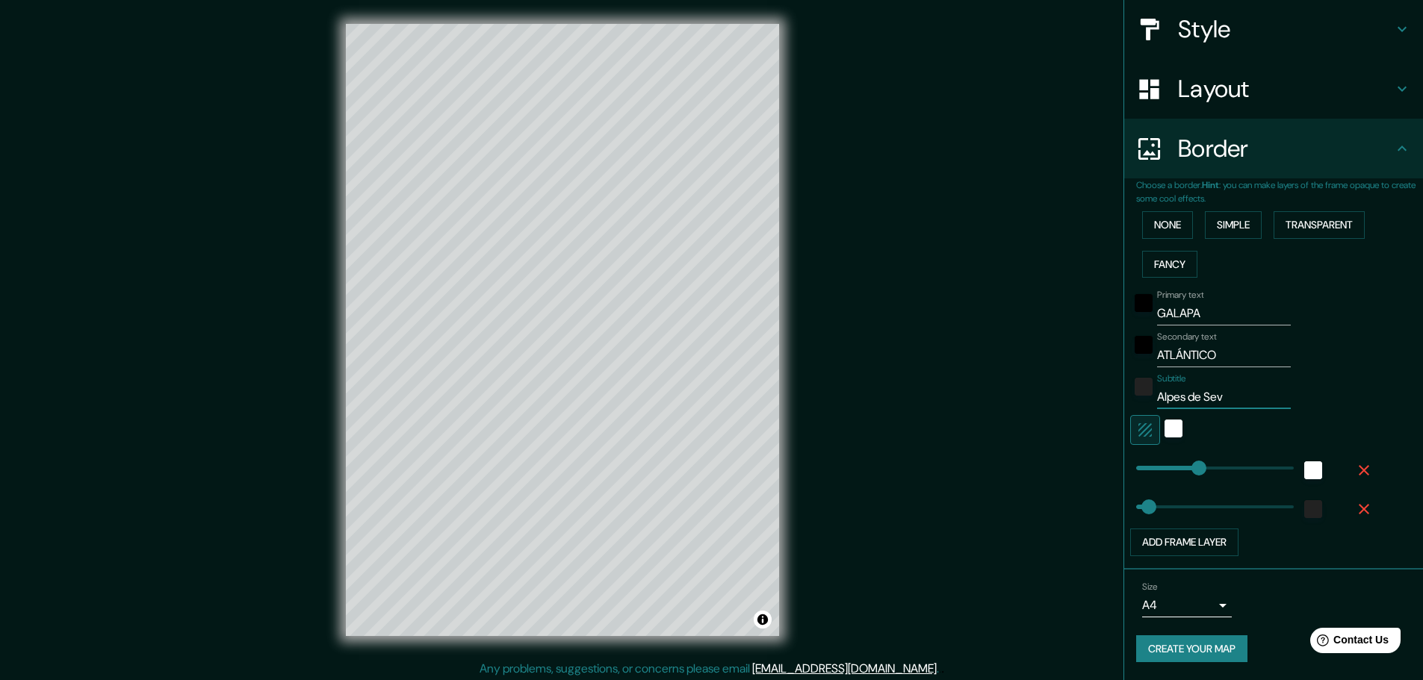
type input "46"
type input "Alpes de Sevil"
type input "46"
type input "Alpes de Sevill"
type input "46"
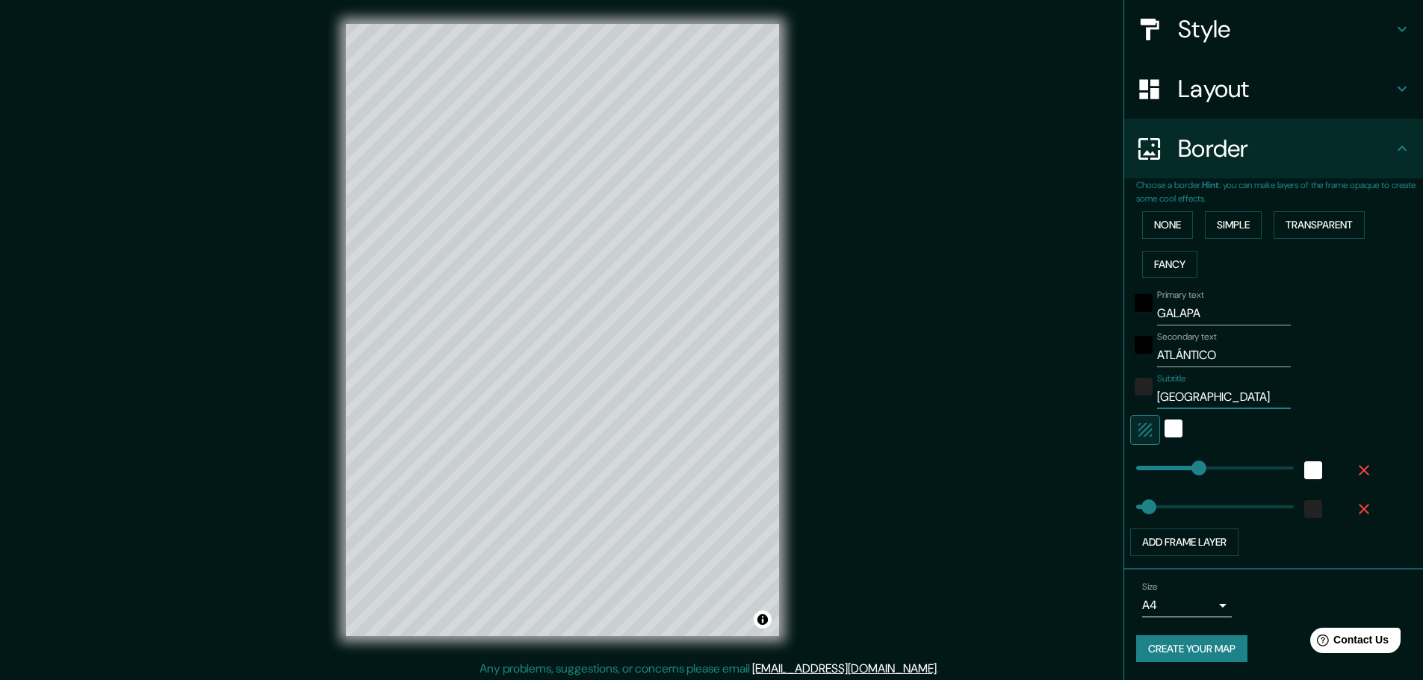
type input "Alpes de Sevilla"
type input "46"
type input "Alpes de Sevilla"
click at [1134, 302] on div "black" at bounding box center [1143, 303] width 18 height 18
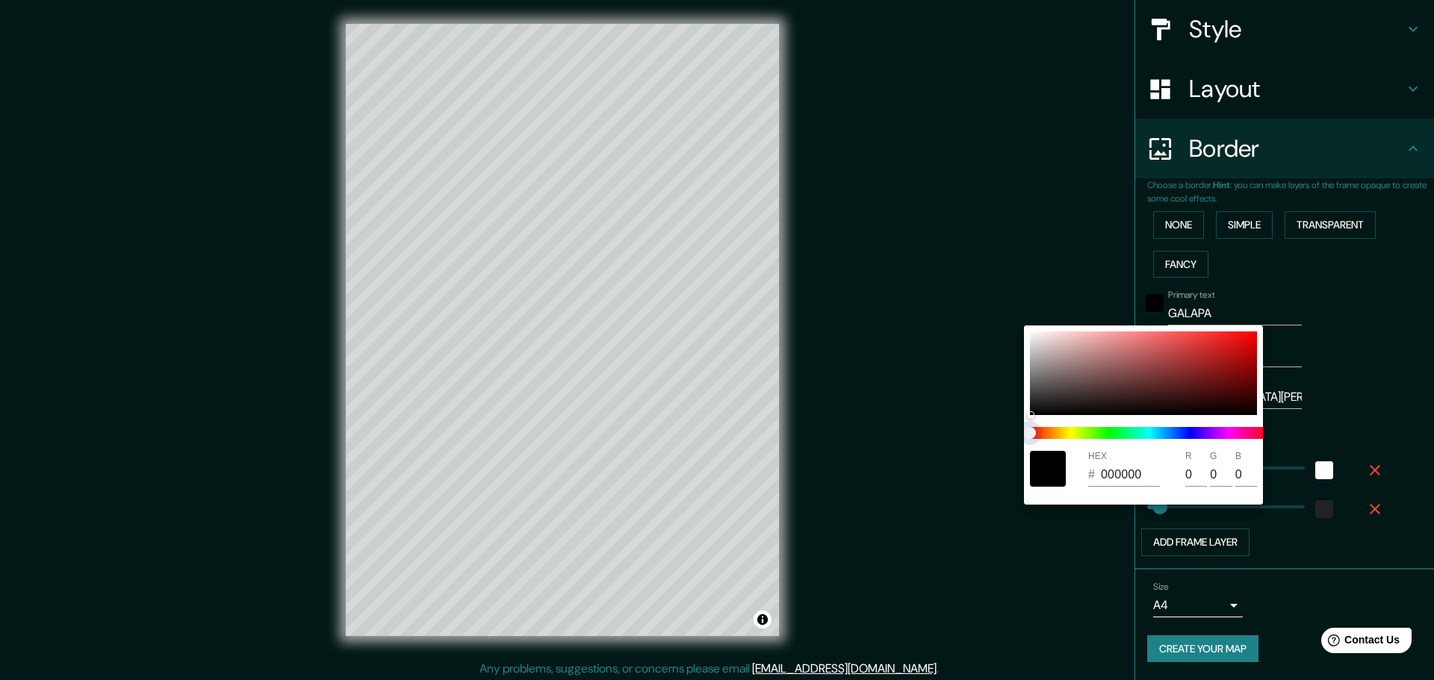
click at [1086, 432] on span at bounding box center [1149, 433] width 239 height 12
click at [1091, 432] on span at bounding box center [1149, 433] width 239 height 12
click at [1110, 433] on span at bounding box center [1149, 433] width 239 height 12
click at [1063, 429] on span at bounding box center [1149, 433] width 239 height 12
click at [1076, 388] on div at bounding box center [1143, 374] width 227 height 84
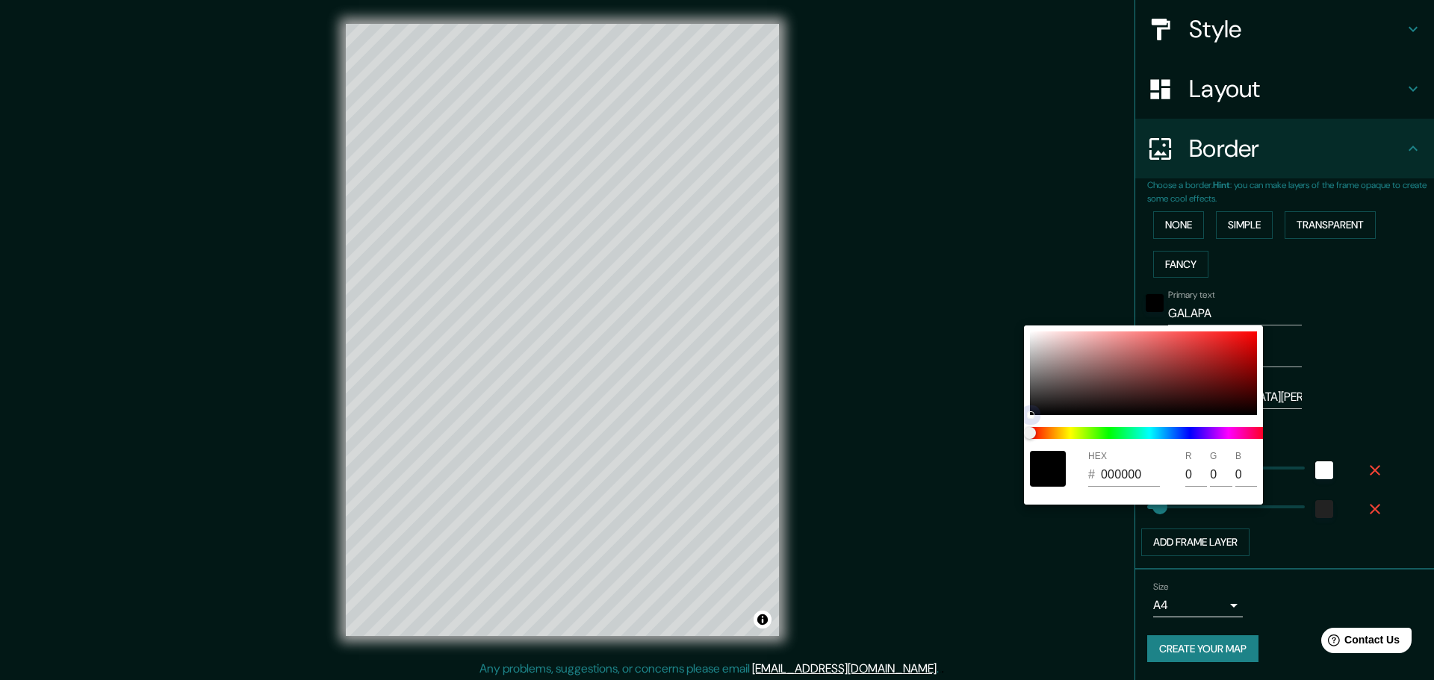
type input "46"
type input "534242"
type input "83"
type input "66"
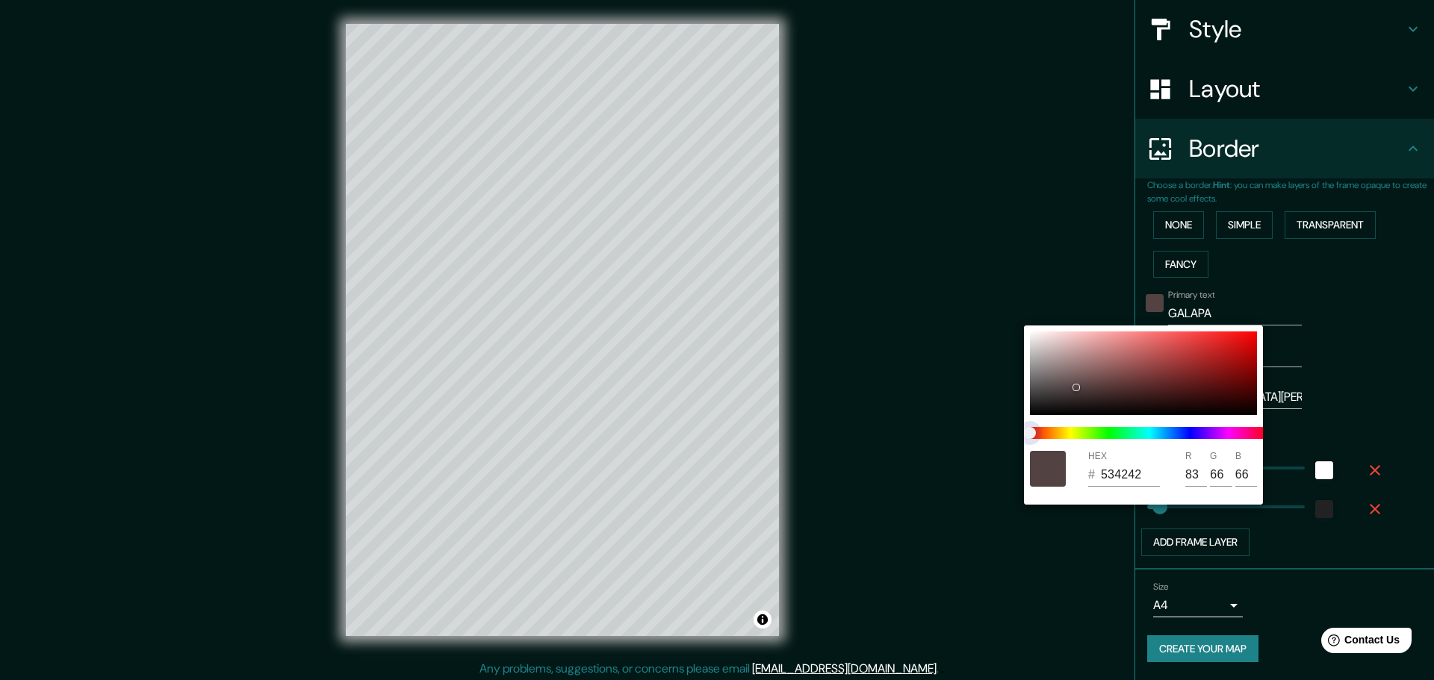
click at [1087, 433] on span at bounding box center [1149, 433] width 239 height 12
type input "46"
type input "4D5443"
type input "77"
type input "84"
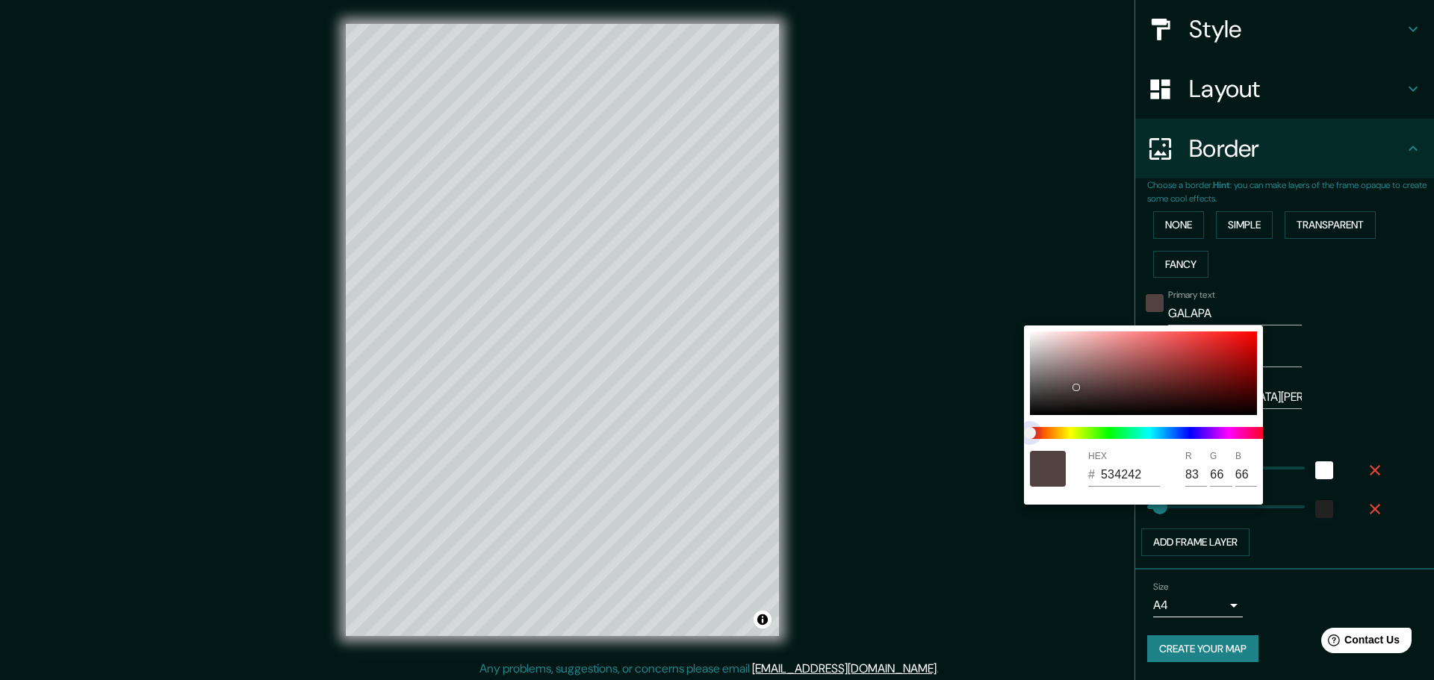
type input "67"
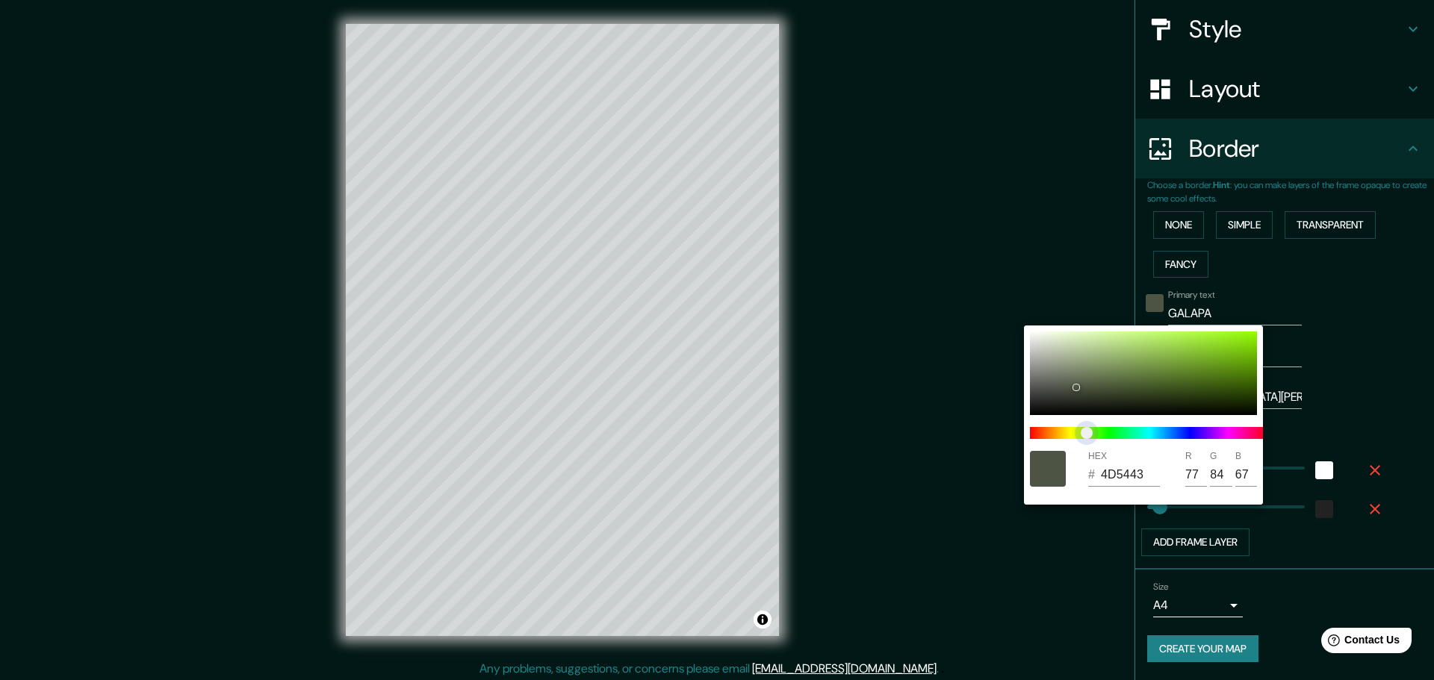
click at [1105, 434] on span at bounding box center [1149, 433] width 239 height 12
type input "46"
type input "455443"
type input "69"
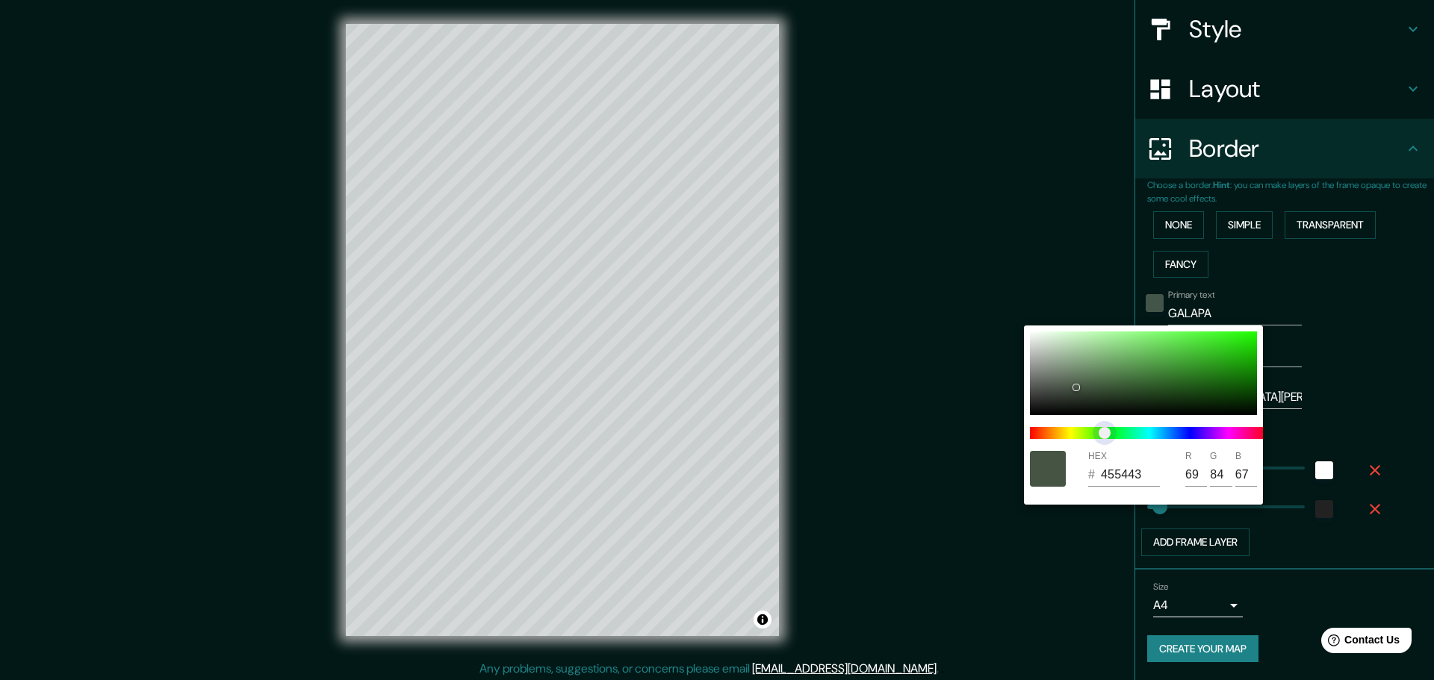
type input "46"
type input "43544C"
type input "67"
type input "76"
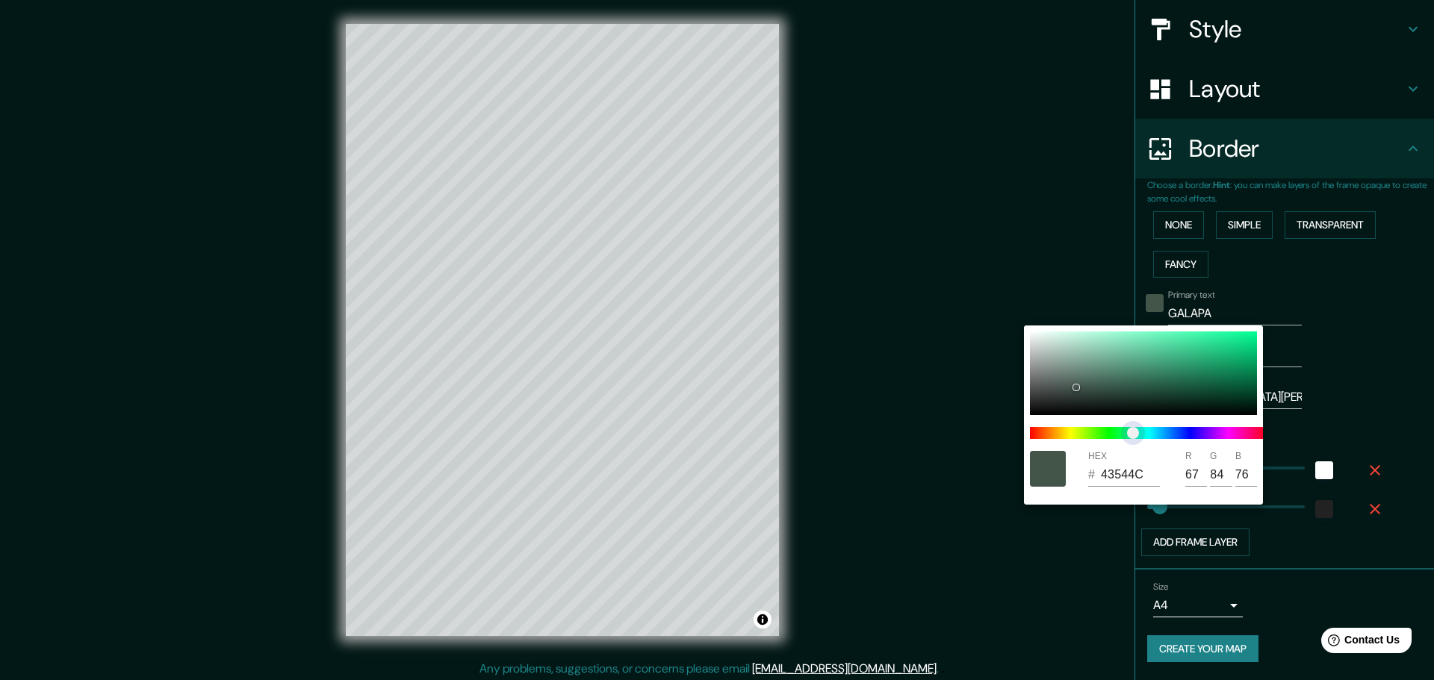
type input "46"
type input "43544D"
type input "77"
type input "46"
type input "43544C"
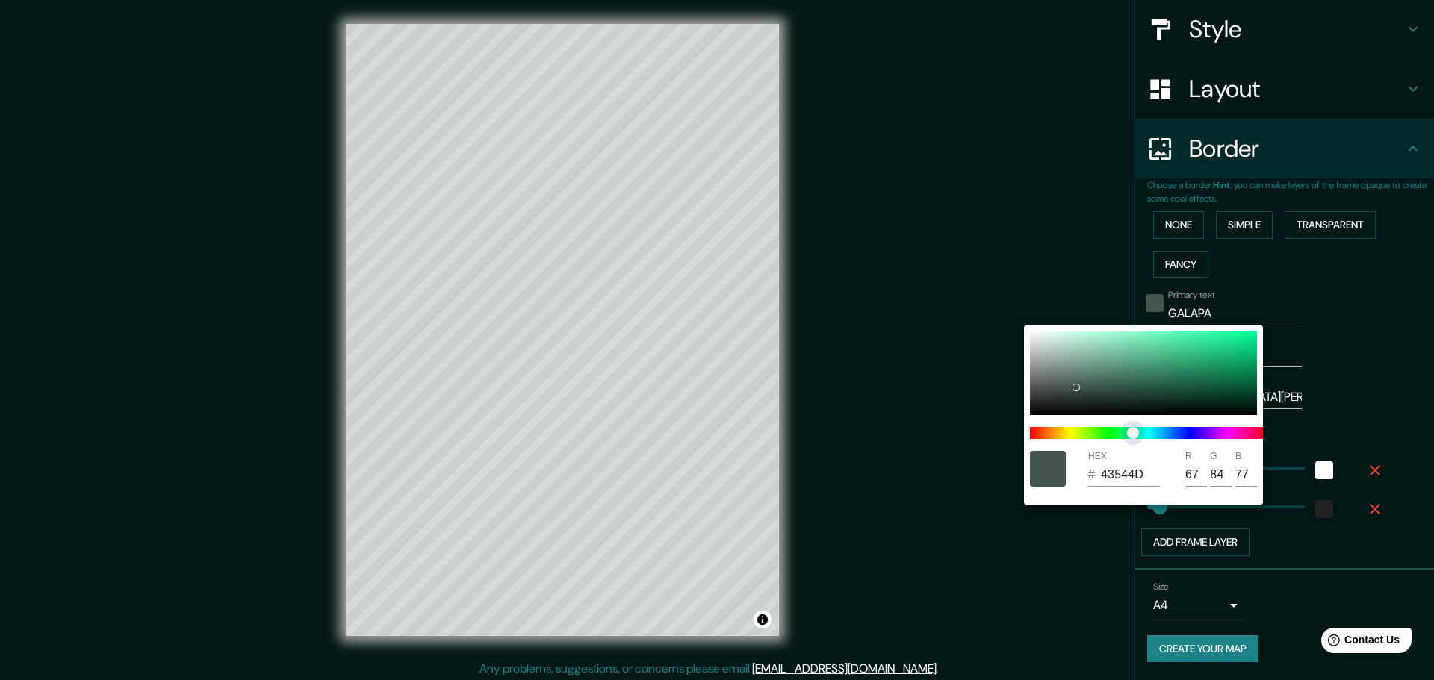
type input "76"
type input "46"
type input "43544B"
type input "75"
type input "46"
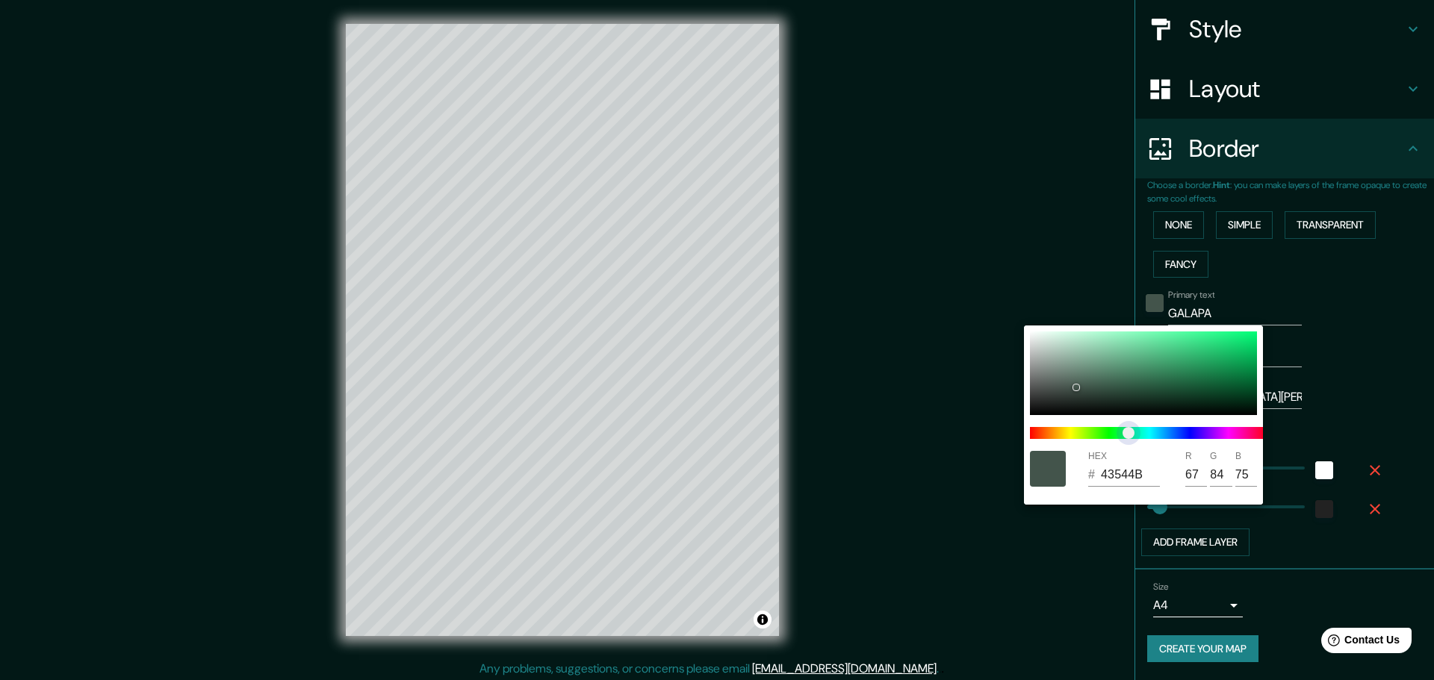
type input "435448"
type input "72"
drag, startPoint x: 1130, startPoint y: 436, endPoint x: 1119, endPoint y: 438, distance: 10.7
click at [1119, 438] on span "color slider" at bounding box center [1122, 433] width 12 height 12
click at [1239, 351] on div at bounding box center [1143, 374] width 227 height 84
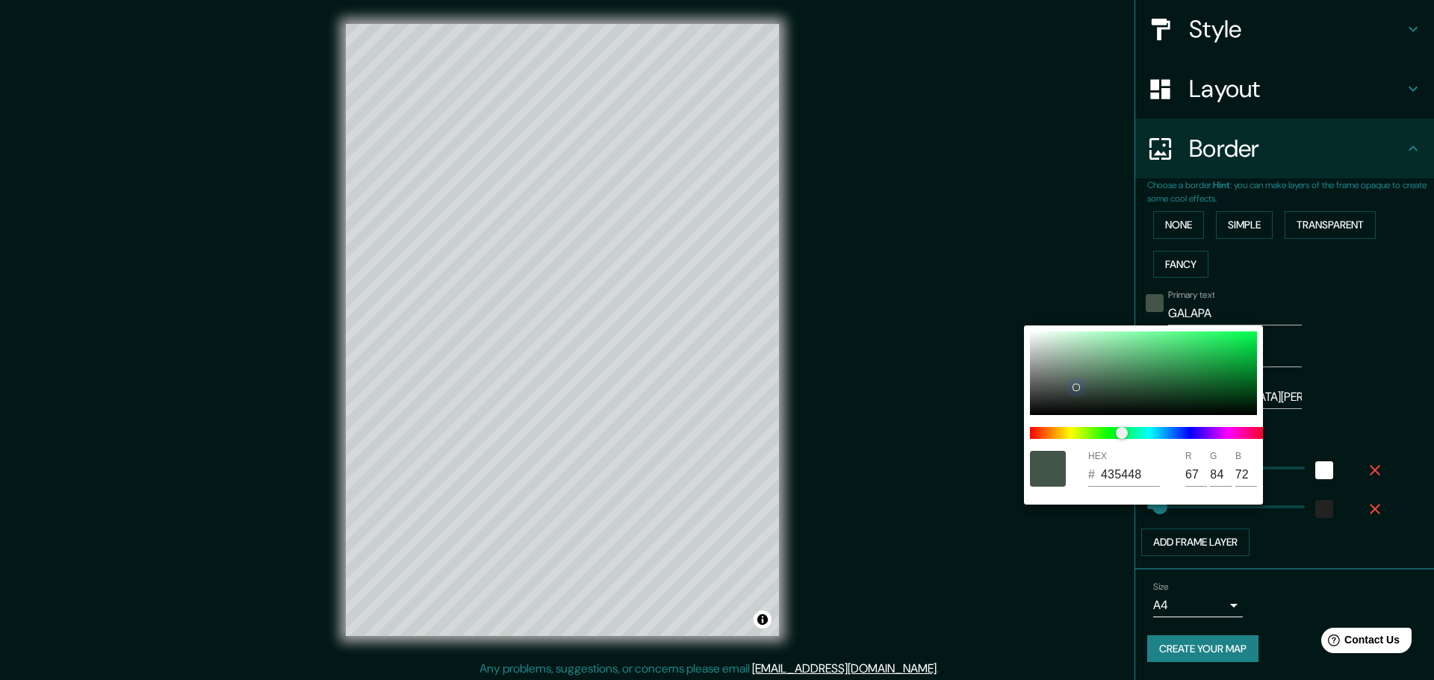
type input "46"
type input "0FC345"
type input "15"
type input "195"
type input "69"
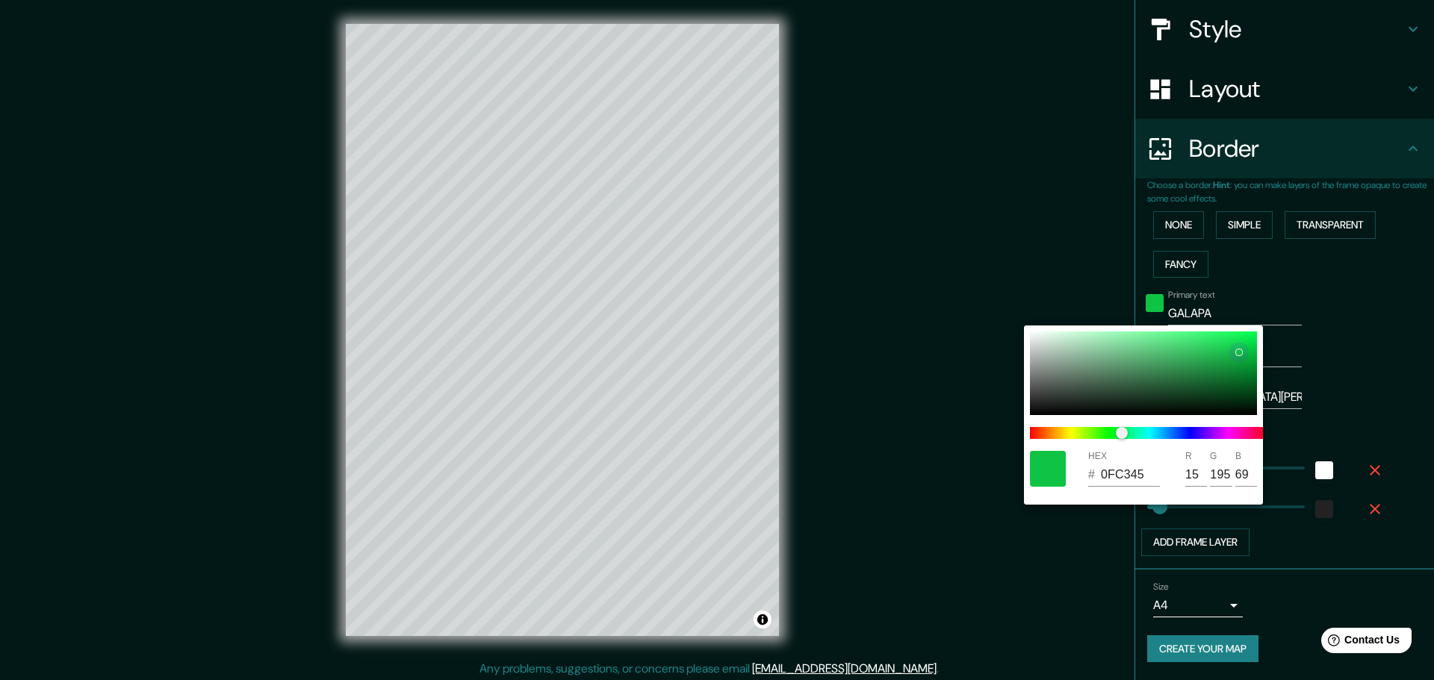
type input "46"
type input "05C33E"
type input "5"
type input "195"
type input "62"
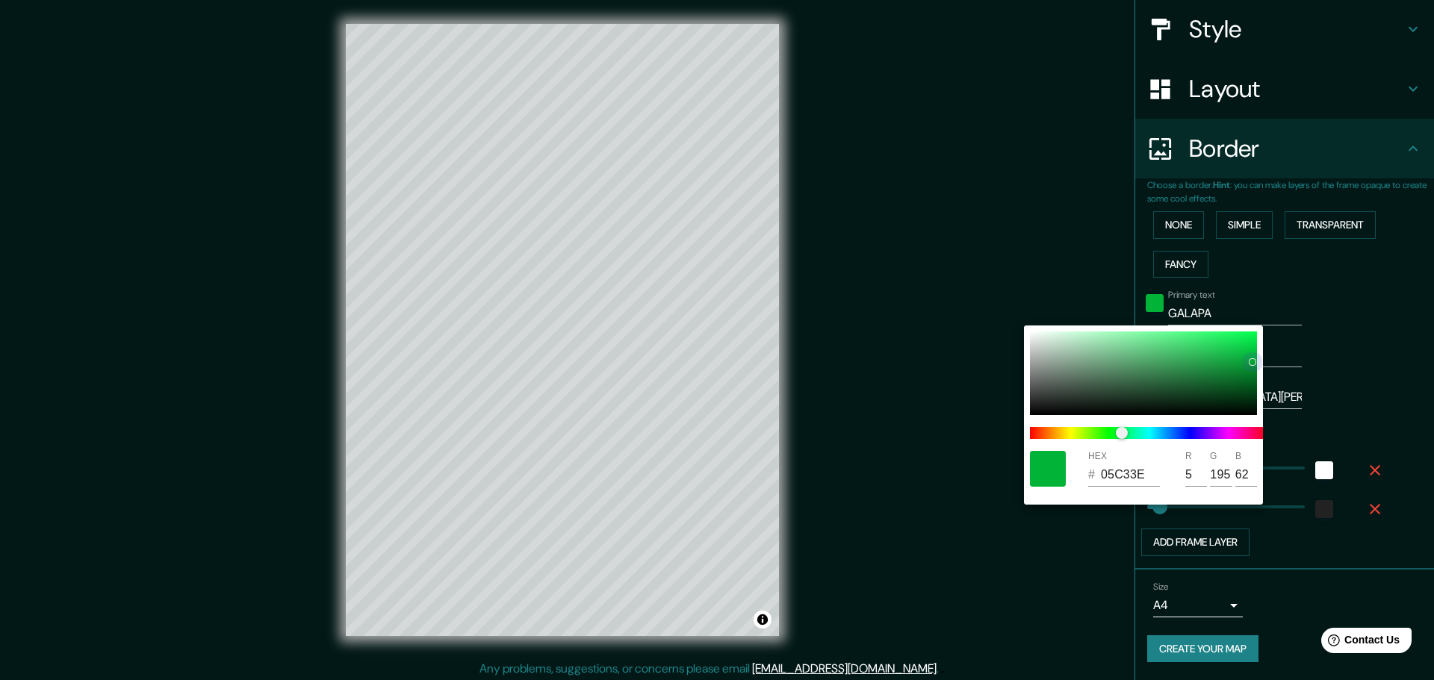
type input "46"
type input "03A333"
type input "3"
type input "163"
type input "51"
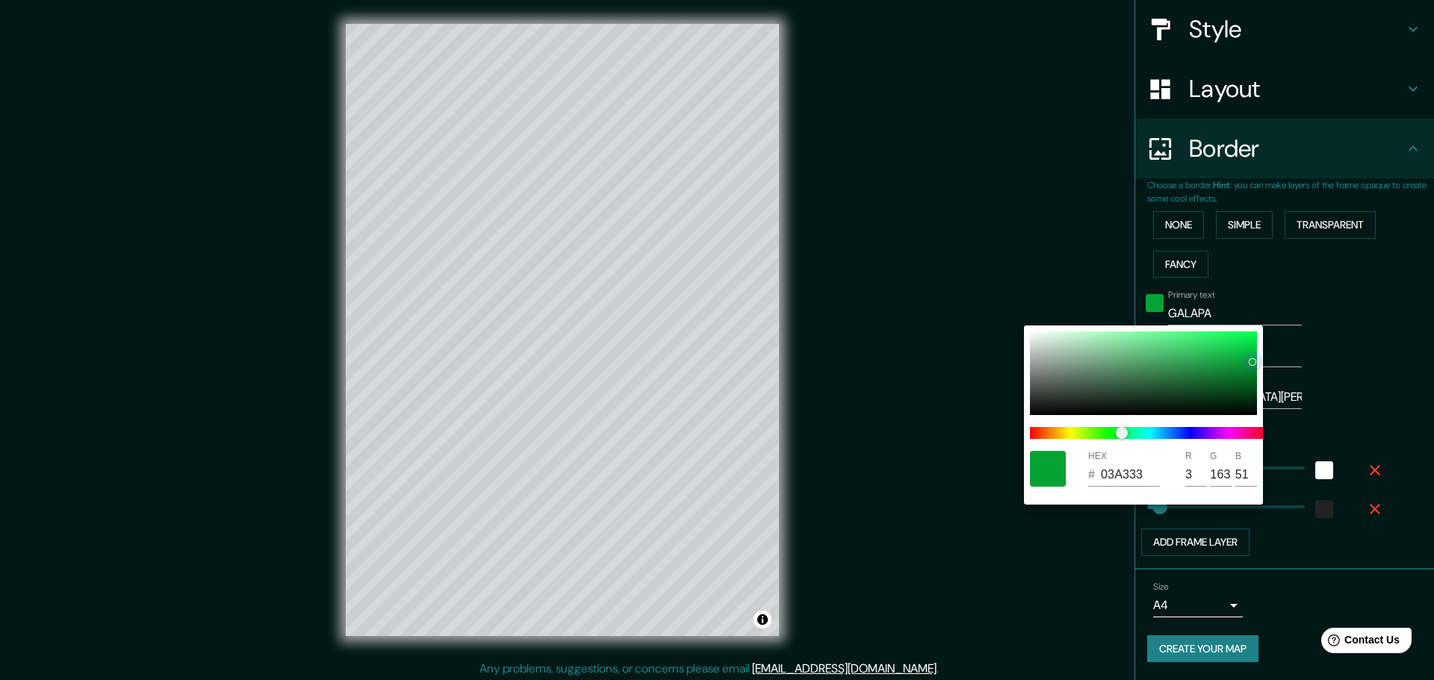
type input "46"
type input "03A132"
type input "161"
type input "50"
type input "46"
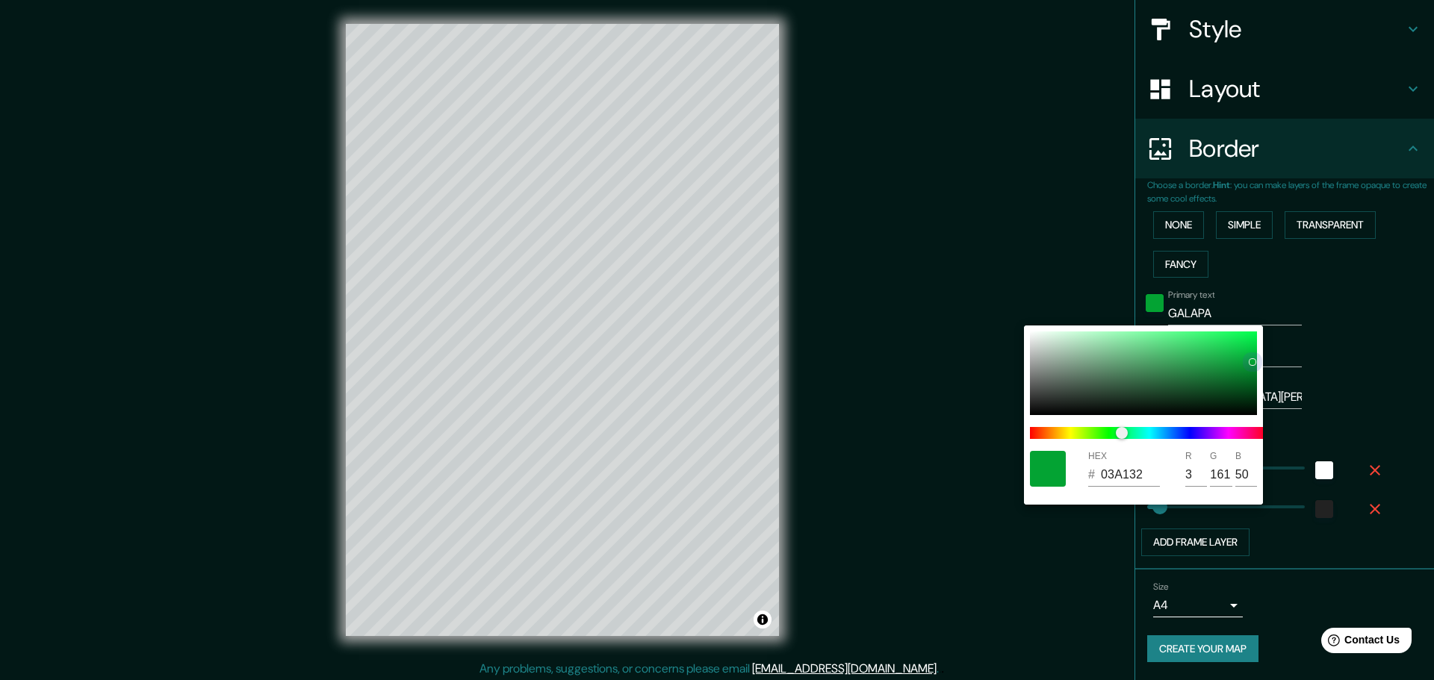
type input "049C32"
type input "4"
type input "156"
type input "46"
type input "059831"
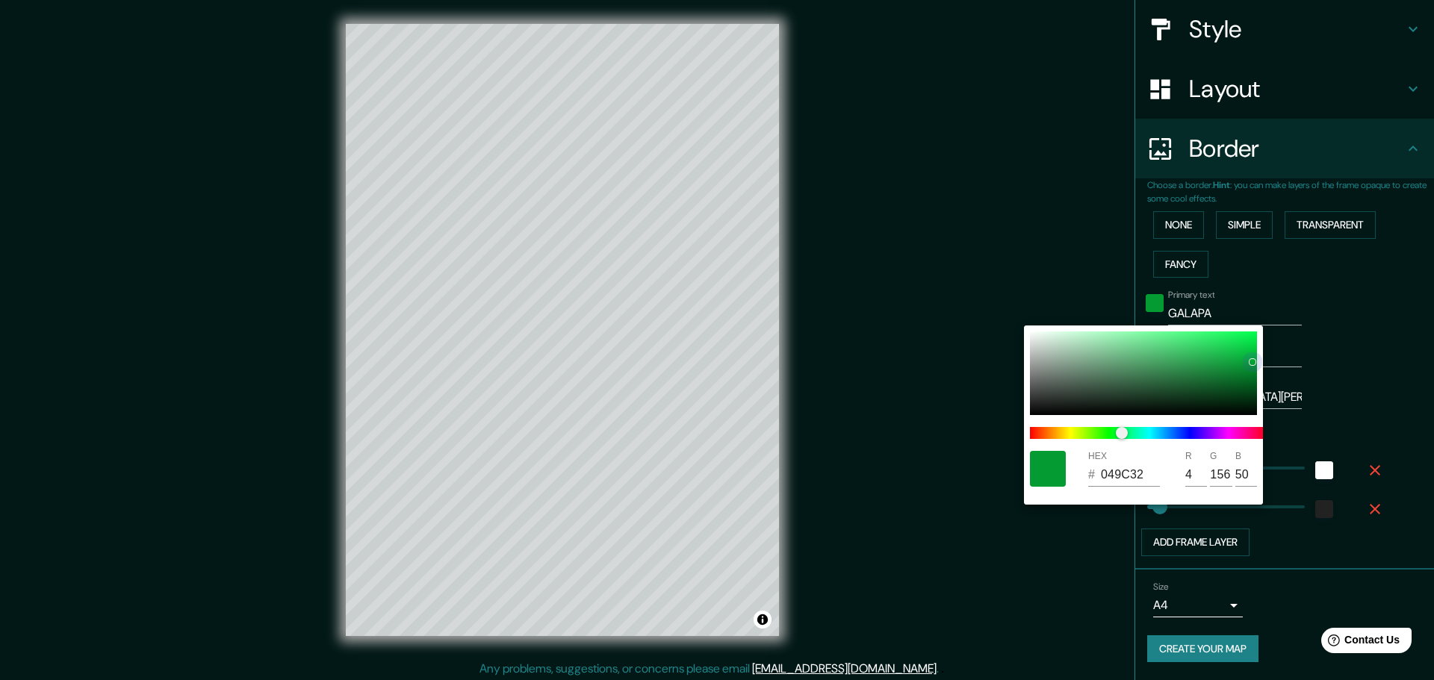
type input "5"
type input "152"
type input "49"
type input "46"
type input "059530"
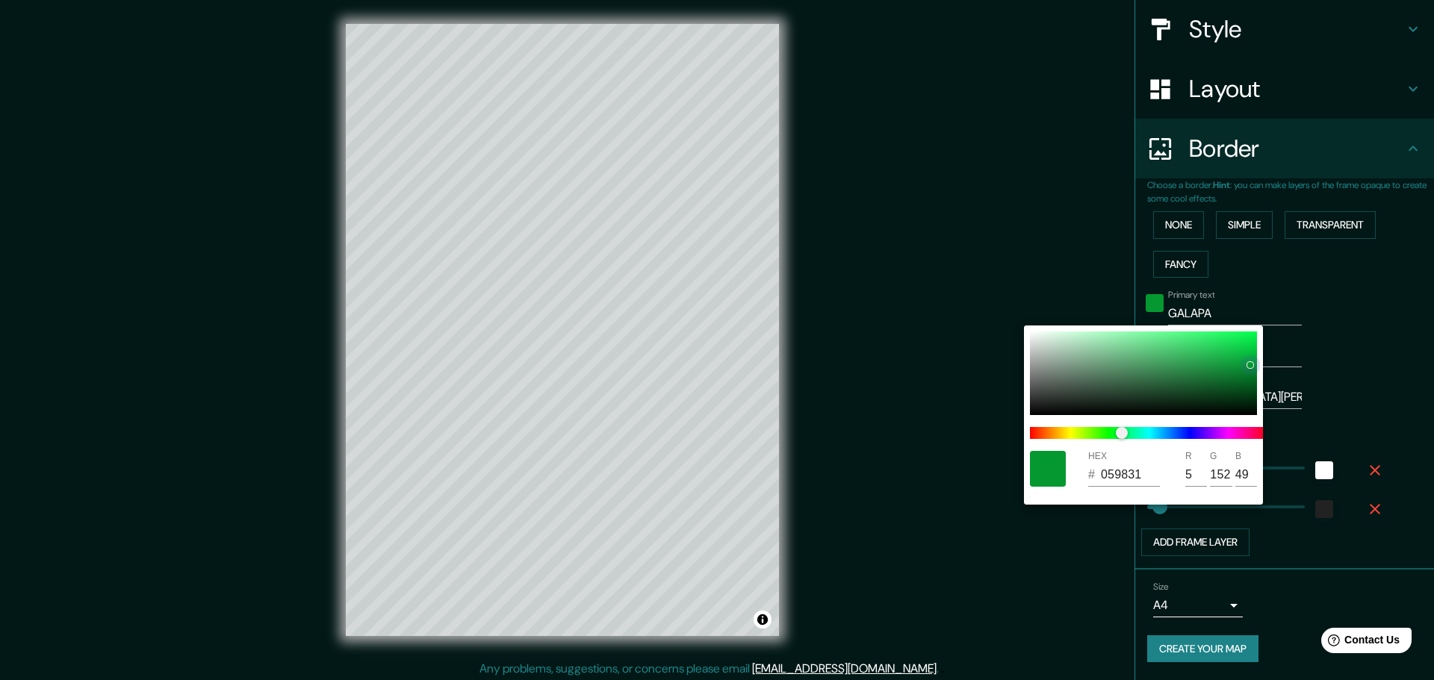
type input "149"
type input "48"
type input "46"
type input "059330"
type input "147"
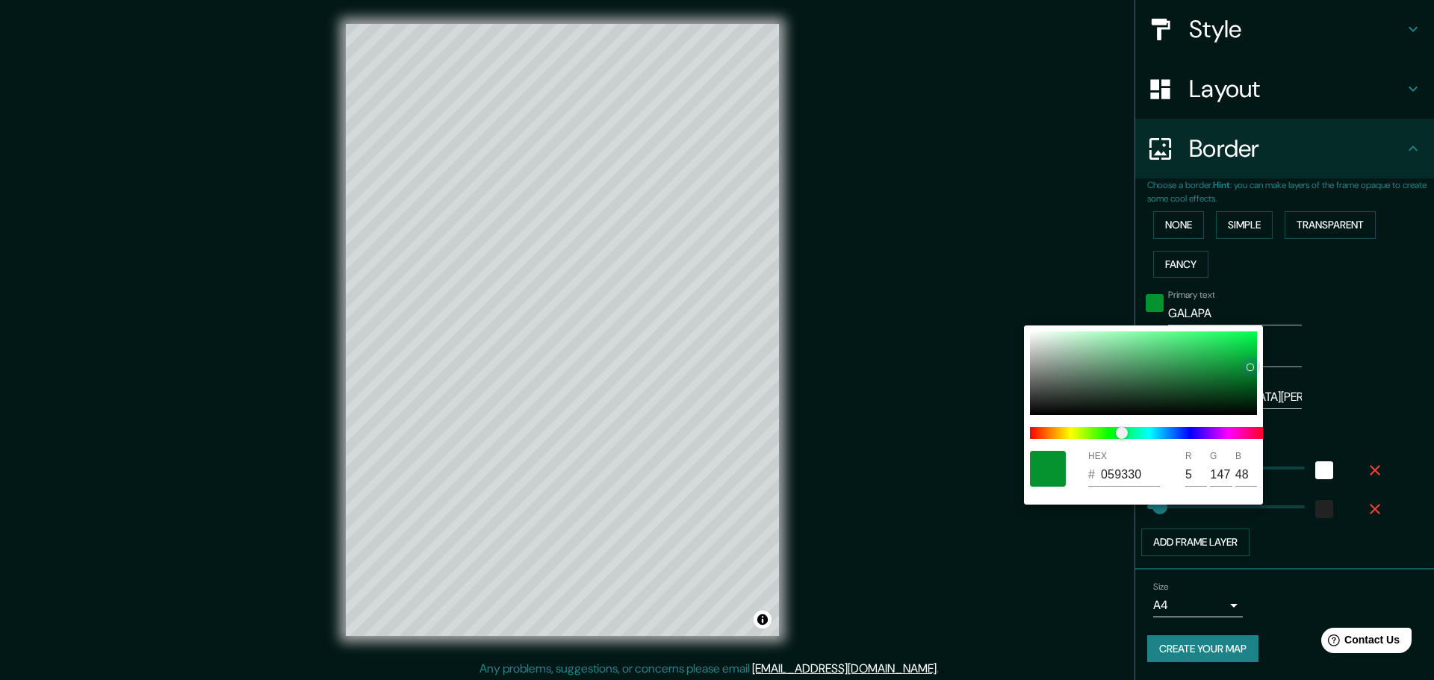
type input "46"
type input "05912F"
type input "145"
type input "47"
type input "46"
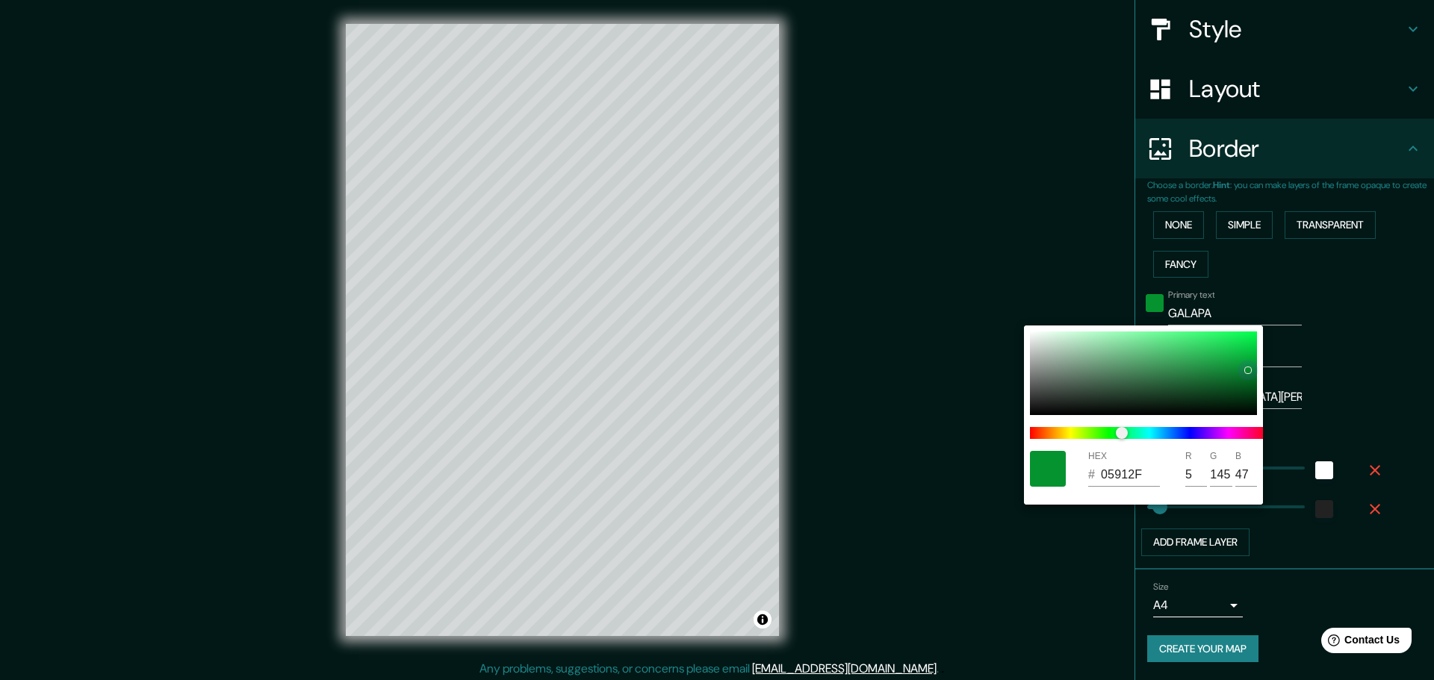
type input "058A2D"
type input "138"
type input "45"
type input "46"
type input "05832B"
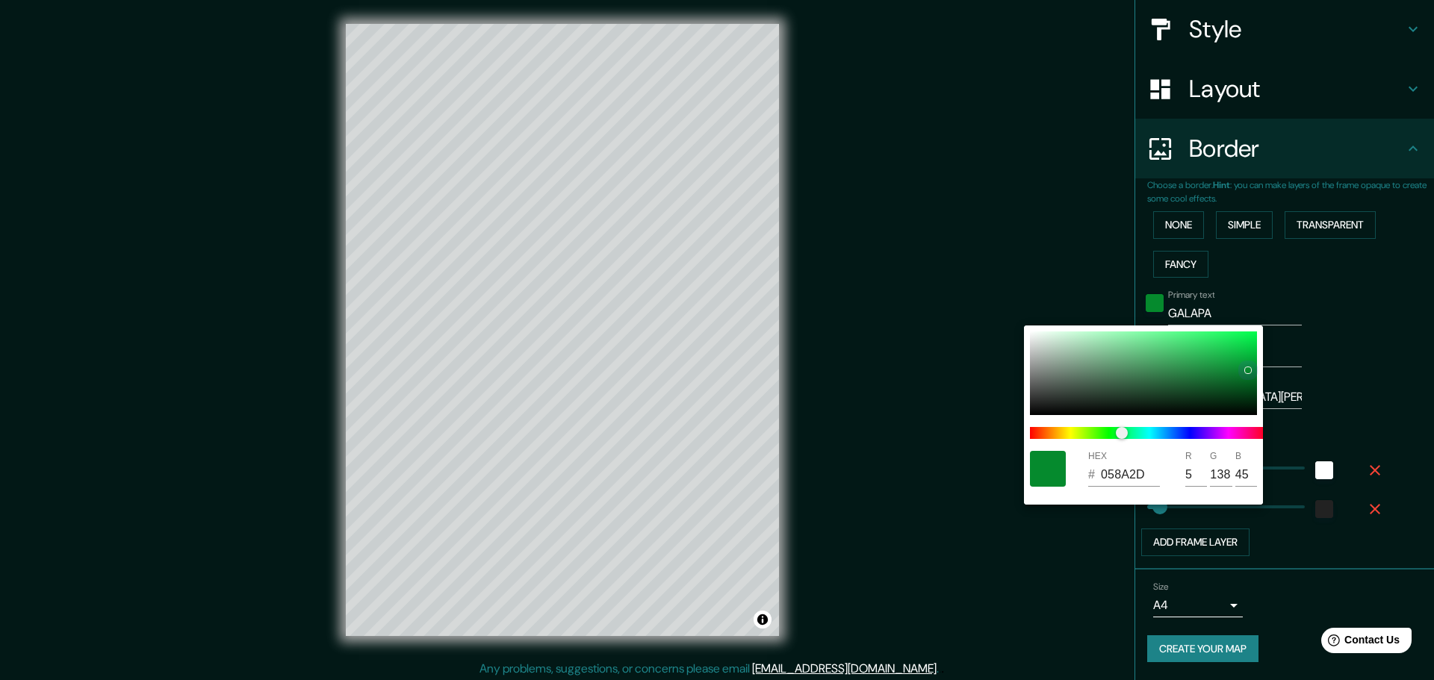
type input "131"
type input "43"
type input "46"
type input "05812A"
type input "129"
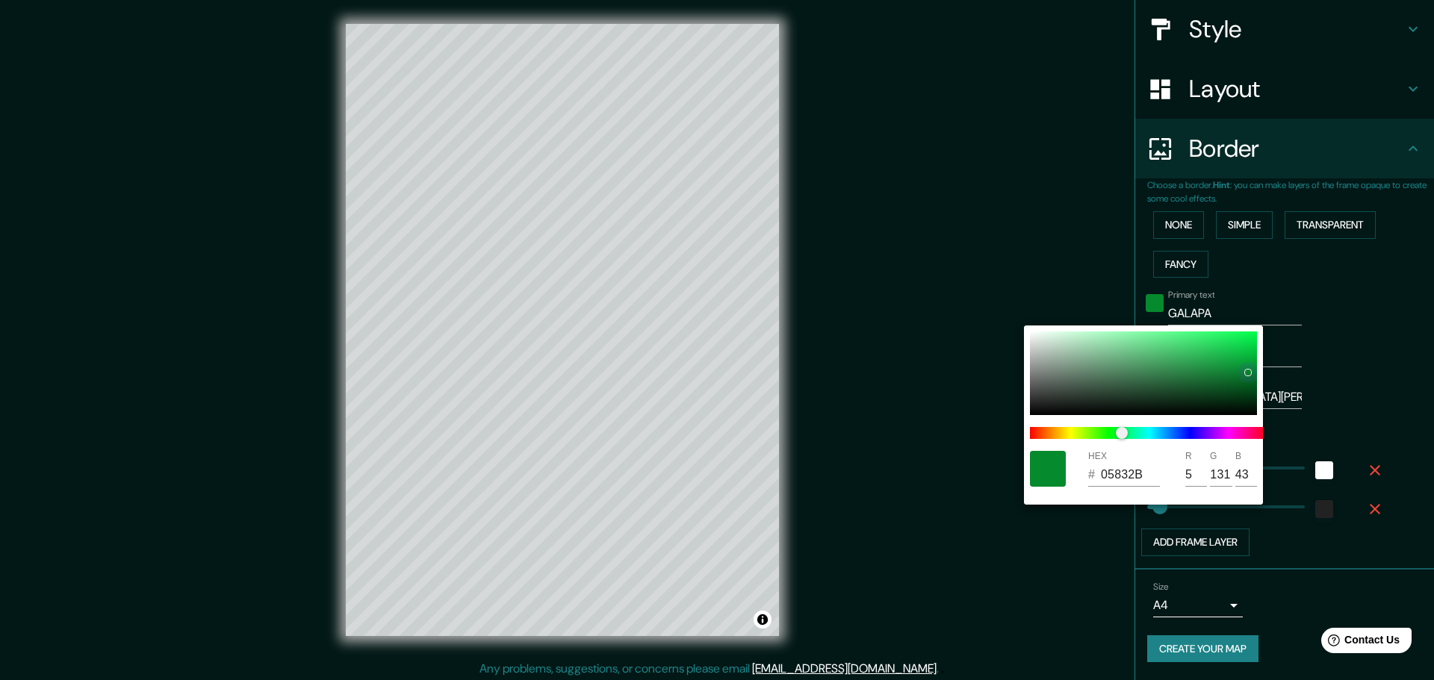
type input "42"
type input "46"
type input "057E2A"
type input "126"
type input "46"
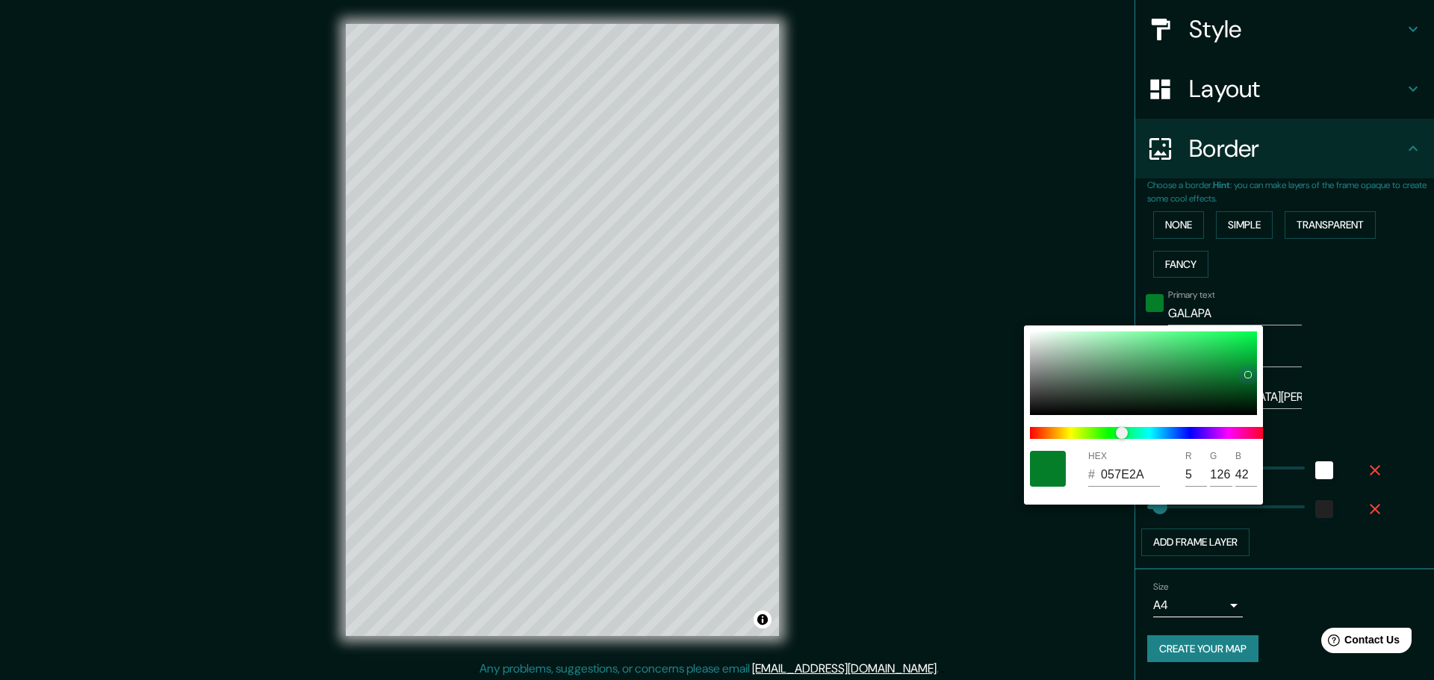
type input "067E2A"
type input "6"
type input "46"
type input "067C29"
type input "124"
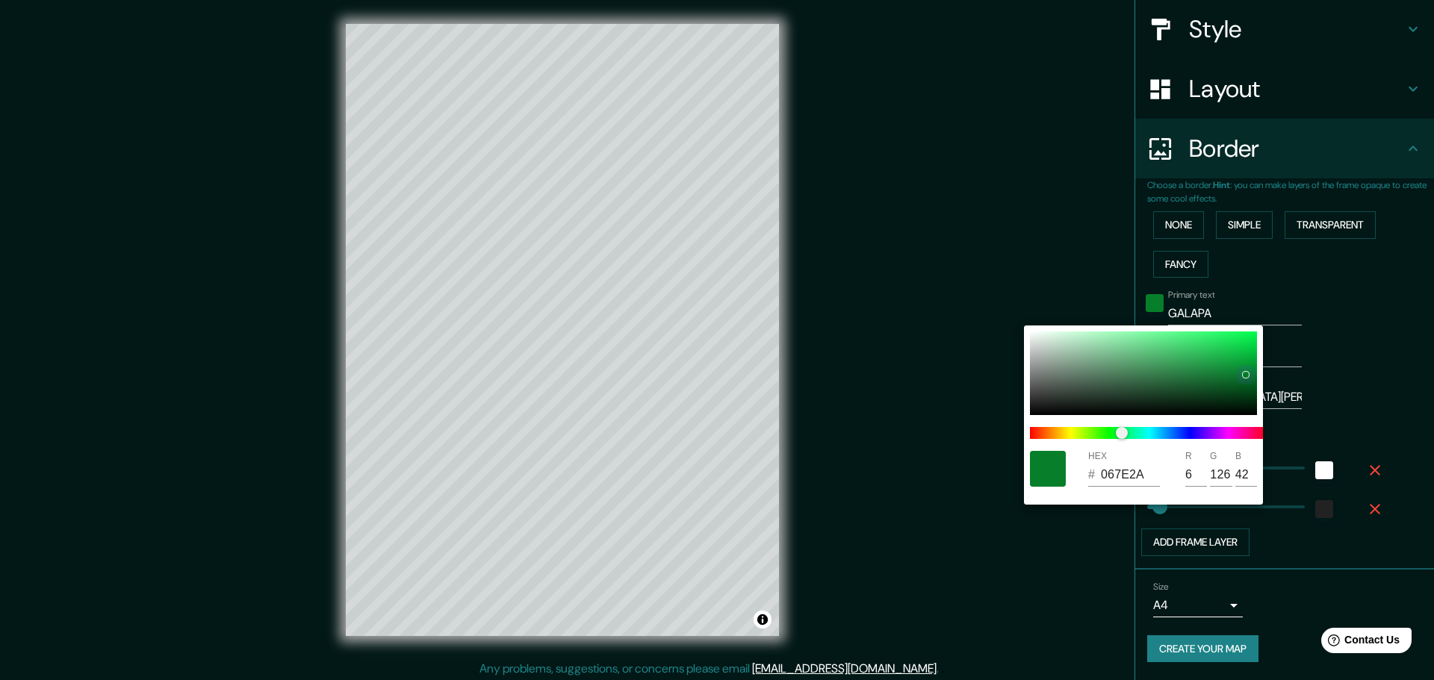
type input "41"
type input "46"
type input "067A28"
type input "122"
type input "40"
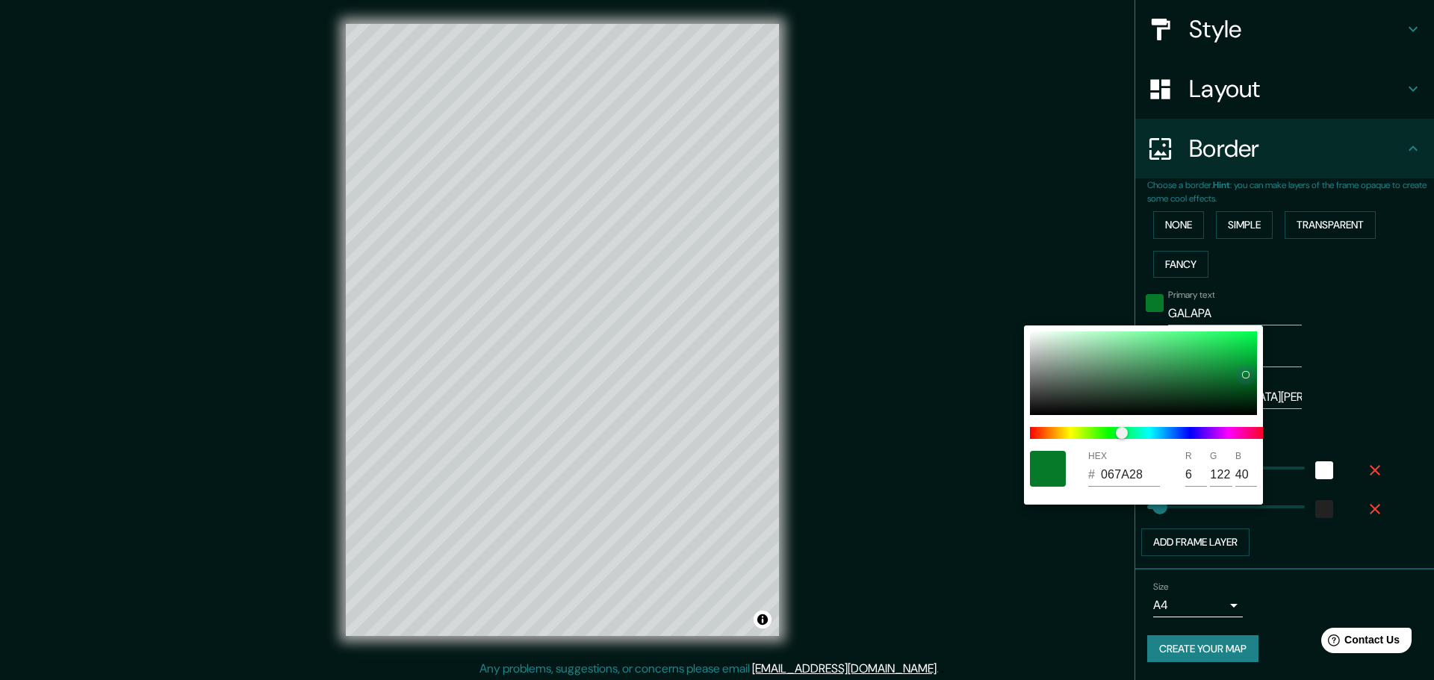
type input "46"
type input "057326"
type input "5"
type input "115"
type input "38"
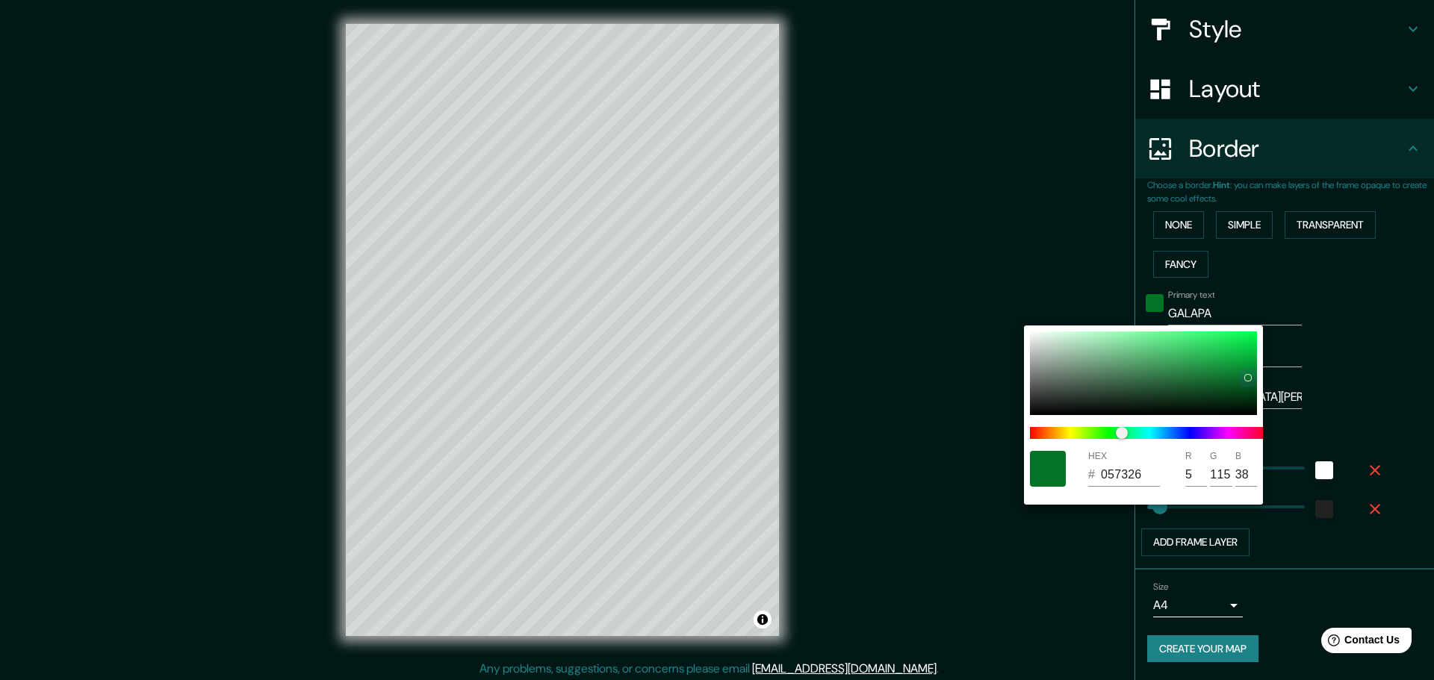
type input "46"
type input "056E24"
type input "110"
type input "36"
type input "46"
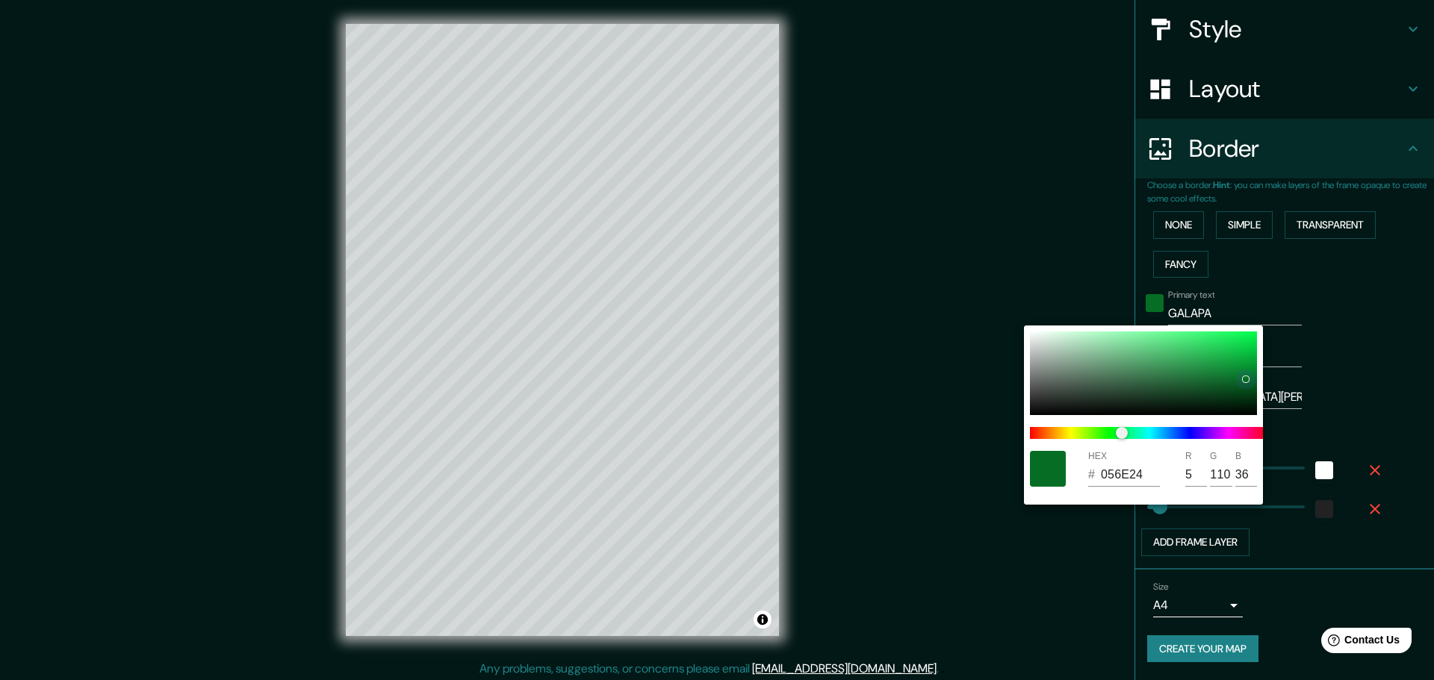
type input "046722"
type input "4"
type input "103"
type input "34"
type input "46"
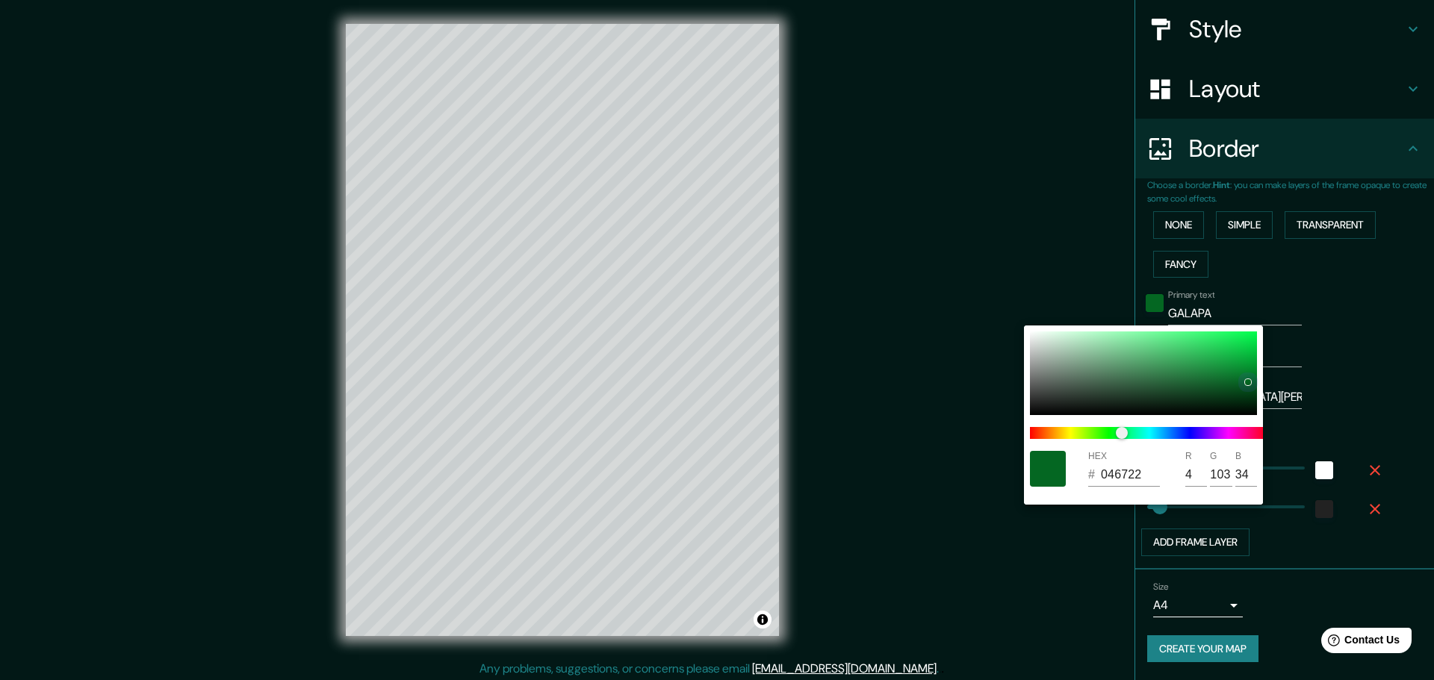
type input "057125"
type input "5"
type input "113"
type input "37"
drag, startPoint x: 1240, startPoint y: 349, endPoint x: 1246, endPoint y: 378, distance: 29.6
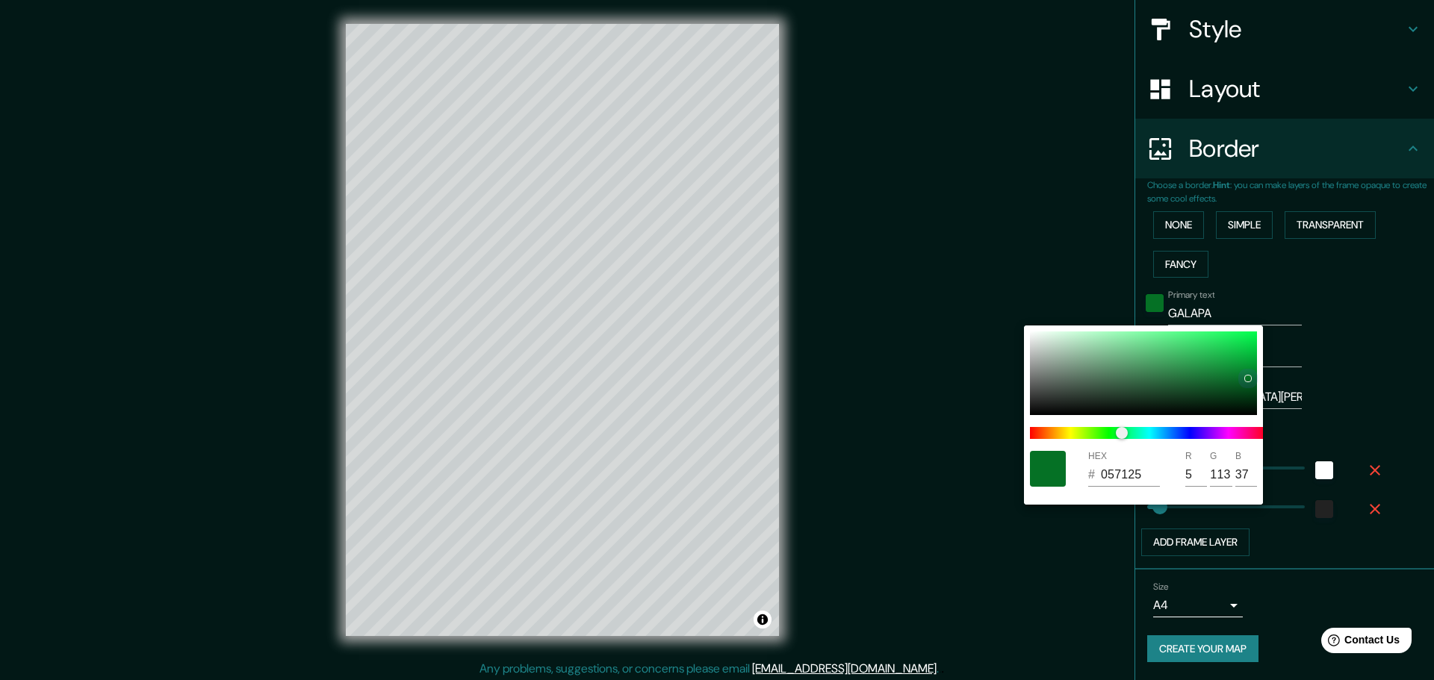
click at [1246, 378] on div at bounding box center [1247, 378] width 7 height 7
click at [1316, 344] on div at bounding box center [717, 340] width 1434 height 680
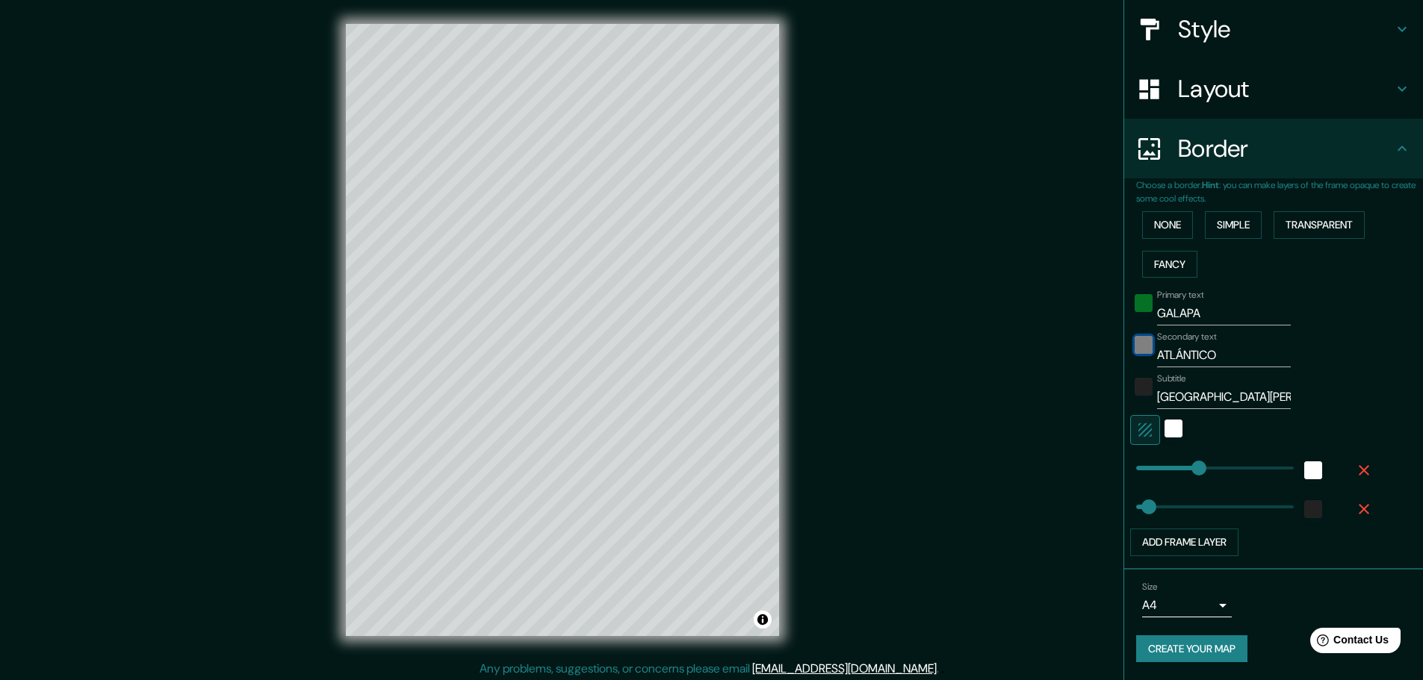
click at [1134, 340] on div "black" at bounding box center [1143, 345] width 18 height 18
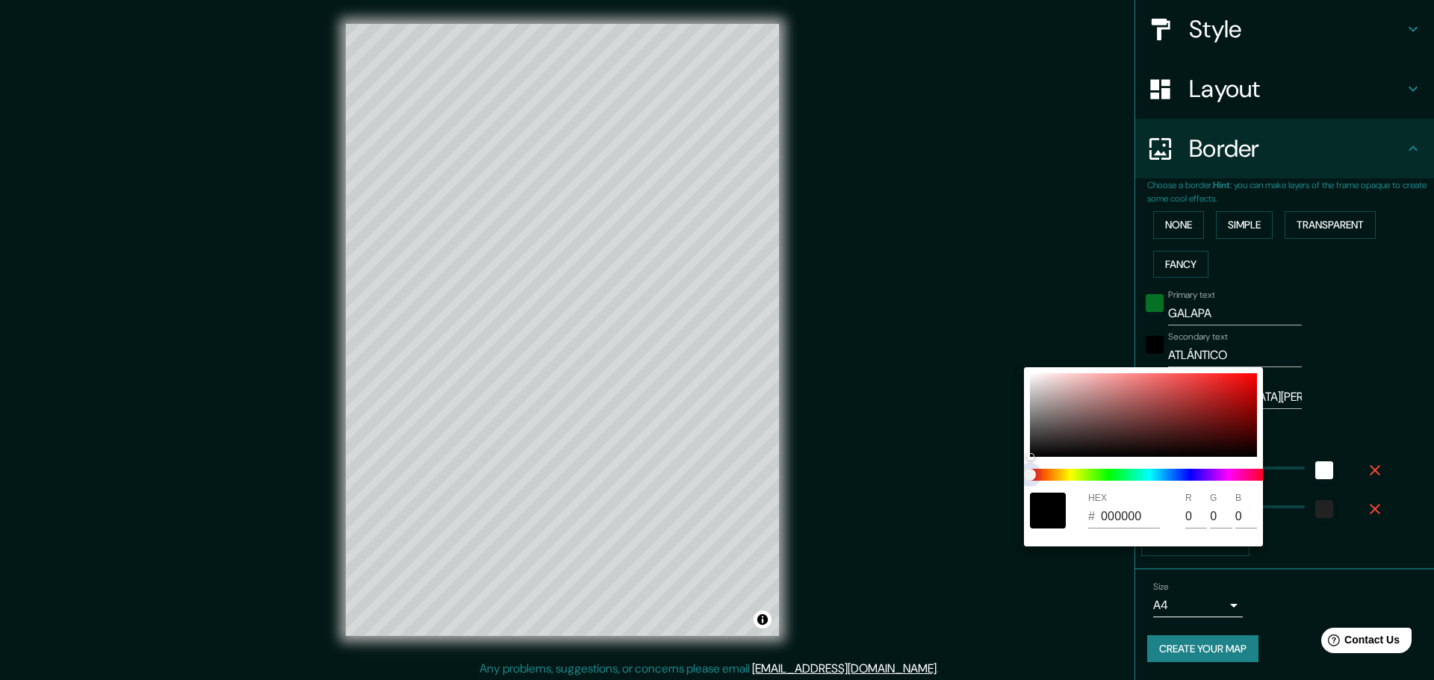
click at [1123, 475] on span at bounding box center [1149, 475] width 239 height 12
click at [1113, 423] on div at bounding box center [1143, 415] width 227 height 84
type input "46"
type input "674242"
type input "103"
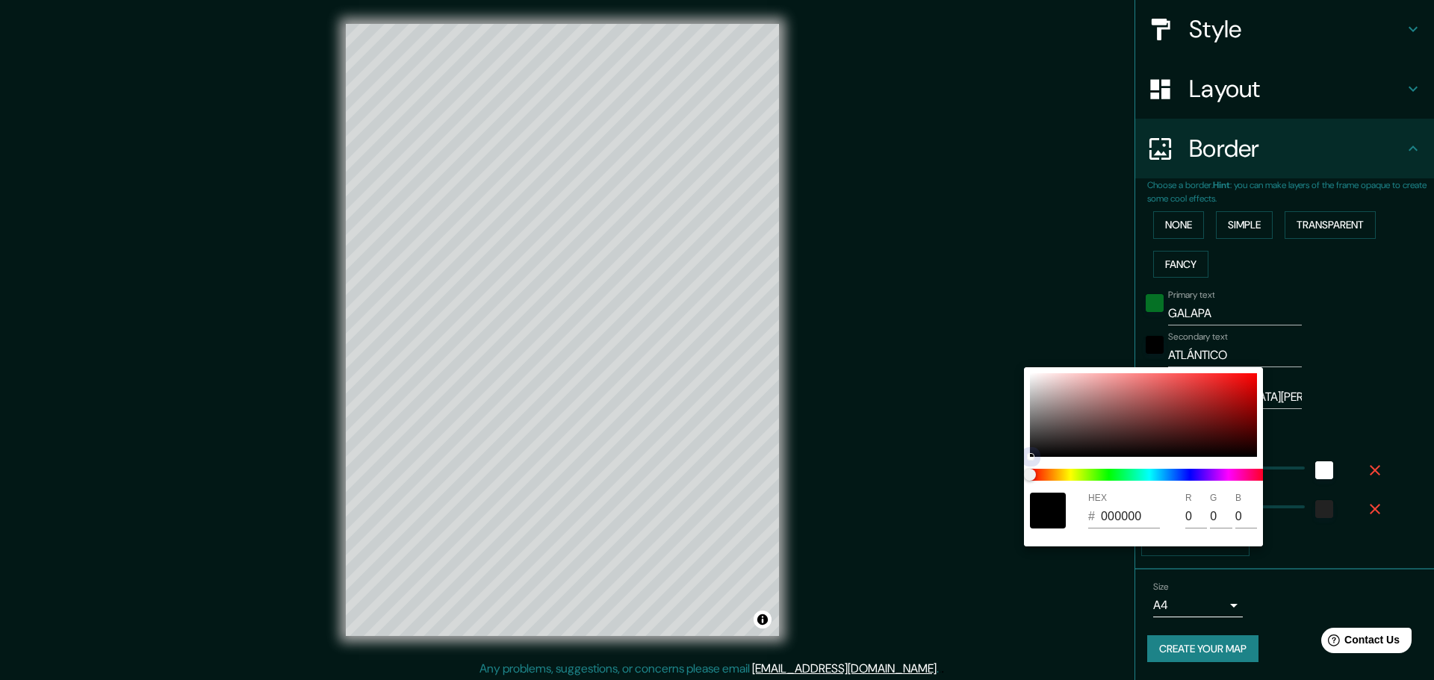
type input "66"
click at [1107, 482] on div at bounding box center [1149, 475] width 251 height 24
click at [1113, 476] on span at bounding box center [1149, 475] width 239 height 12
type input "46"
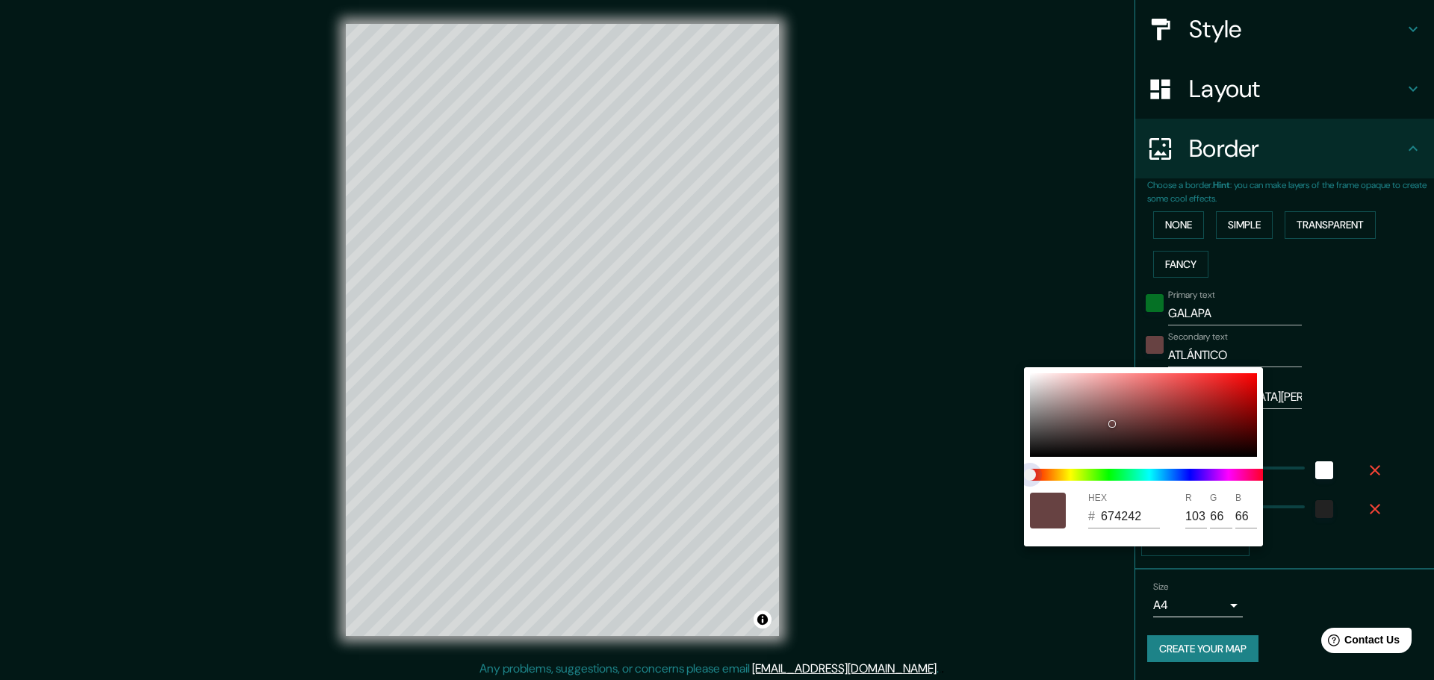
type input "416644"
type input "65"
type input "102"
type input "68"
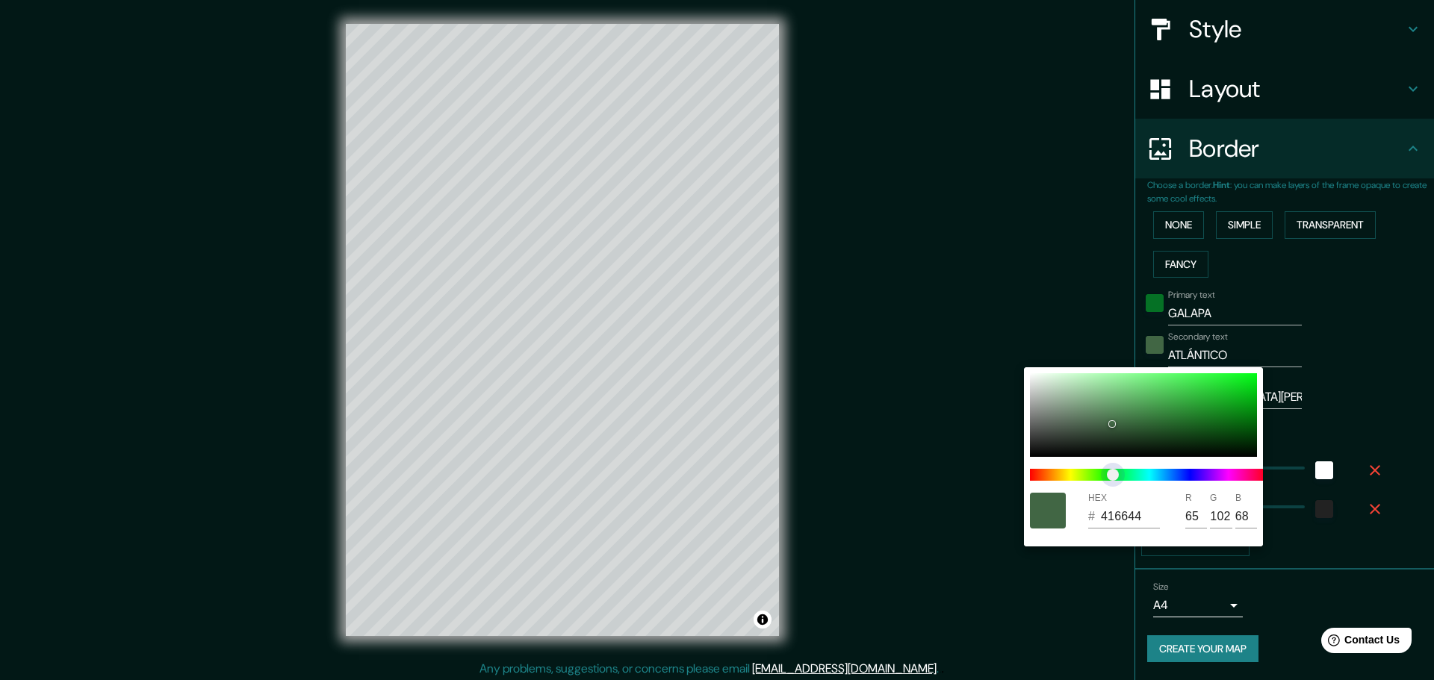
type input "46"
type input "416647"
type input "71"
click at [1116, 475] on span "color slider" at bounding box center [1116, 475] width 12 height 12
type input "46"
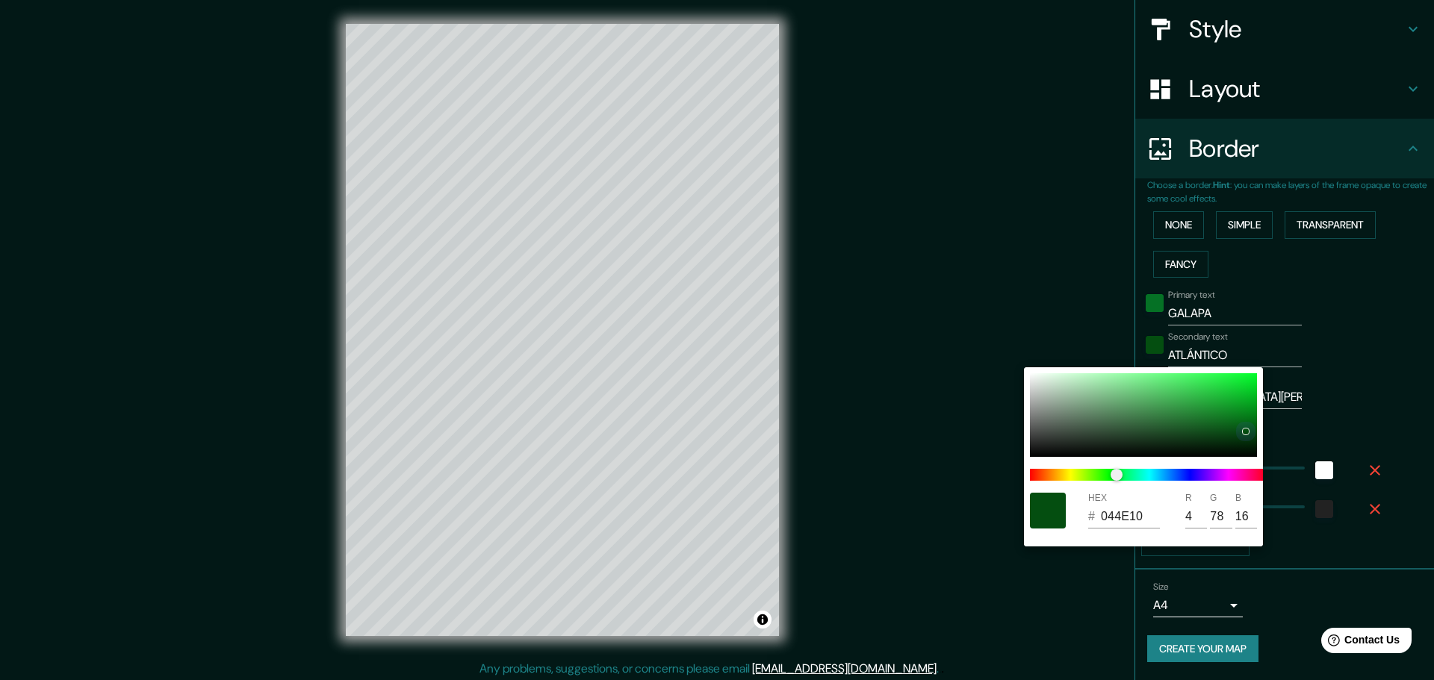
drag, startPoint x: 1113, startPoint y: 425, endPoint x: 1246, endPoint y: 431, distance: 133.1
click at [1246, 431] on div at bounding box center [1246, 432] width 6 height 6
click at [1330, 400] on div at bounding box center [717, 340] width 1434 height 680
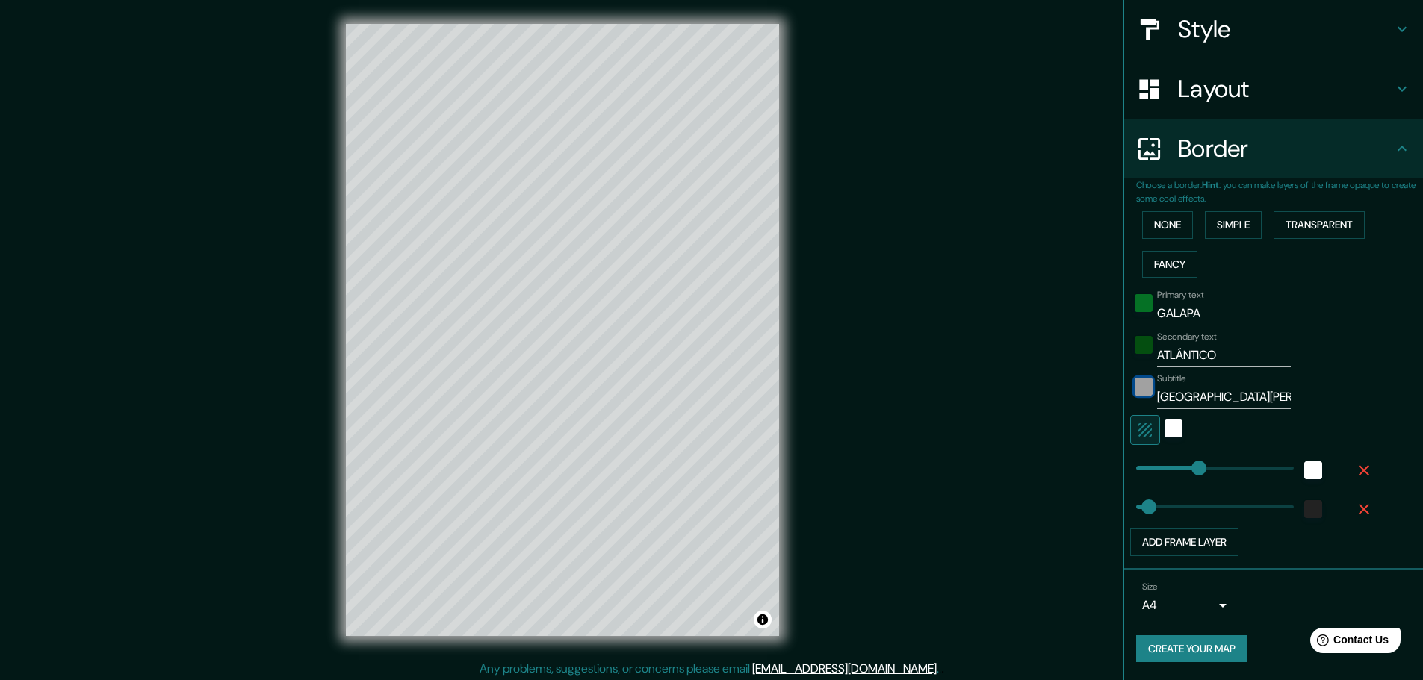
click at [1134, 385] on div "color-222222" at bounding box center [1143, 387] width 18 height 18
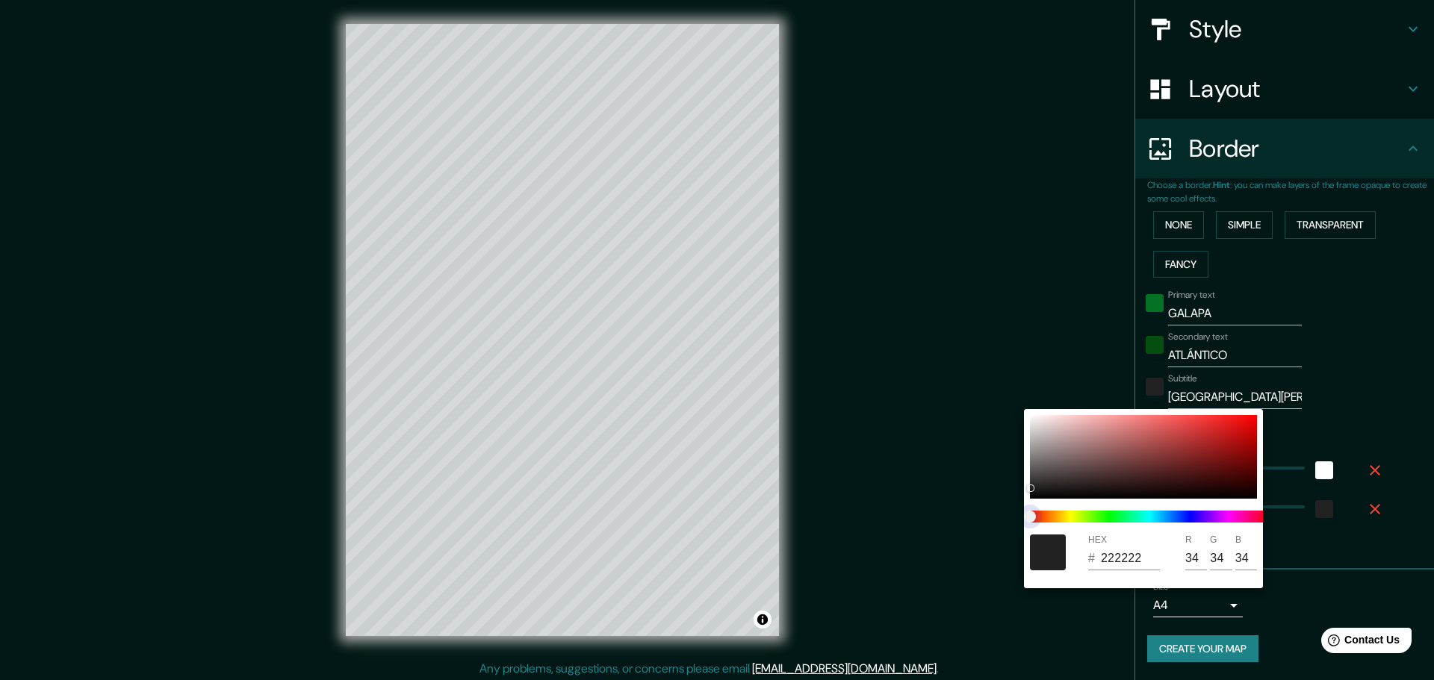
click at [1111, 511] on span at bounding box center [1149, 517] width 239 height 12
click at [1141, 453] on div at bounding box center [1143, 457] width 227 height 84
click at [1110, 513] on span at bounding box center [1149, 517] width 239 height 12
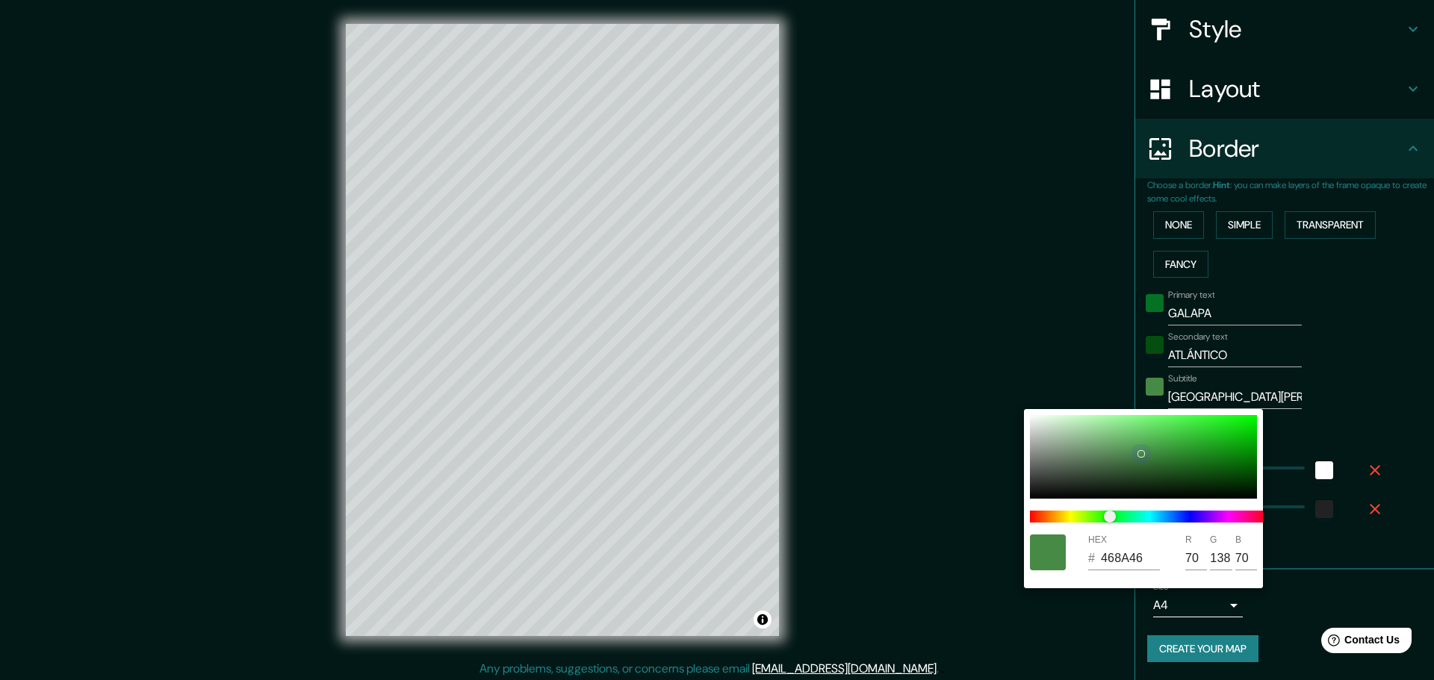
click at [1243, 461] on div at bounding box center [1143, 457] width 227 height 84
drag, startPoint x: 1240, startPoint y: 462, endPoint x: 1248, endPoint y: 473, distance: 13.3
click at [1248, 473] on div at bounding box center [1247, 473] width 7 height 7
click at [993, 609] on div at bounding box center [717, 340] width 1434 height 680
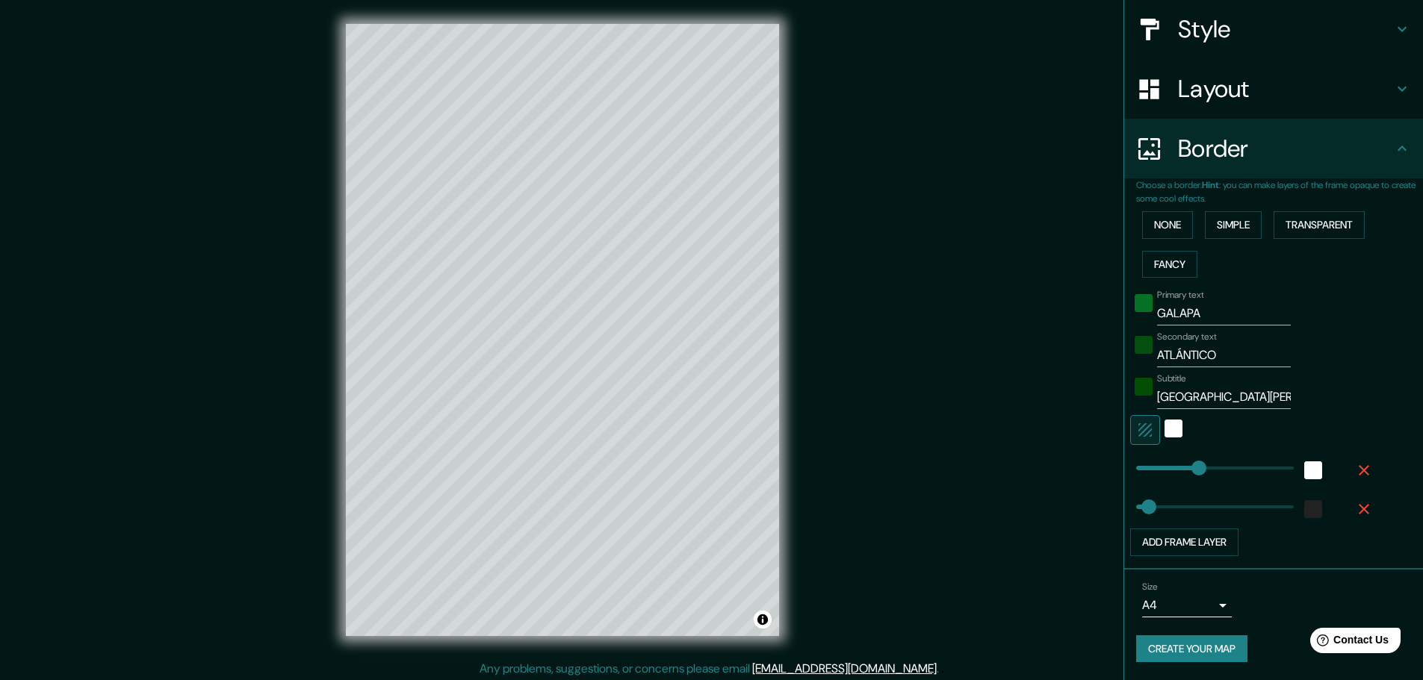
click at [1004, 484] on div "Mappin Location Galapa, Atlántico, Colombia Galapagar Madrid, España Galapa Atl…" at bounding box center [711, 342] width 1423 height 684
click at [1172, 653] on button "Create your map" at bounding box center [1191, 650] width 111 height 28
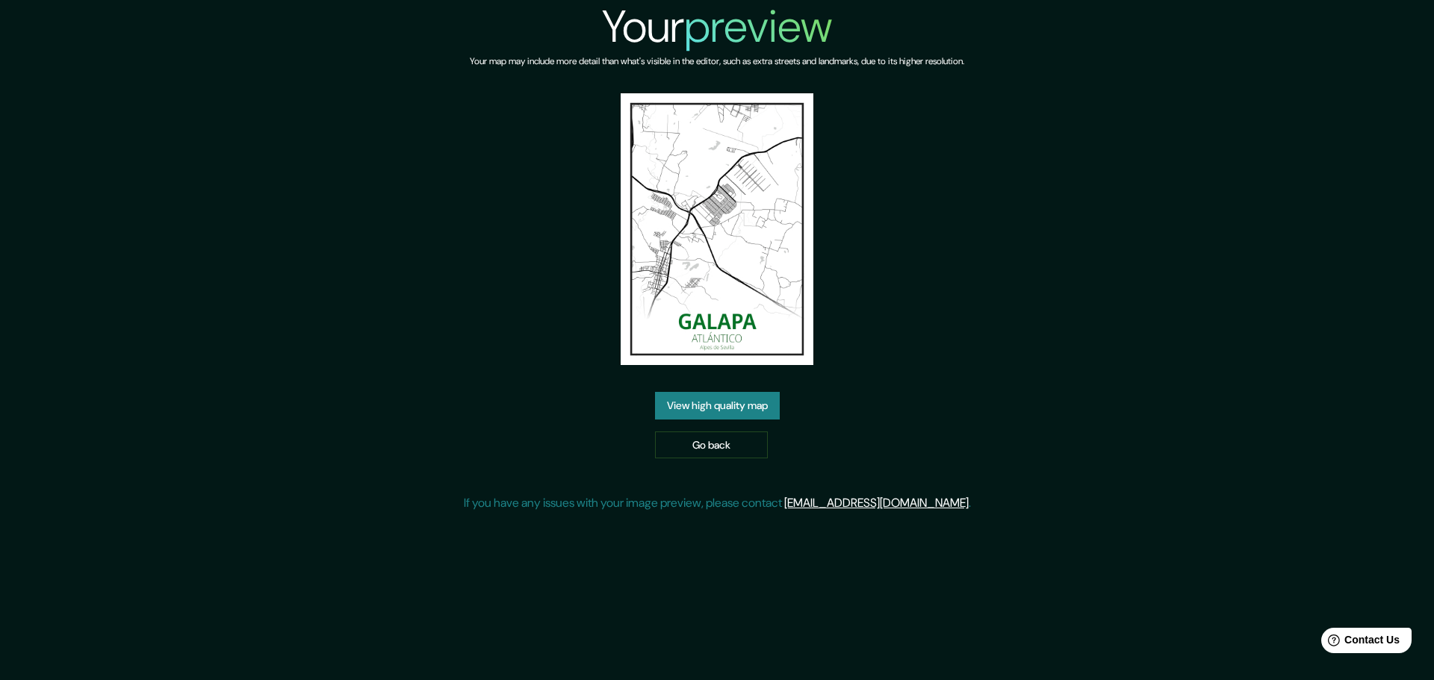
click at [710, 128] on div "Your preview Your map may include more detail than what's visible in the editor…" at bounding box center [717, 262] width 507 height 524
click at [710, 392] on link "View high quality map" at bounding box center [717, 406] width 125 height 28
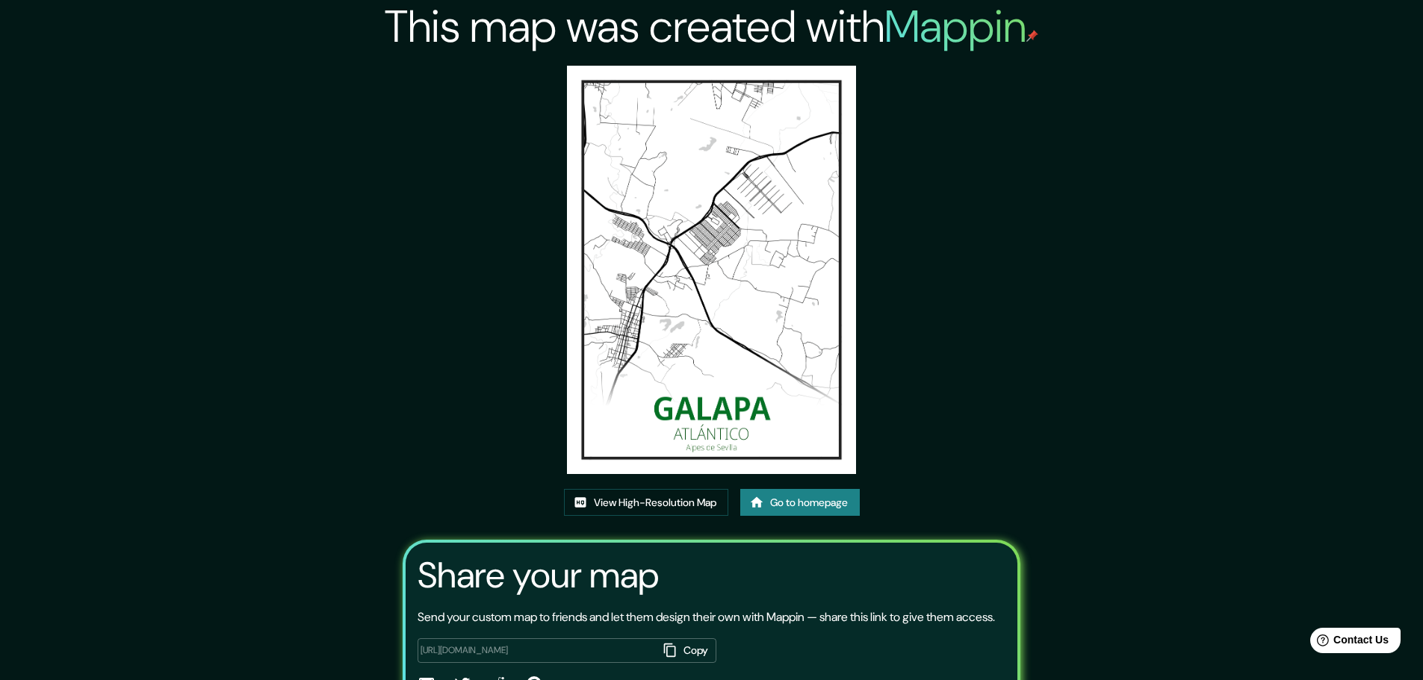
scroll to position [102, 0]
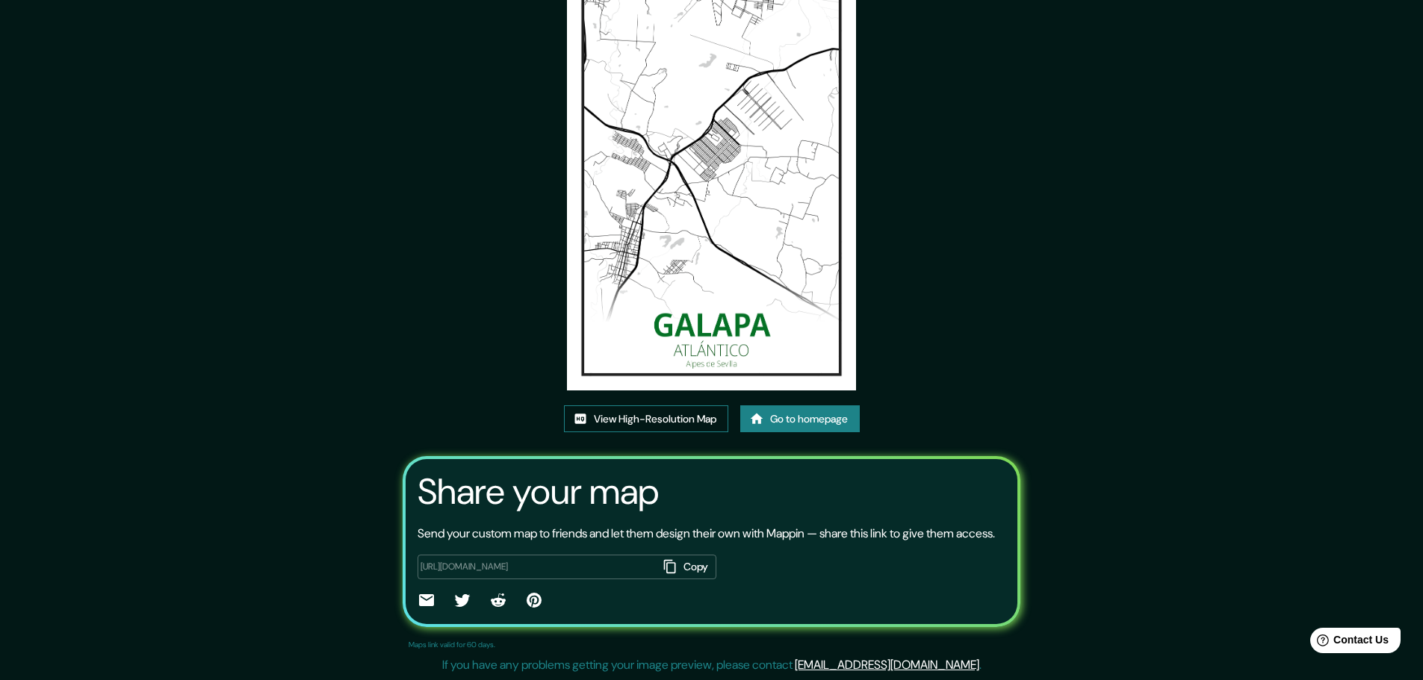
click at [659, 406] on link "View High-Resolution Map" at bounding box center [646, 420] width 164 height 28
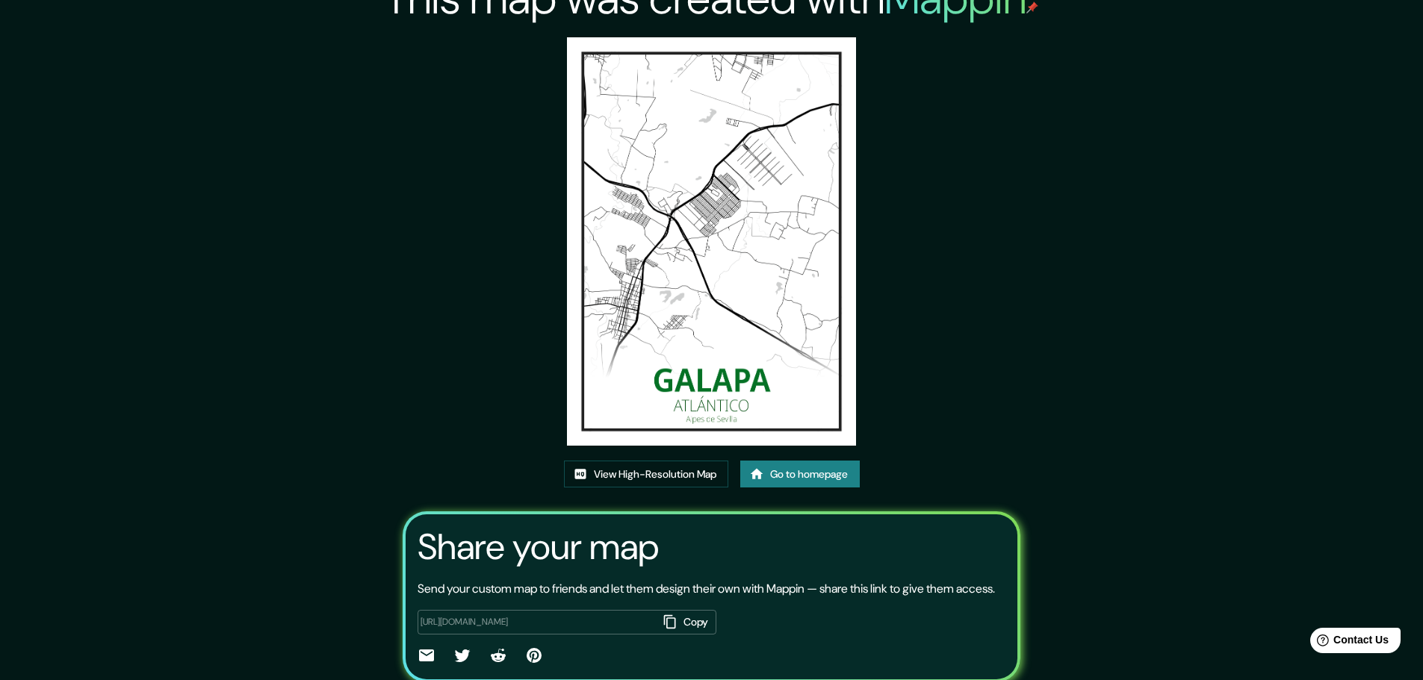
scroll to position [0, 0]
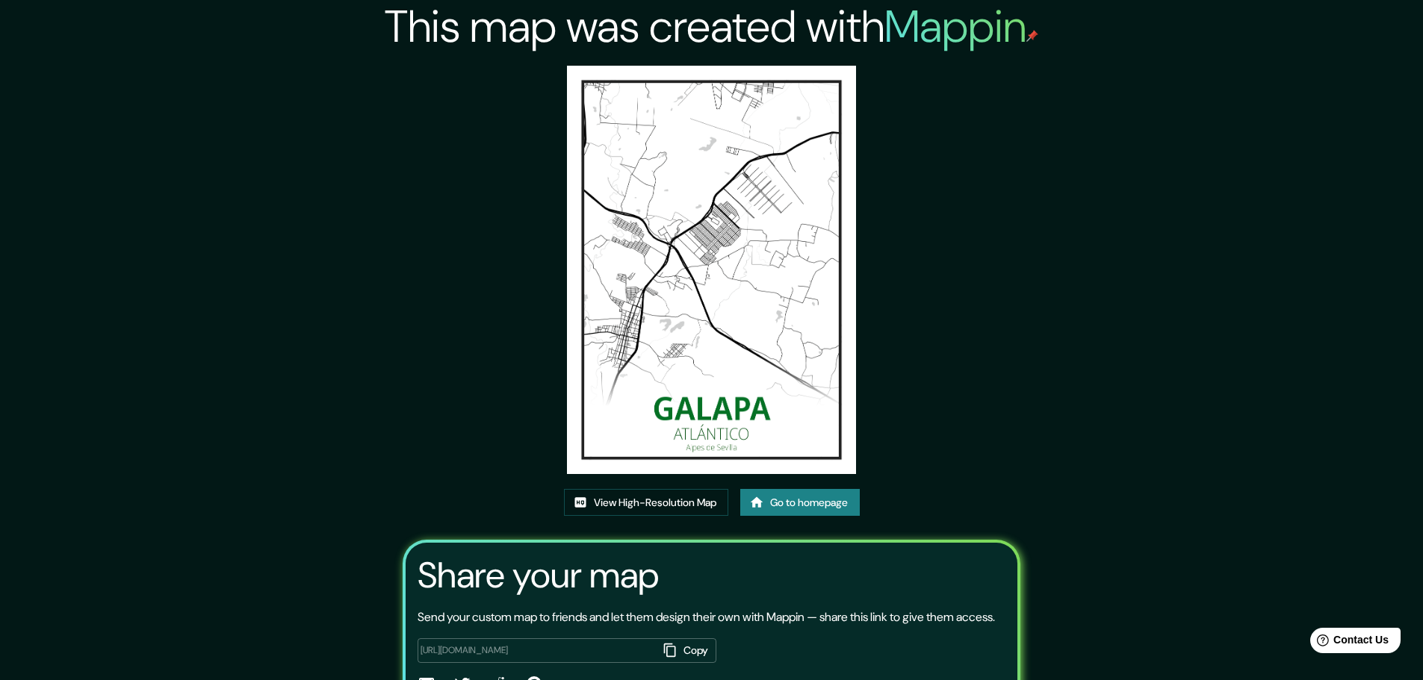
click at [815, 476] on div at bounding box center [711, 271] width 288 height 411
click at [816, 498] on link "Go to homepage" at bounding box center [799, 503] width 119 height 28
